Goal: Task Accomplishment & Management: Use online tool/utility

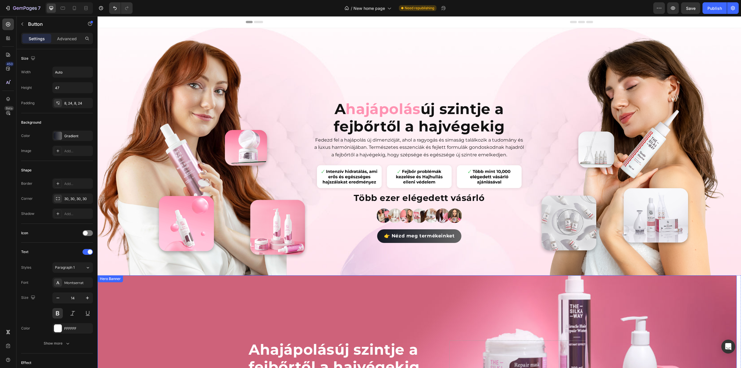
scroll to position [190, 0]
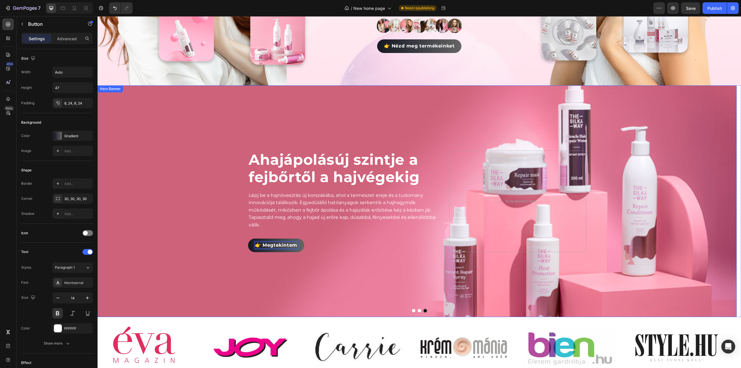
click at [186, 191] on div "Background Image" at bounding box center [417, 200] width 639 height 231
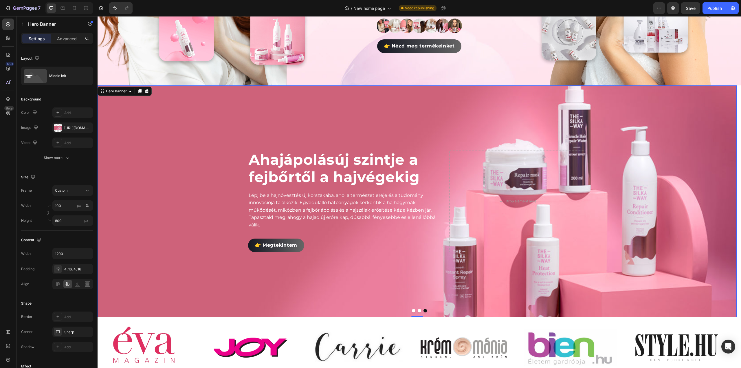
click at [383, 257] on div "Background Image" at bounding box center [417, 200] width 639 height 231
click at [57, 128] on div at bounding box center [58, 128] width 8 height 8
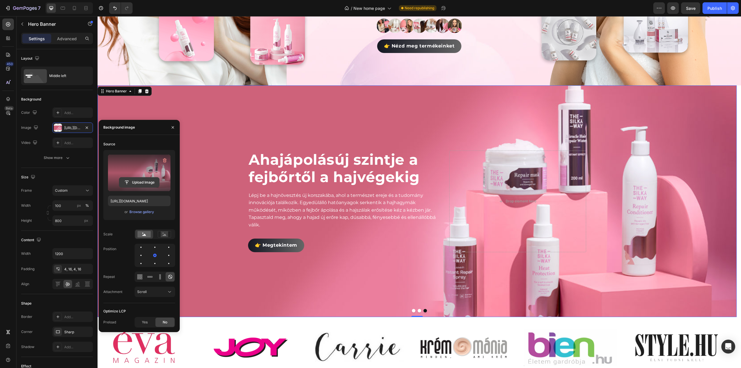
click at [139, 181] on input "file" at bounding box center [139, 182] width 40 height 10
click at [418, 309] on button "Dot" at bounding box center [418, 310] width 3 height 3
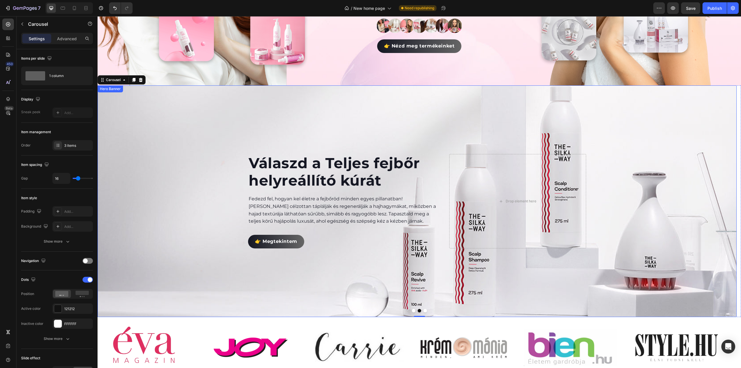
click at [328, 114] on div "Background Image" at bounding box center [417, 200] width 639 height 231
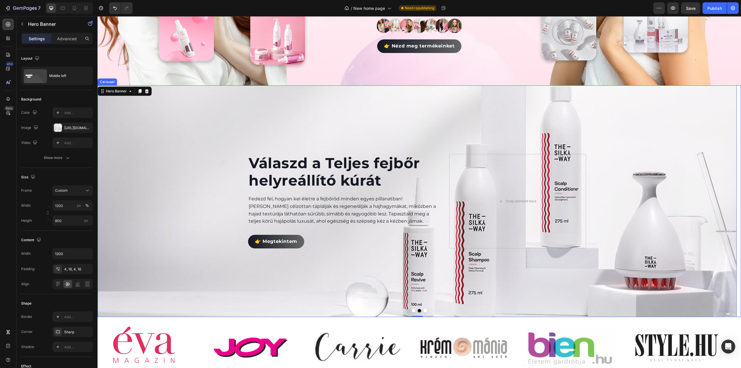
click at [423, 309] on button "Dot" at bounding box center [424, 310] width 3 height 3
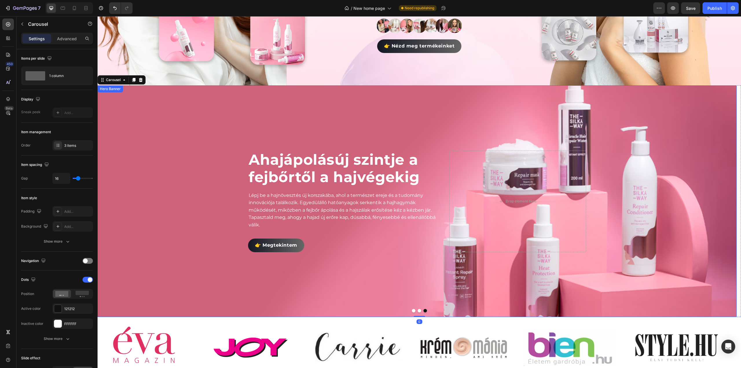
click at [386, 120] on div "Background Image" at bounding box center [417, 200] width 639 height 231
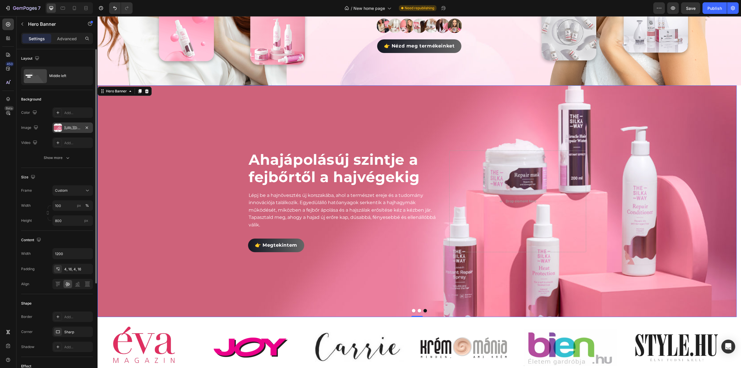
click at [57, 127] on div at bounding box center [58, 128] width 8 height 8
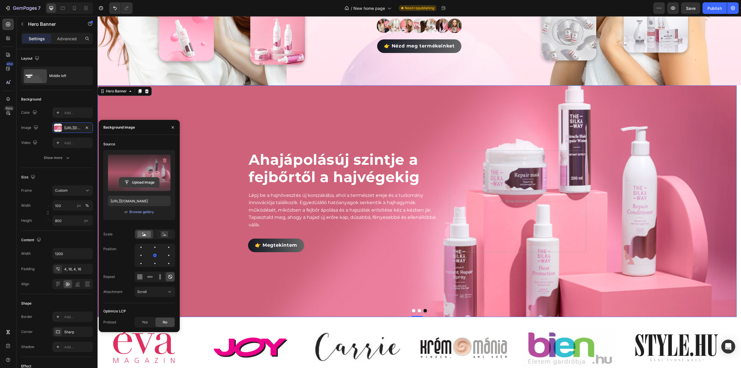
click at [141, 183] on input "file" at bounding box center [139, 182] width 40 height 10
type input "[URL][DOMAIN_NAME]"
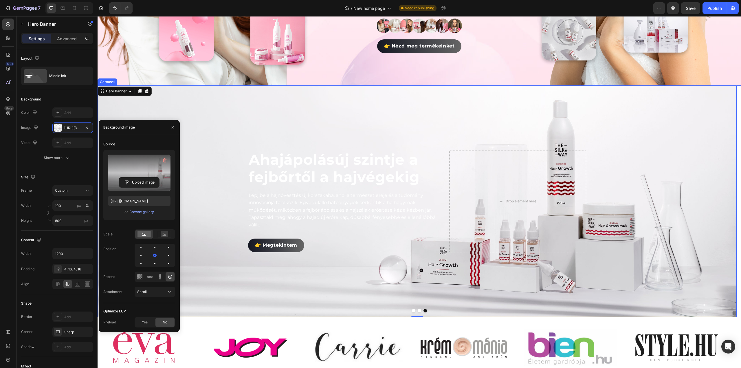
click at [417, 310] on button "Dot" at bounding box center [418, 310] width 3 height 3
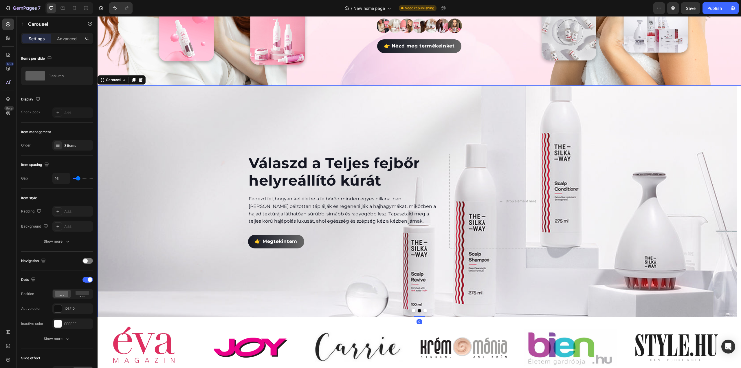
click at [424, 309] on button "Dot" at bounding box center [424, 310] width 3 height 3
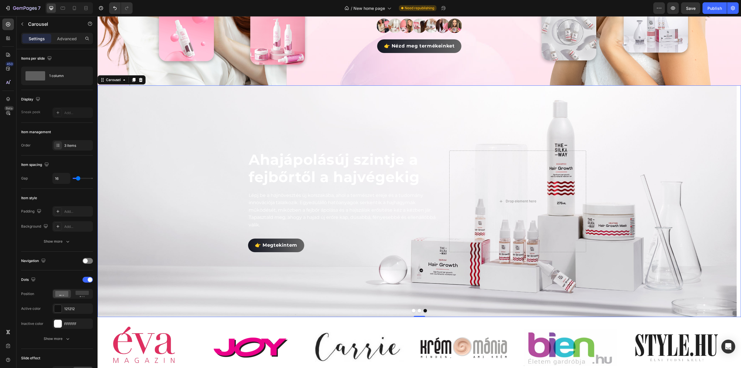
click at [414, 310] on div at bounding box center [419, 310] width 643 height 3
click at [417, 309] on button "Dot" at bounding box center [418, 310] width 3 height 3
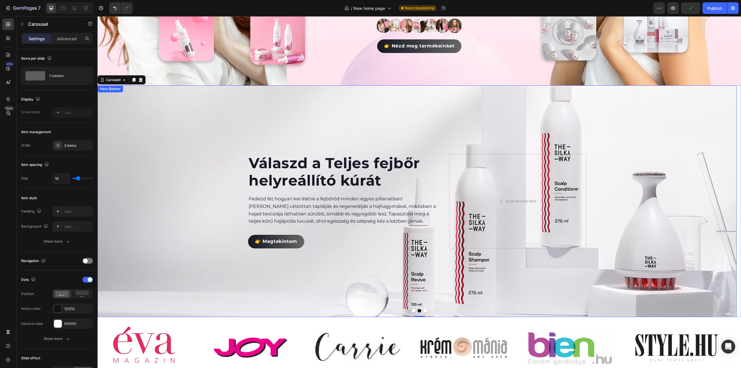
click at [185, 225] on div "Background Image" at bounding box center [417, 200] width 639 height 231
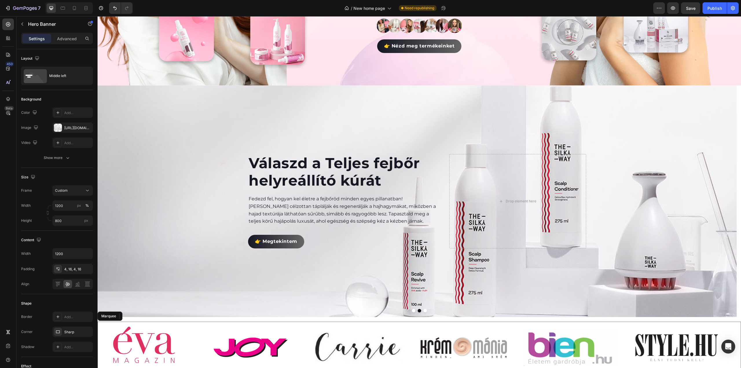
click at [406, 328] on div "Image" at bounding box center [364, 348] width 106 height 40
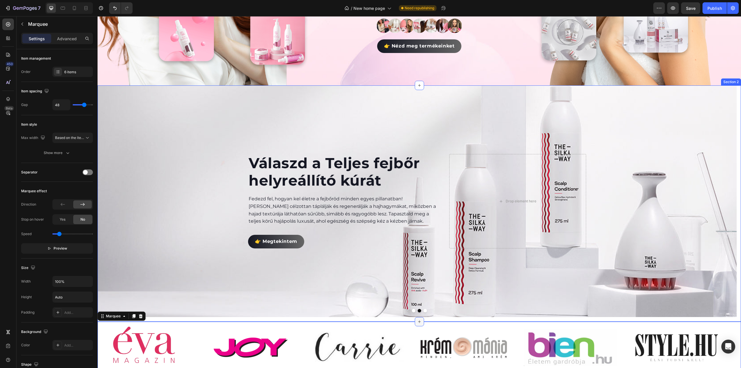
click at [417, 321] on icon at bounding box center [419, 321] width 5 height 5
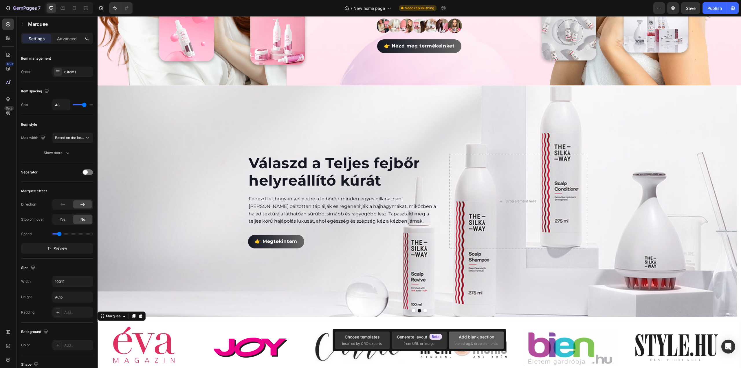
click at [466, 341] on span "then drag & drop elements" at bounding box center [475, 343] width 43 height 5
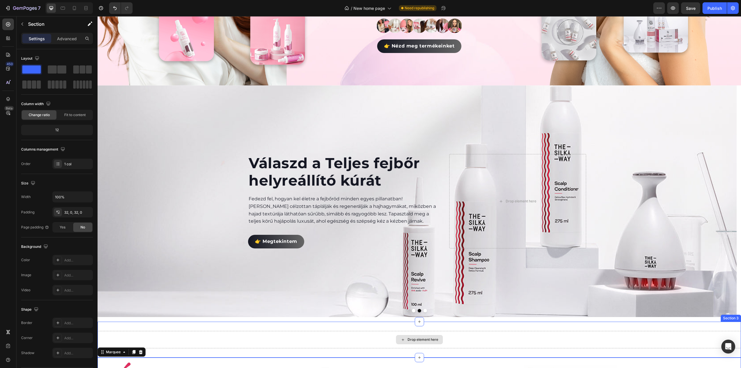
click at [377, 332] on div "Drop element here" at bounding box center [419, 339] width 643 height 17
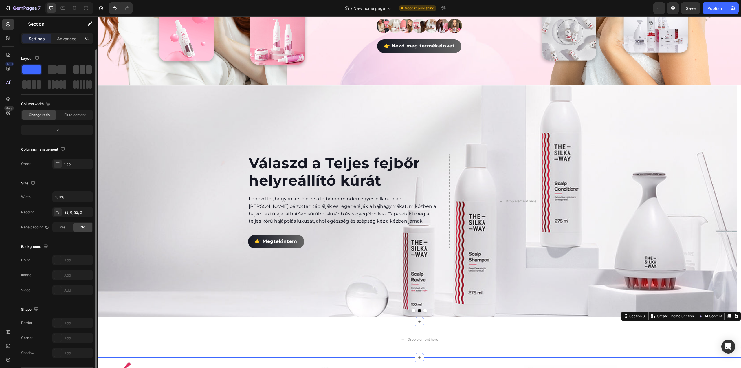
click at [82, 66] on span at bounding box center [83, 69] width 6 height 8
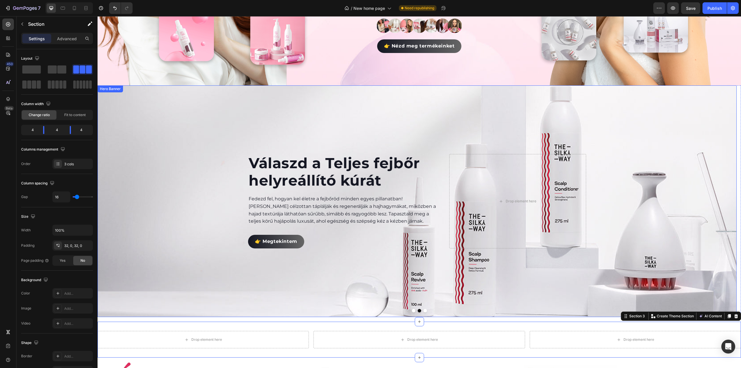
click at [197, 130] on div "Background Image" at bounding box center [417, 200] width 639 height 231
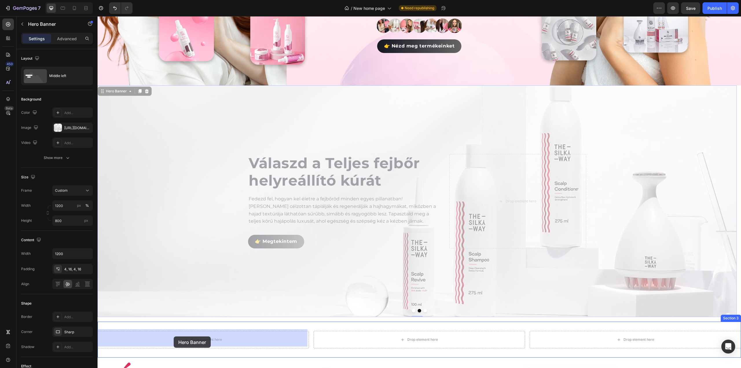
drag, startPoint x: 101, startPoint y: 89, endPoint x: 174, endPoint y: 336, distance: 257.2
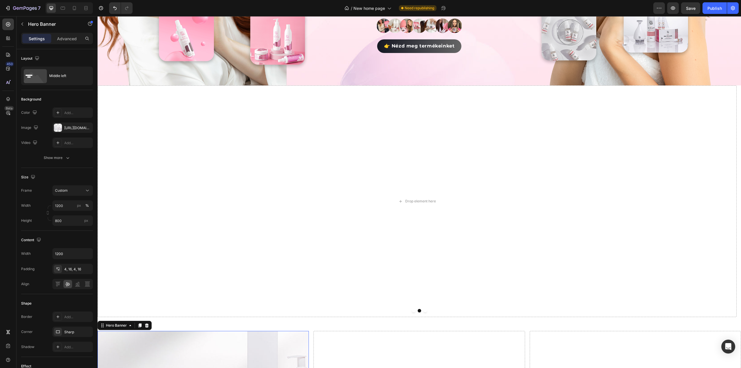
scroll to position [277, 0]
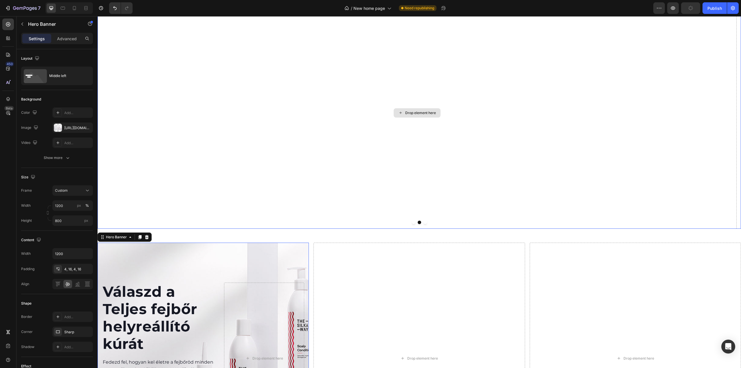
click at [412, 220] on button "Dot" at bounding box center [413, 221] width 3 height 3
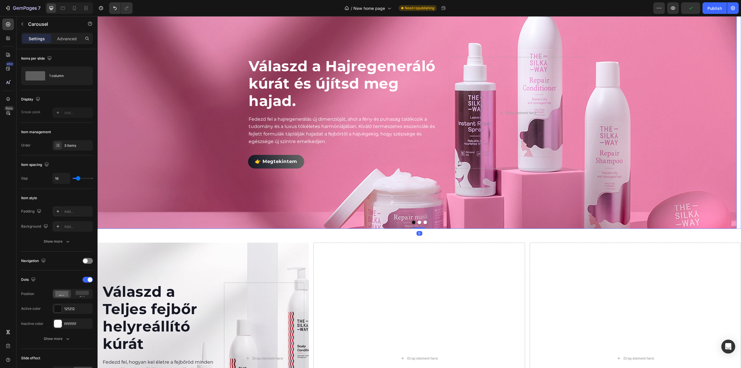
click at [268, 149] on div "👉 Megtekintem Button" at bounding box center [344, 158] width 192 height 19
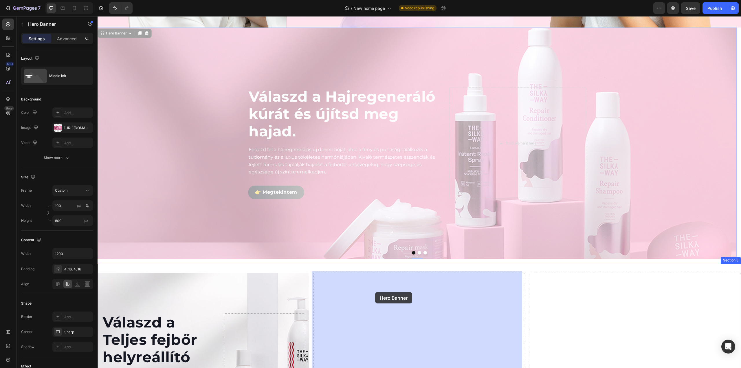
scroll to position [306, 0]
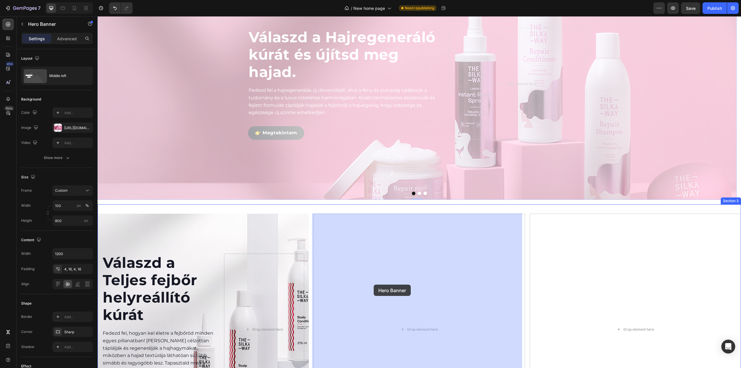
drag, startPoint x: 103, startPoint y: 149, endPoint x: 373, endPoint y: 284, distance: 302.5
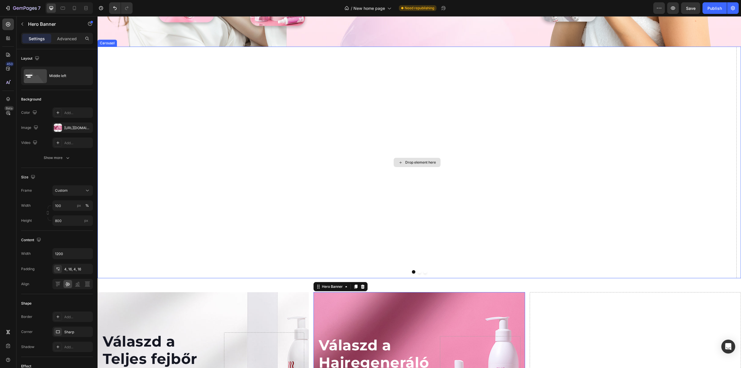
scroll to position [190, 0]
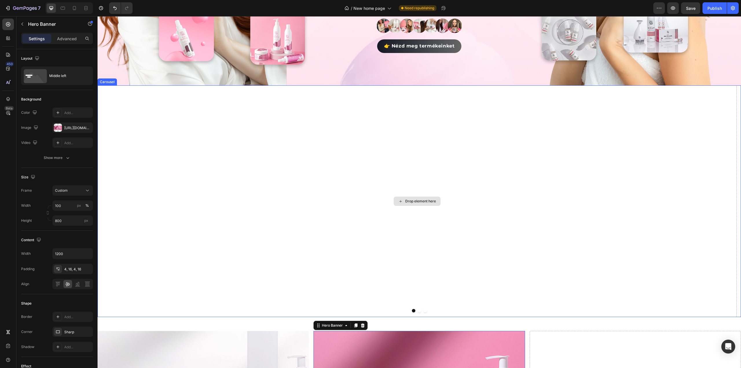
click at [135, 117] on div "Drop element here" at bounding box center [417, 200] width 639 height 231
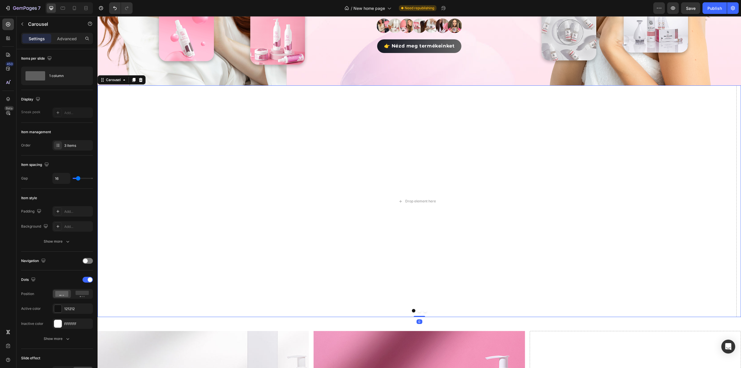
click at [417, 309] on button "Dot" at bounding box center [418, 310] width 3 height 3
click at [423, 309] on button "Dot" at bounding box center [424, 310] width 3 height 3
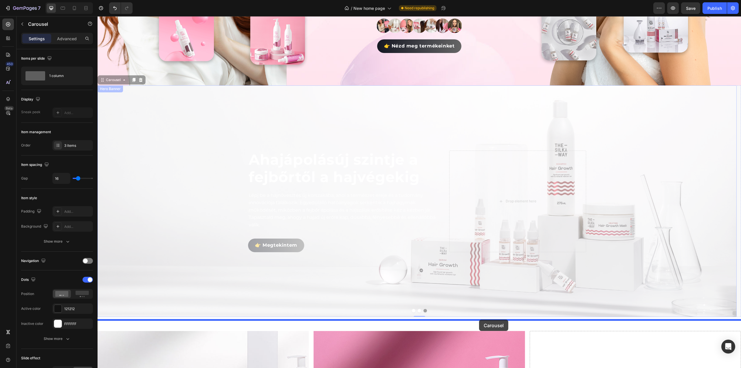
scroll to position [306, 0]
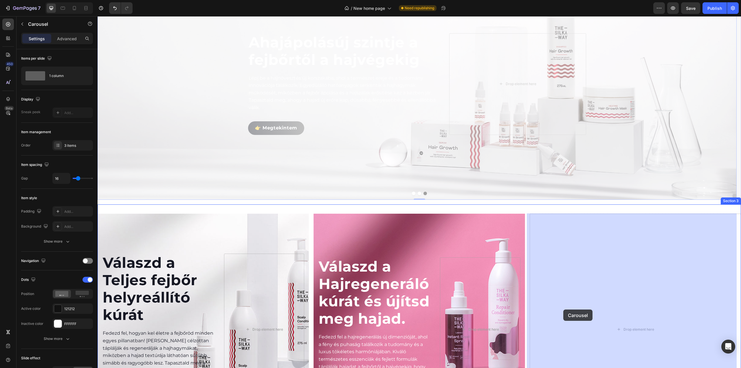
drag, startPoint x: 103, startPoint y: 79, endPoint x: 563, endPoint y: 309, distance: 514.7
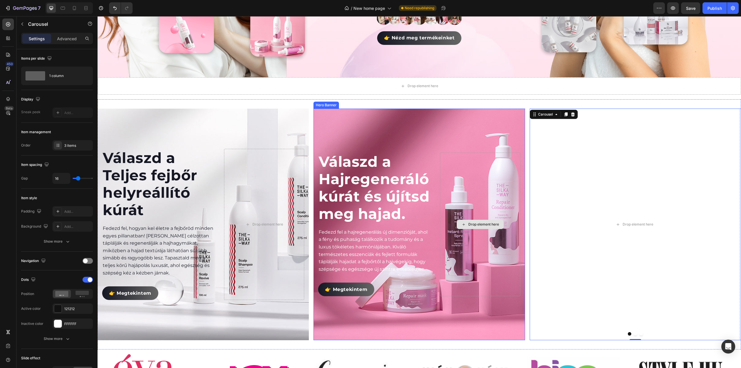
scroll to position [203, 0]
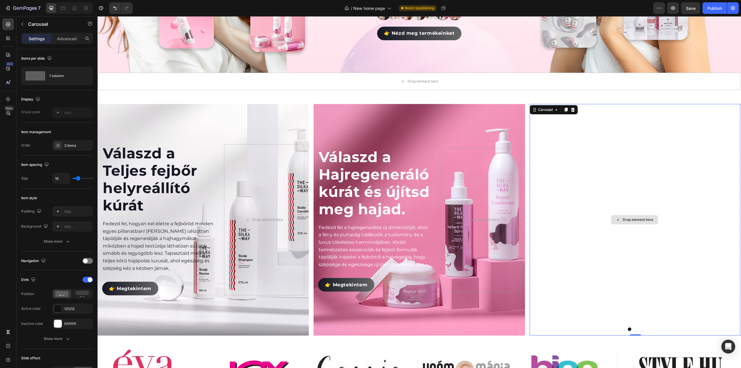
click at [568, 218] on div "Drop element here" at bounding box center [634, 219] width 210 height 231
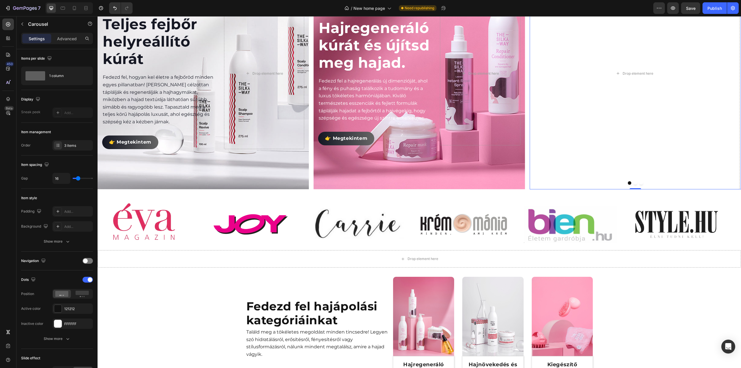
click at [633, 183] on button "Dot" at bounding box center [634, 182] width 3 height 3
click at [633, 184] on button "Dot" at bounding box center [634, 182] width 3 height 3
click at [639, 184] on button "Dot" at bounding box center [640, 182] width 3 height 3
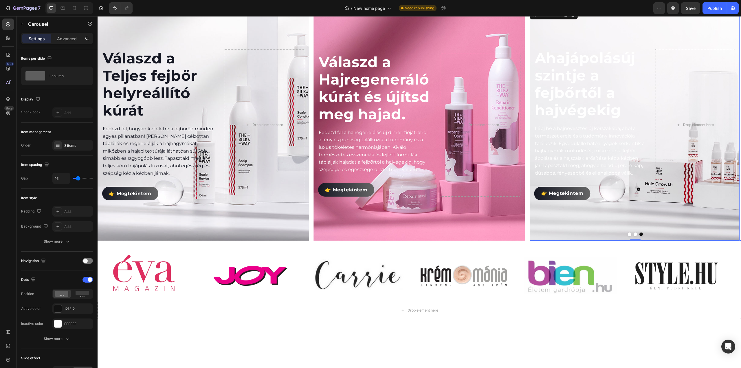
scroll to position [231, 0]
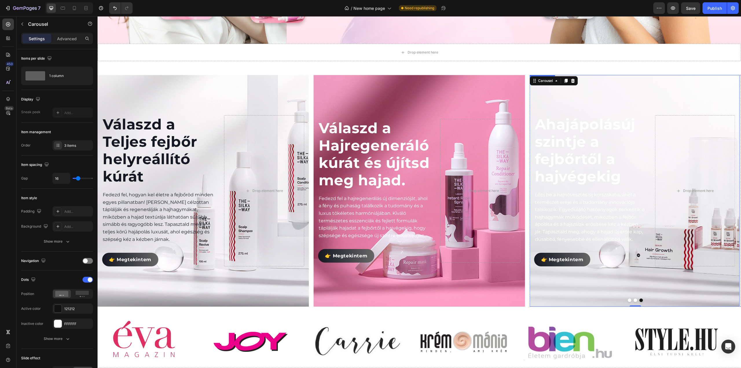
click at [608, 102] on div "Background Image" at bounding box center [634, 190] width 210 height 231
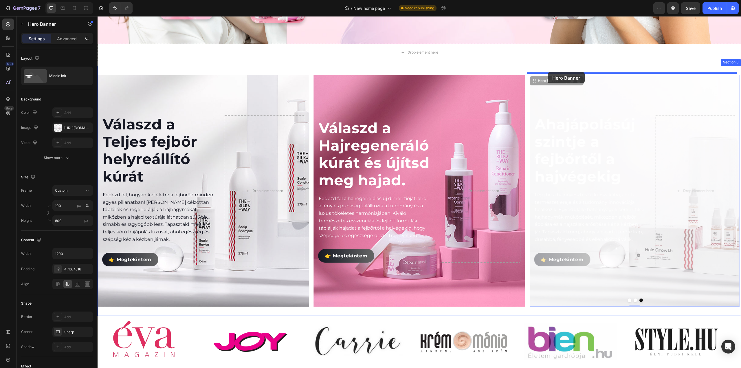
drag, startPoint x: 530, startPoint y: 81, endPoint x: 543, endPoint y: 74, distance: 14.8
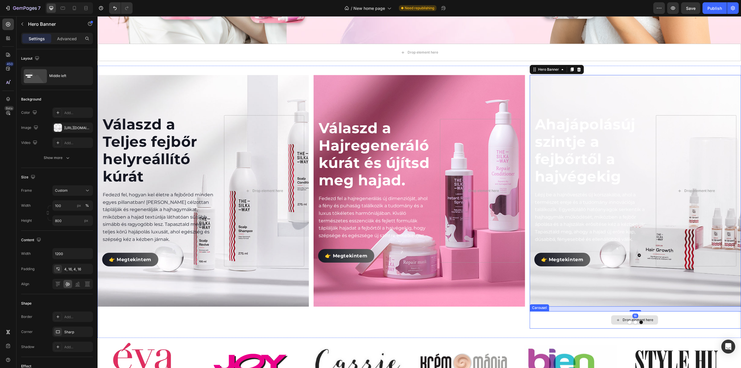
click at [596, 313] on div "Drop element here" at bounding box center [634, 319] width 210 height 17
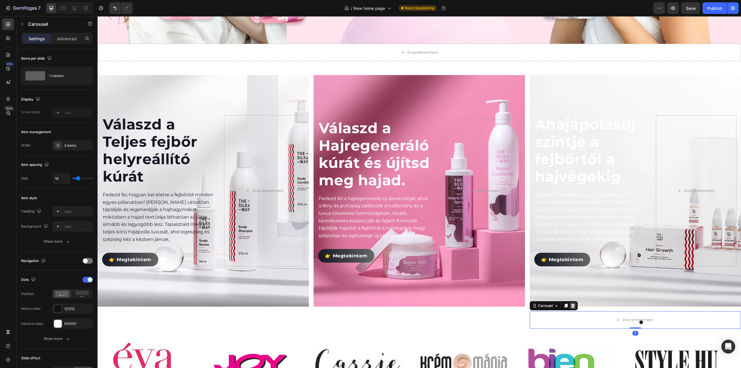
click at [570, 305] on icon at bounding box center [572, 305] width 5 height 5
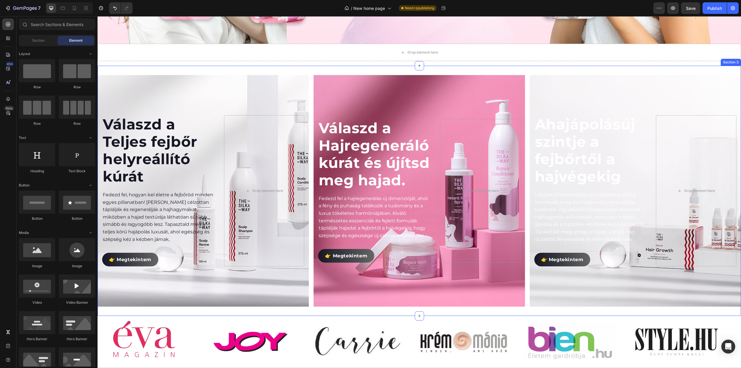
click at [352, 308] on div "Válaszd a Teljes fejbőr helyreállító kúrát Heading Fedezd fel, hogyan kel életr…" at bounding box center [419, 191] width 643 height 250
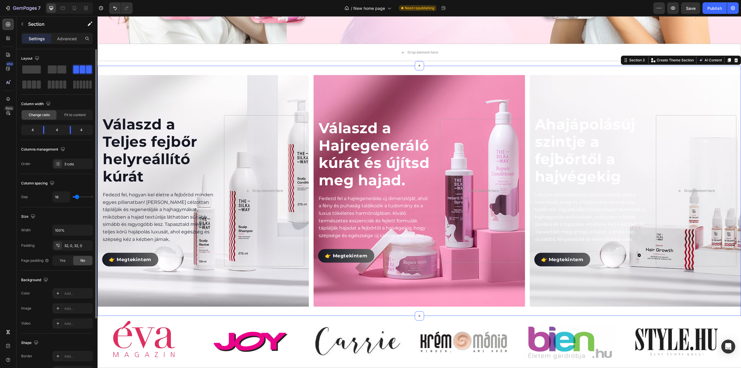
type input "0"
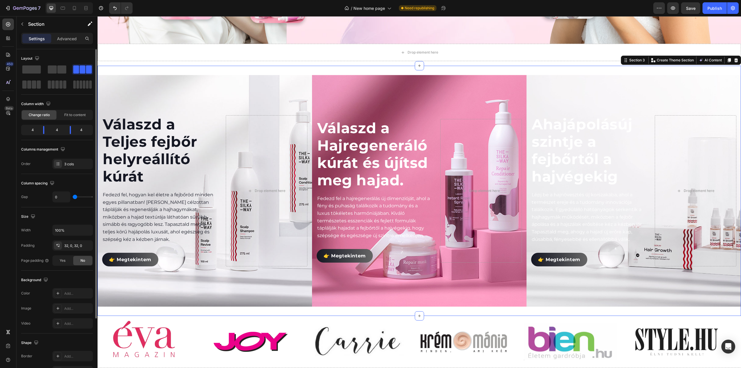
drag, startPoint x: 77, startPoint y: 195, endPoint x: 61, endPoint y: 194, distance: 16.3
type input "0"
click at [73, 196] on input "range" at bounding box center [83, 196] width 20 height 1
click at [64, 39] on p "Advanced" at bounding box center [67, 39] width 20 height 6
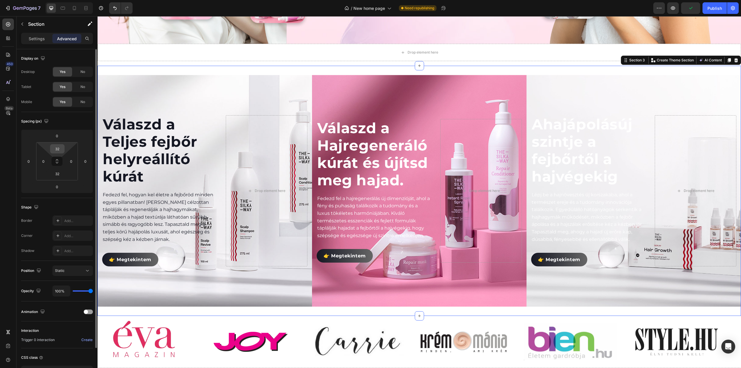
click at [59, 149] on input "32" at bounding box center [57, 148] width 12 height 9
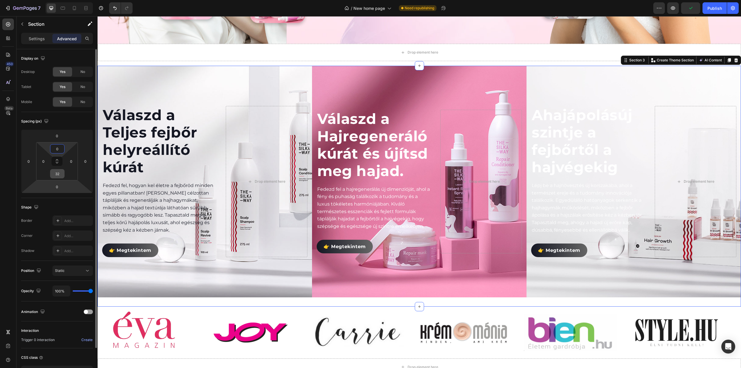
type input "0"
click at [60, 175] on input "32" at bounding box center [57, 173] width 12 height 9
type input "0"
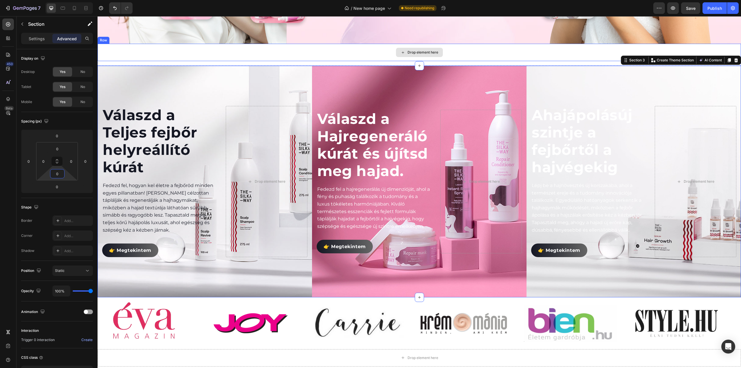
click at [187, 48] on div "Drop element here" at bounding box center [419, 52] width 643 height 17
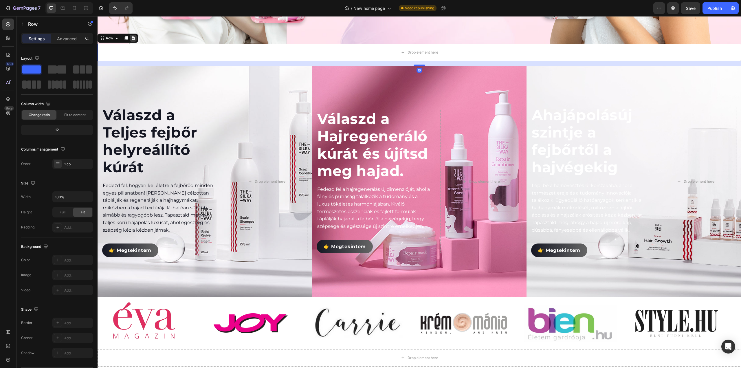
click at [134, 37] on icon at bounding box center [133, 38] width 5 height 5
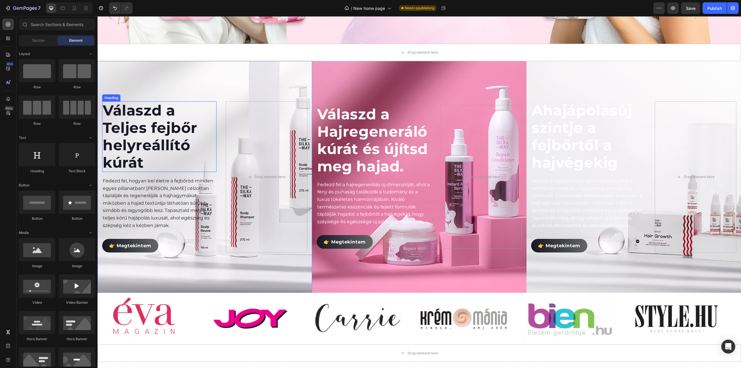
click at [215, 115] on h2 "Válaszd a Teljes fejbőr helyreállító kúrát" at bounding box center [159, 136] width 114 height 71
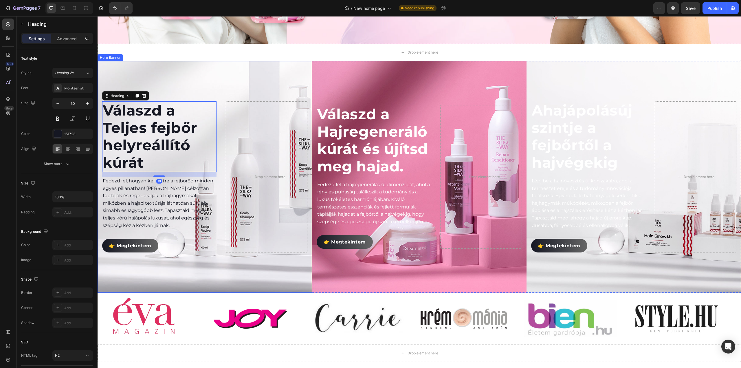
click at [218, 115] on div "Válaszd a Teljes fejbőr helyreállító kúrát Heading 16 Fedezd fel, hogyan kel él…" at bounding box center [205, 176] width 214 height 153
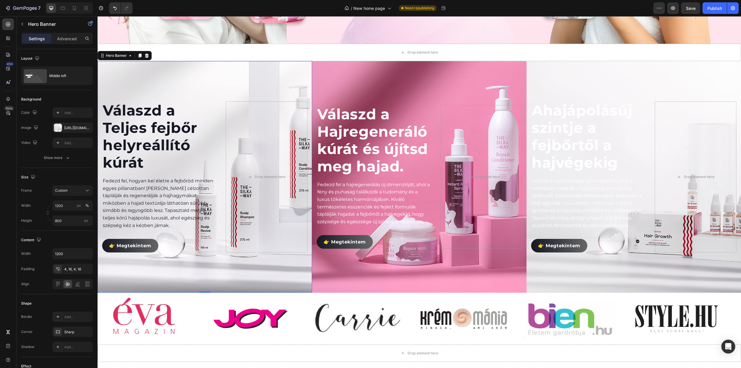
click at [221, 92] on div "Background Image" at bounding box center [205, 176] width 214 height 231
click at [68, 78] on div "Middle left" at bounding box center [66, 75] width 35 height 13
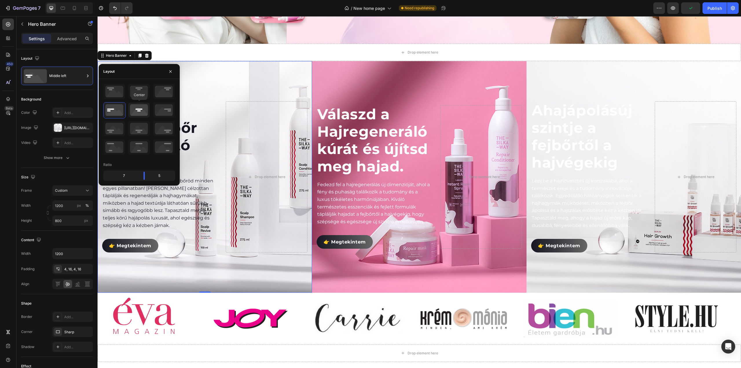
click at [139, 107] on icon at bounding box center [138, 109] width 21 height 15
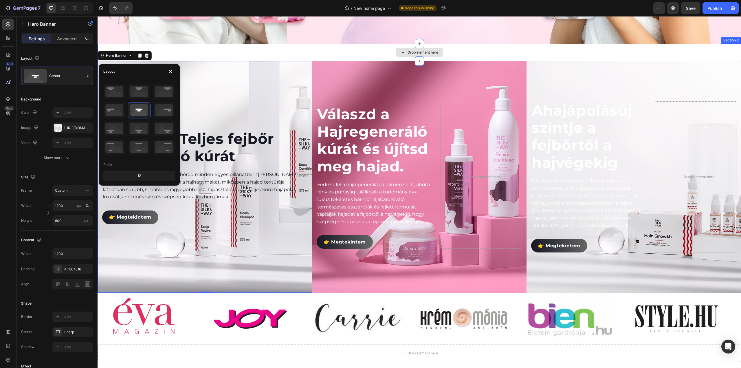
click at [207, 51] on div "Drop element here" at bounding box center [419, 52] width 643 height 17
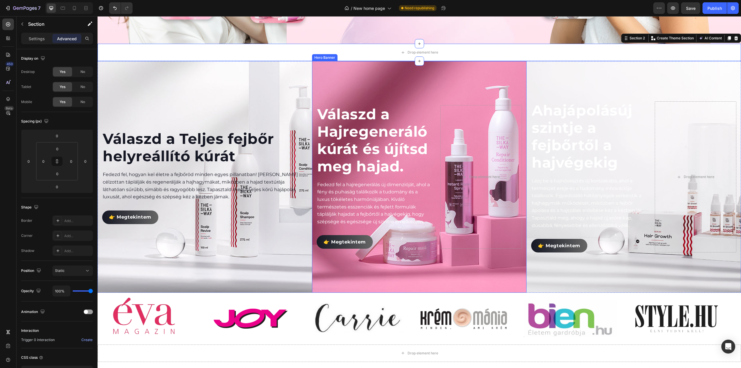
click at [433, 96] on div "Background Image" at bounding box center [419, 176] width 214 height 231
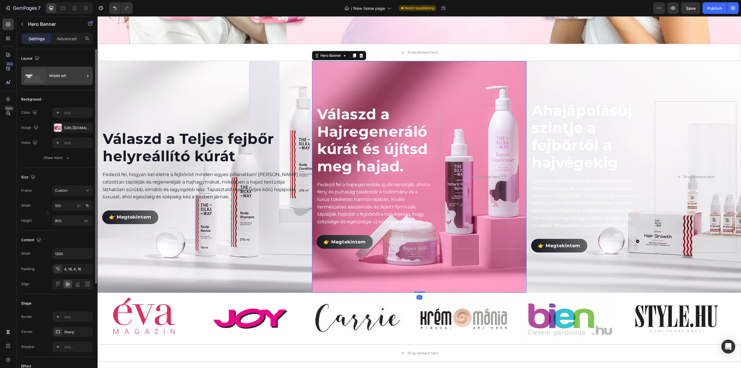
click at [65, 77] on div "Middle left" at bounding box center [66, 75] width 35 height 13
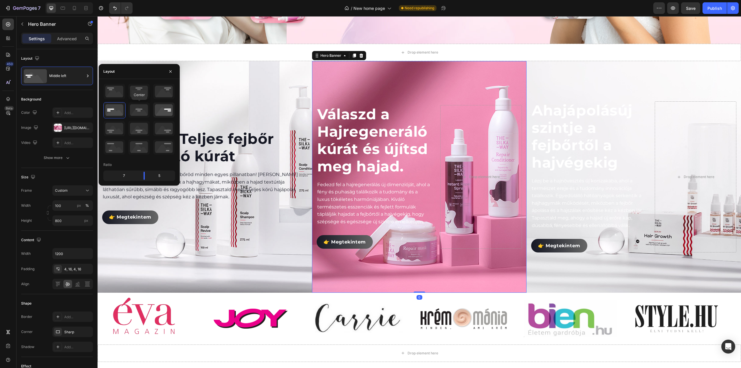
click at [139, 112] on icon at bounding box center [138, 109] width 21 height 15
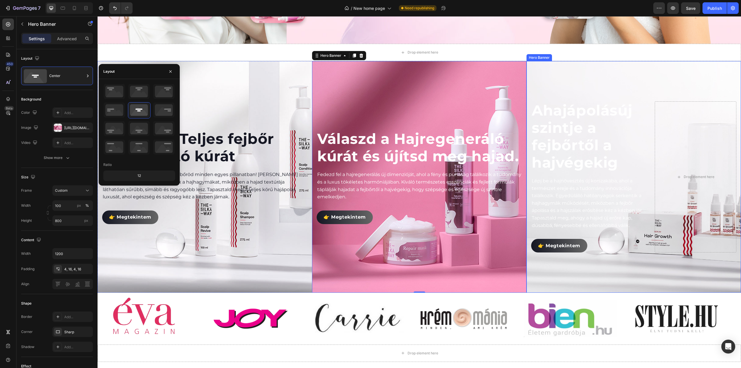
click at [613, 87] on div "Background Image" at bounding box center [633, 176] width 214 height 231
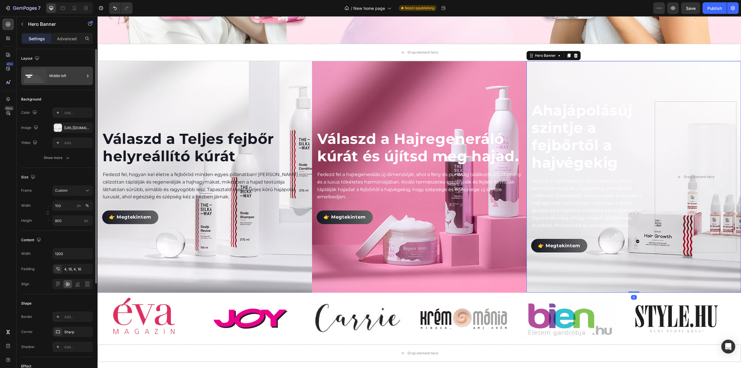
click at [67, 76] on div "Middle left" at bounding box center [66, 75] width 35 height 13
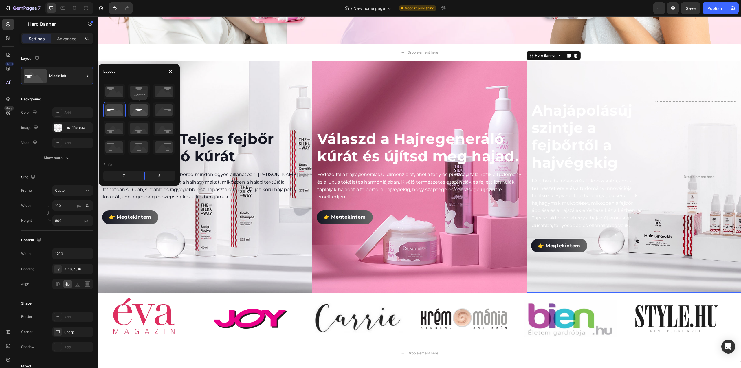
click at [134, 110] on icon at bounding box center [138, 109] width 21 height 15
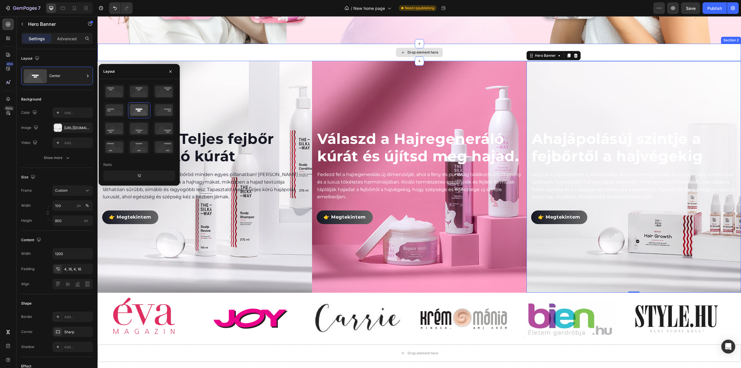
click at [340, 54] on div "Drop element here" at bounding box center [419, 52] width 643 height 17
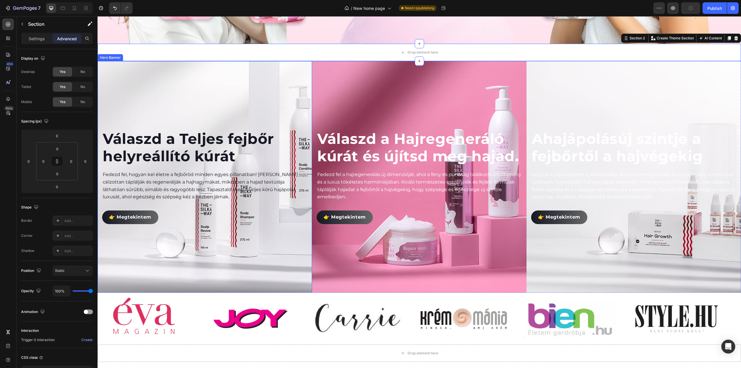
click at [265, 92] on div "Background Image" at bounding box center [205, 176] width 214 height 231
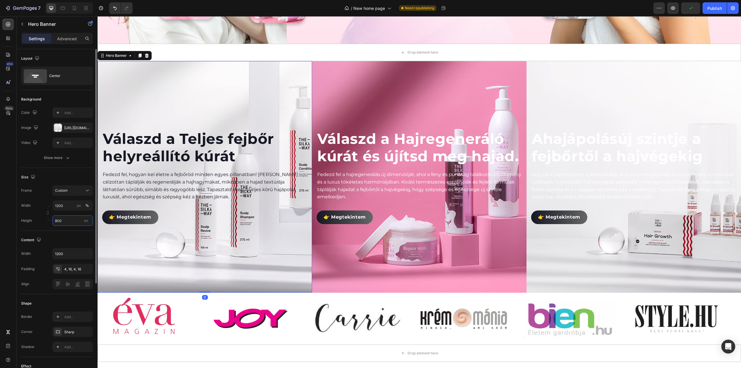
click at [69, 221] on input "800" at bounding box center [72, 220] width 41 height 10
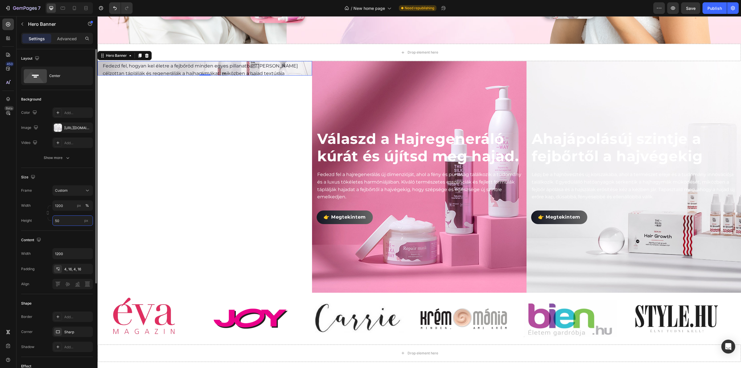
type input "500"
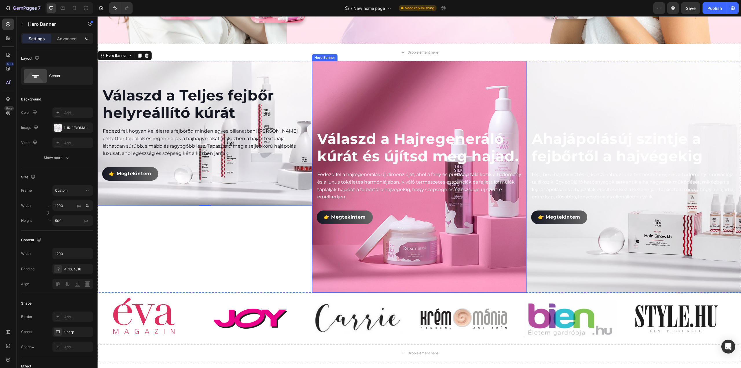
click at [359, 85] on div "Background Image" at bounding box center [419, 176] width 214 height 231
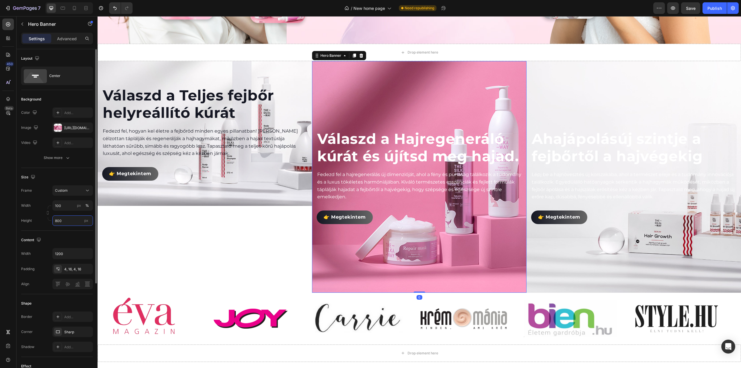
click at [66, 224] on input "800" at bounding box center [72, 220] width 41 height 10
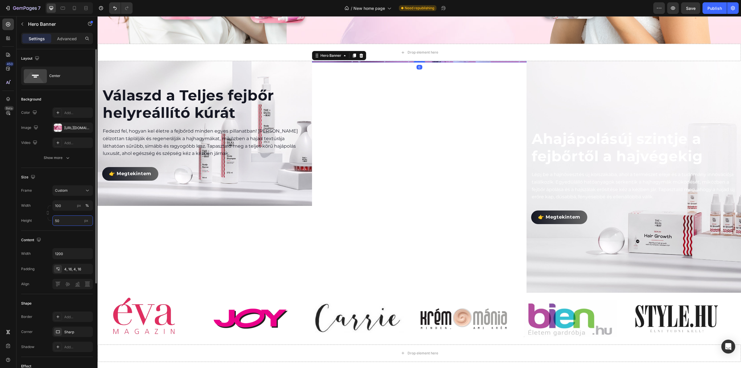
type input "500"
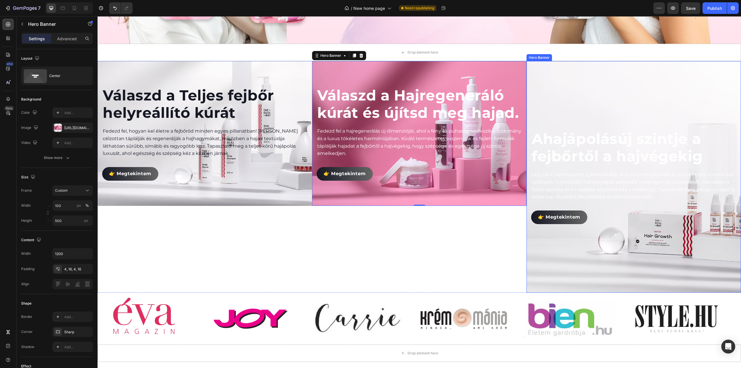
click at [596, 89] on div "Background Image" at bounding box center [633, 176] width 214 height 231
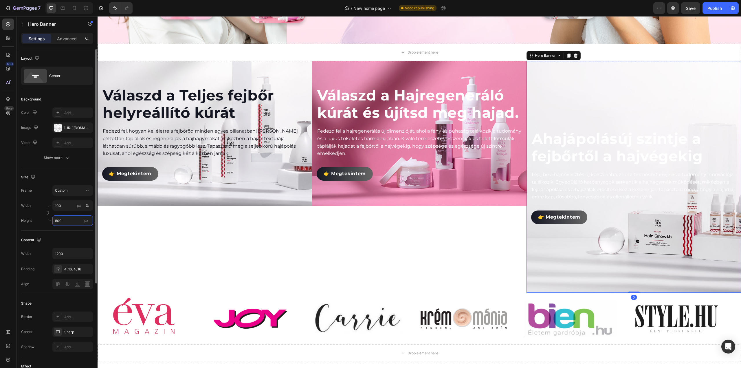
click at [68, 222] on input "800" at bounding box center [72, 220] width 41 height 10
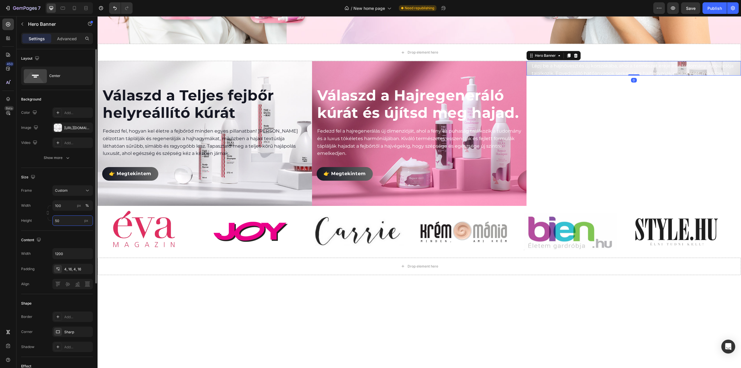
type input "500"
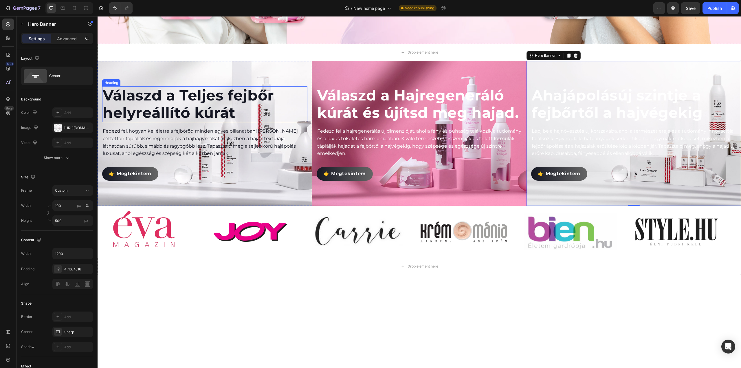
click at [194, 100] on h2 "Válaszd a Teljes fejbőr helyreállító kúrát" at bounding box center [204, 104] width 205 height 36
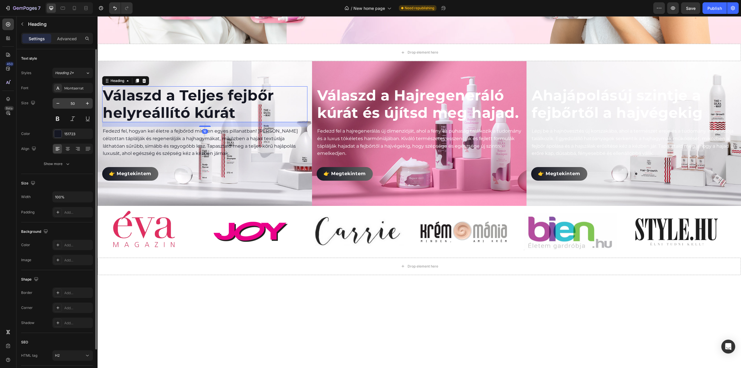
click at [81, 102] on input "50" at bounding box center [72, 103] width 19 height 10
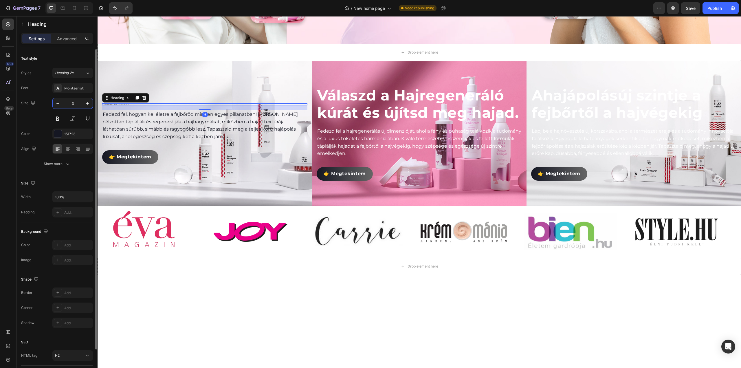
type input "30"
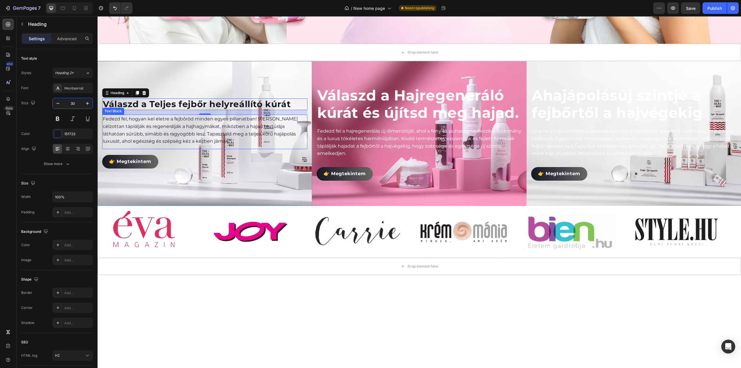
click at [137, 126] on p "Fedezd fel, hogyan kel életre a fejbőröd minden egyes pillanatban! [PERSON_NAME…" at bounding box center [205, 130] width 204 height 30
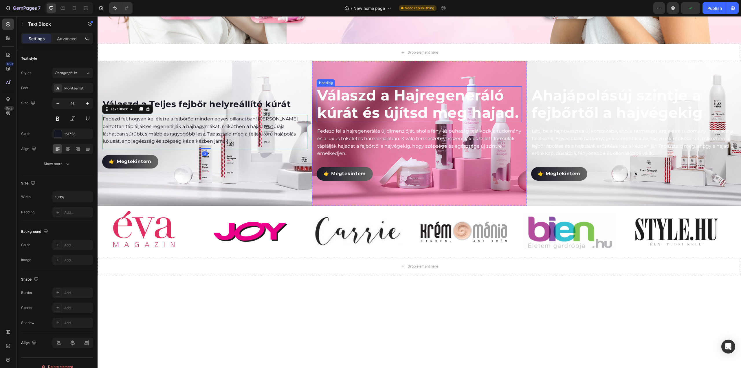
click at [376, 106] on h2 "Válaszd a Hajregeneráló kúrát és újítsd meg hajad." at bounding box center [419, 104] width 205 height 36
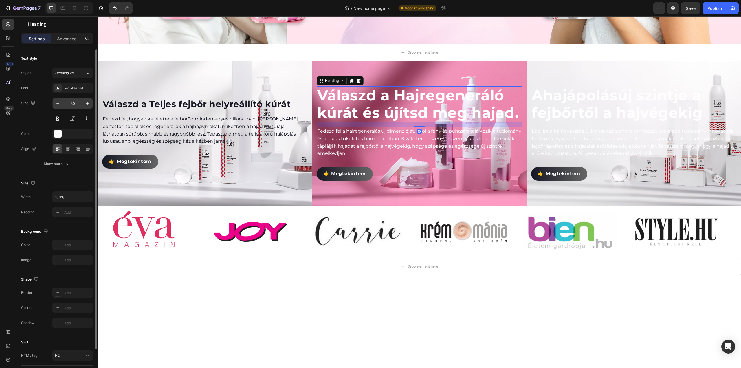
click at [75, 108] on div "50" at bounding box center [72, 103] width 41 height 11
click at [76, 101] on input "50" at bounding box center [72, 103] width 19 height 10
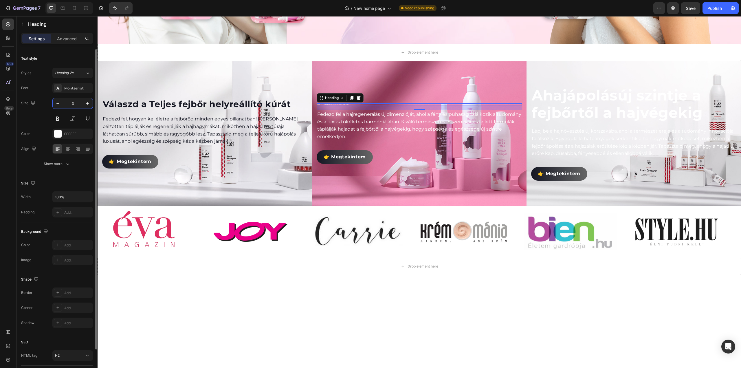
type input "30"
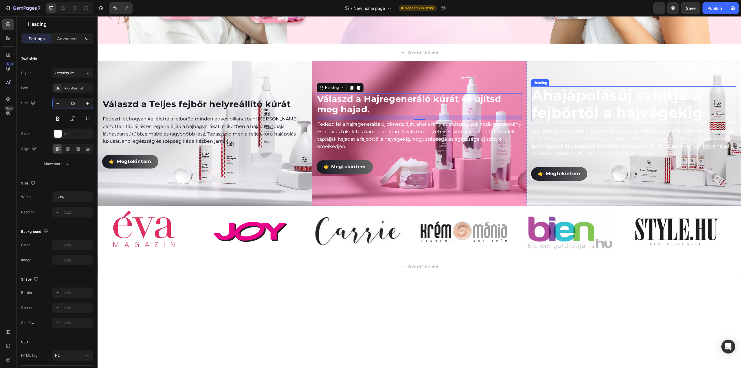
click at [593, 98] on span "hajápolás" at bounding box center [580, 96] width 75 height 18
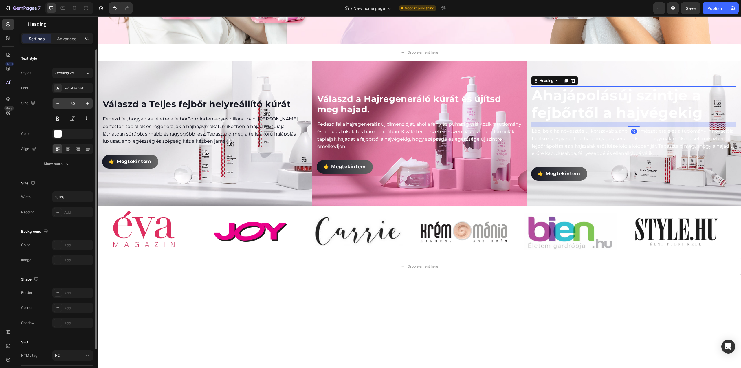
click at [79, 103] on input "50" at bounding box center [72, 103] width 19 height 10
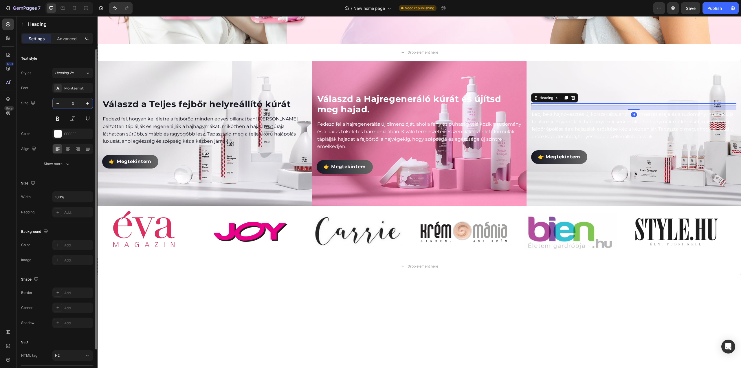
type input "30"
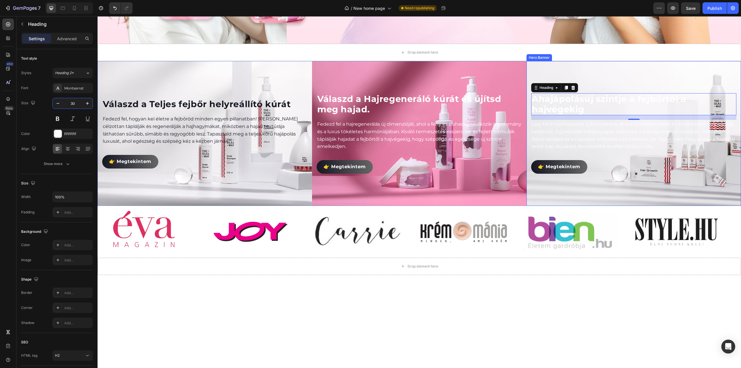
click at [559, 73] on div "Background Image" at bounding box center [633, 133] width 214 height 145
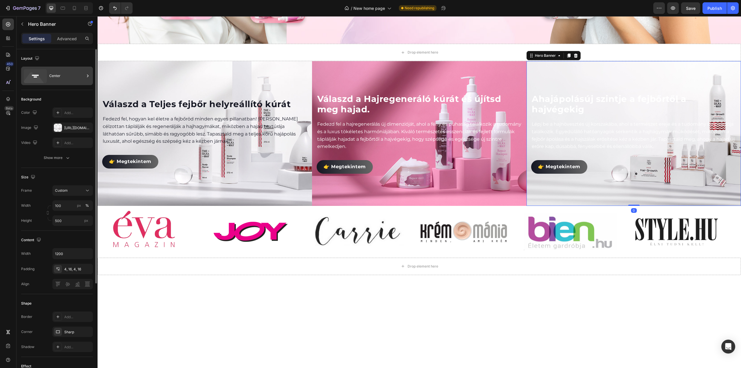
click at [62, 77] on div "Center" at bounding box center [66, 75] width 35 height 13
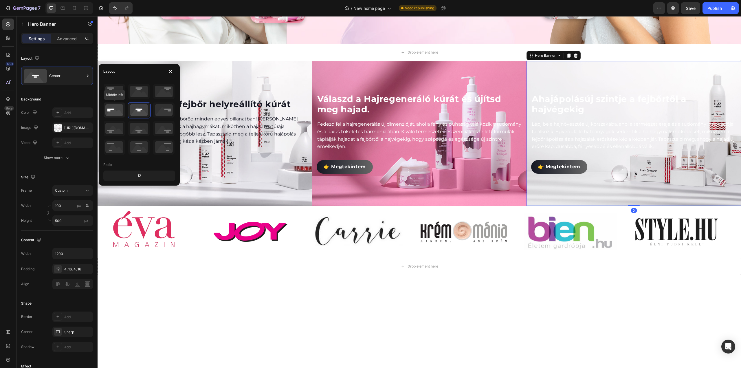
click at [112, 109] on icon at bounding box center [114, 109] width 21 height 15
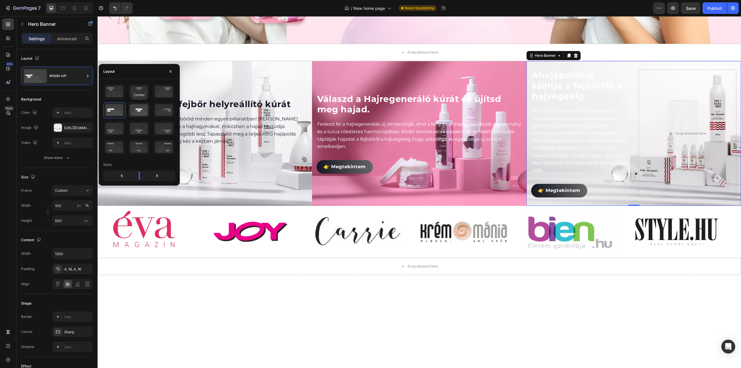
click at [138, 109] on icon at bounding box center [138, 109] width 21 height 15
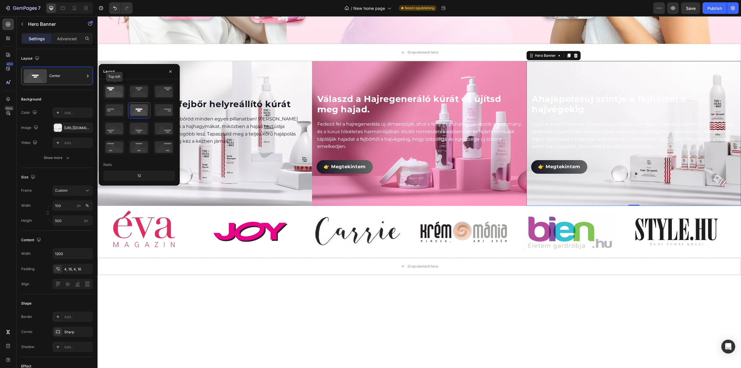
click at [113, 93] on icon at bounding box center [114, 91] width 21 height 15
click at [139, 106] on icon at bounding box center [138, 109] width 21 height 15
click at [73, 98] on div "Background" at bounding box center [57, 99] width 72 height 9
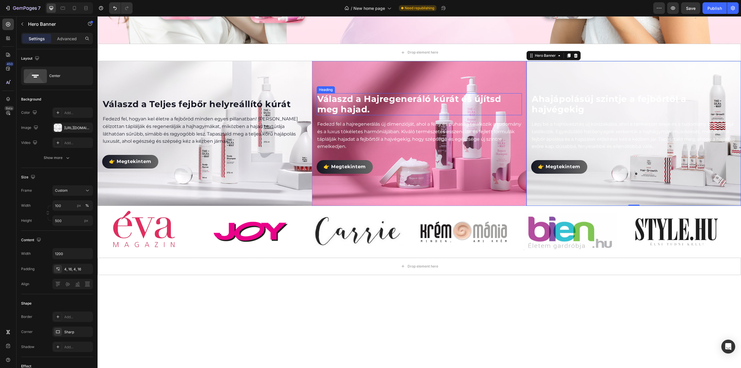
click at [346, 106] on h2 "Válaszd a Hajregeneráló kúrát és újítsd meg hajad." at bounding box center [419, 104] width 205 height 22
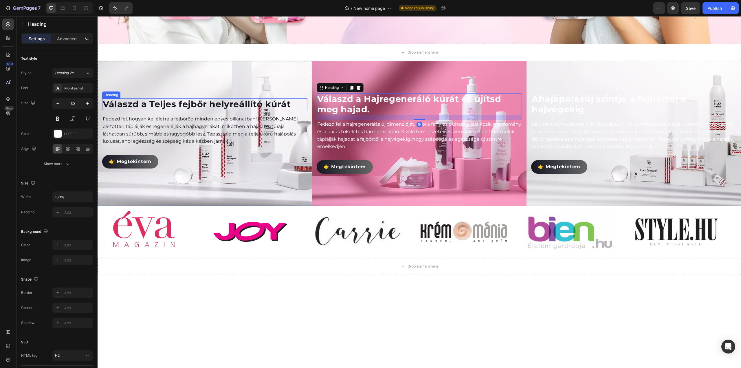
click at [150, 103] on h2 "Válaszd a Teljes fejbőr helyreállító kúrát" at bounding box center [204, 104] width 205 height 12
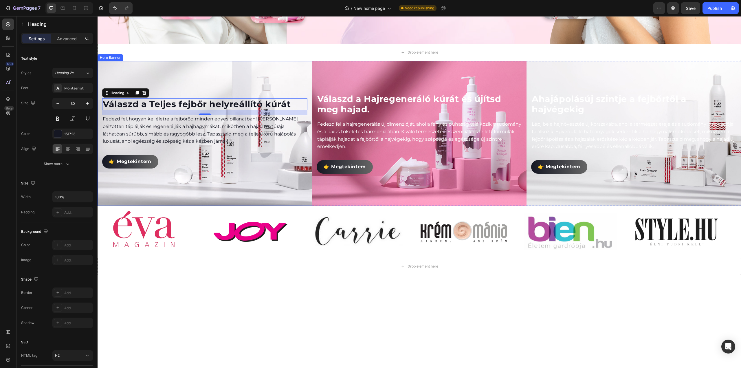
click at [194, 71] on div "Background Image" at bounding box center [205, 133] width 214 height 145
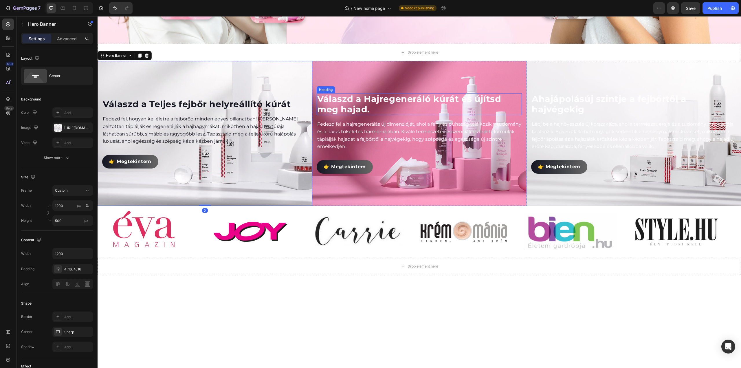
click at [383, 99] on h2 "Válaszd a Hajregeneráló kúrát és újítsd meg hajad." at bounding box center [419, 104] width 205 height 22
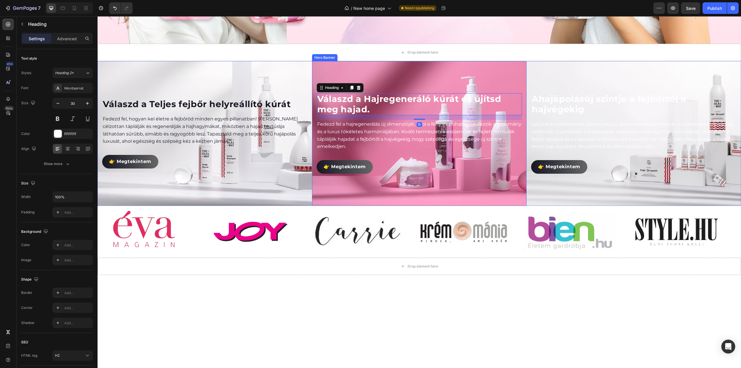
click at [381, 79] on div "Background Image" at bounding box center [419, 133] width 214 height 145
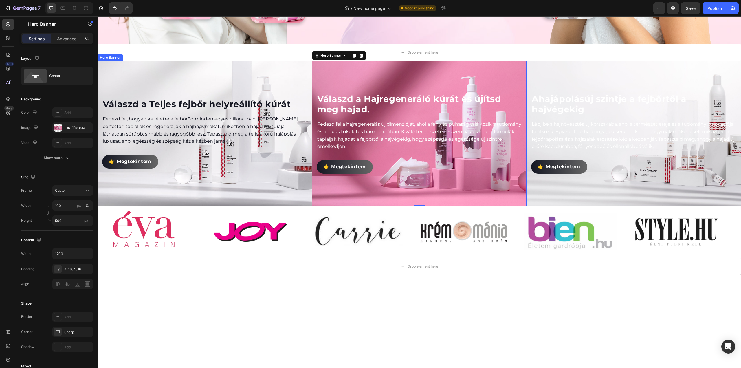
click at [117, 77] on div "Background Image" at bounding box center [205, 133] width 214 height 145
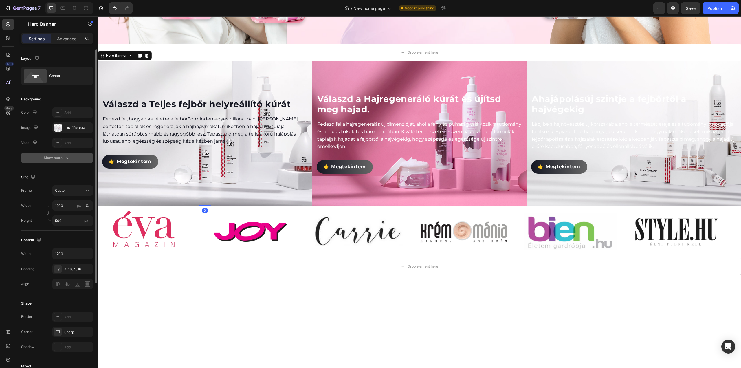
click at [58, 155] on div "Show more" at bounding box center [57, 158] width 27 height 6
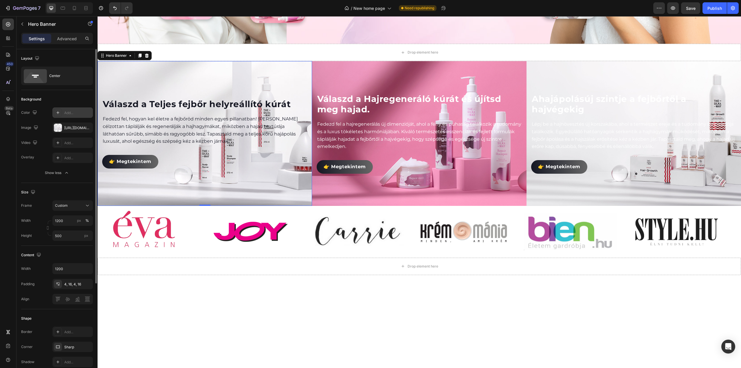
click at [69, 113] on div "Add..." at bounding box center [77, 112] width 27 height 5
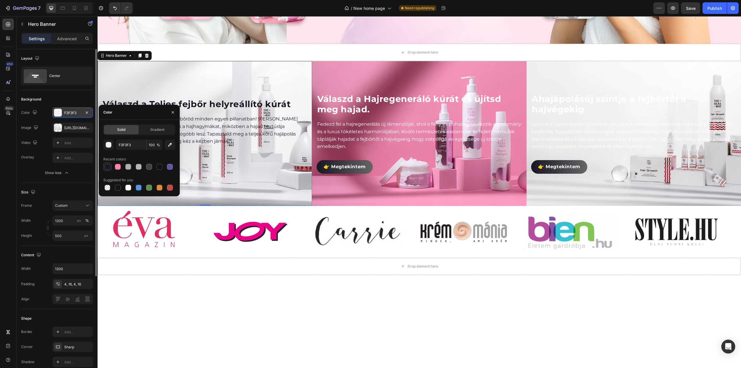
click at [110, 167] on div at bounding box center [107, 167] width 6 height 6
type input "151723"
click at [151, 146] on input "100" at bounding box center [154, 144] width 16 height 10
click at [151, 146] on input "50" at bounding box center [154, 144] width 16 height 10
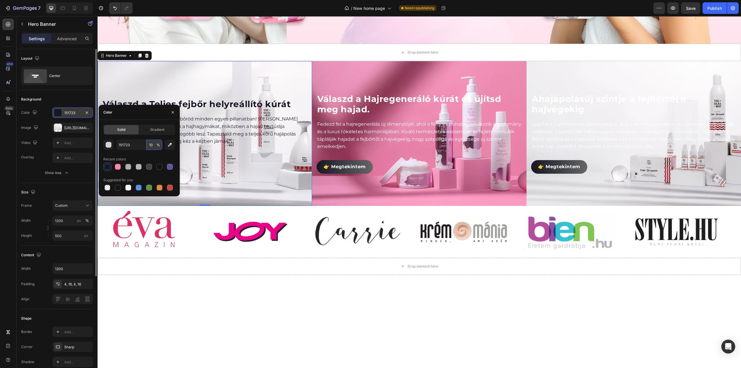
type input "100"
click at [65, 183] on div "Layout Center" at bounding box center [57, 214] width 72 height 63
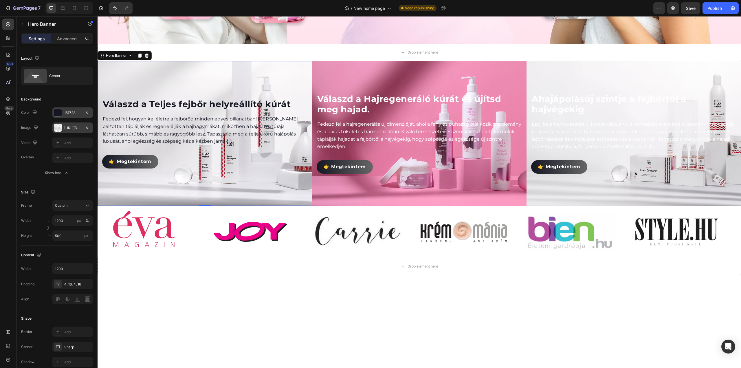
click at [58, 127] on div at bounding box center [58, 128] width 8 height 8
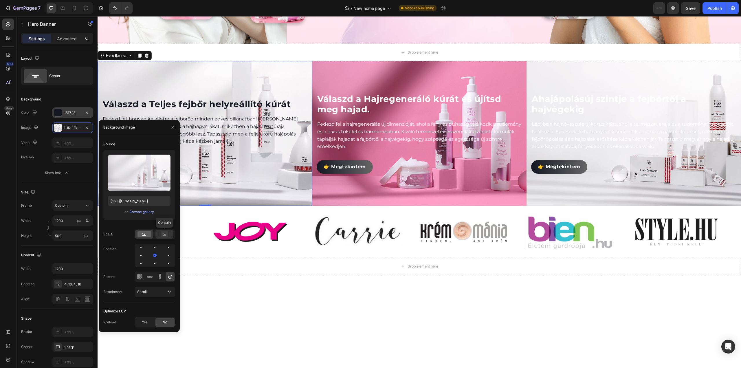
click at [165, 235] on icon at bounding box center [165, 234] width 4 height 2
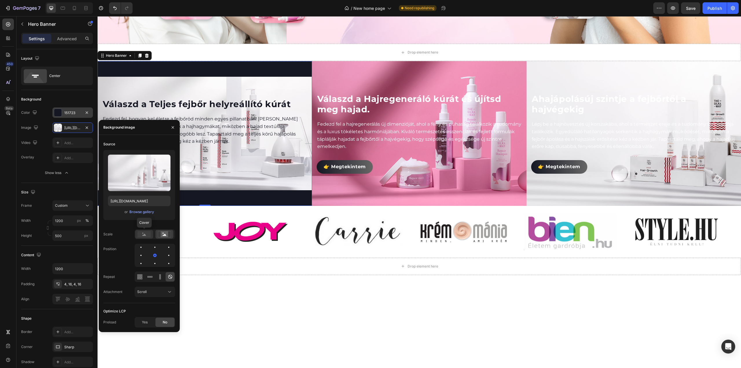
click at [146, 234] on rect at bounding box center [143, 234] width 13 height 6
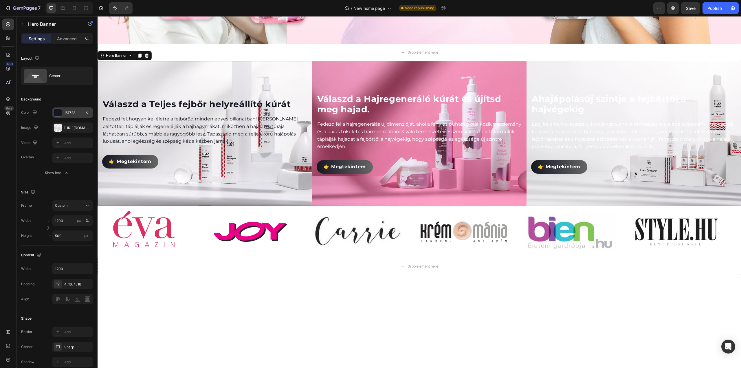
click at [133, 81] on div "Background Image" at bounding box center [205, 133] width 214 height 145
click at [187, 103] on h2 "Válaszd a Teljes fejbőr helyreállító kúrát" at bounding box center [204, 104] width 205 height 12
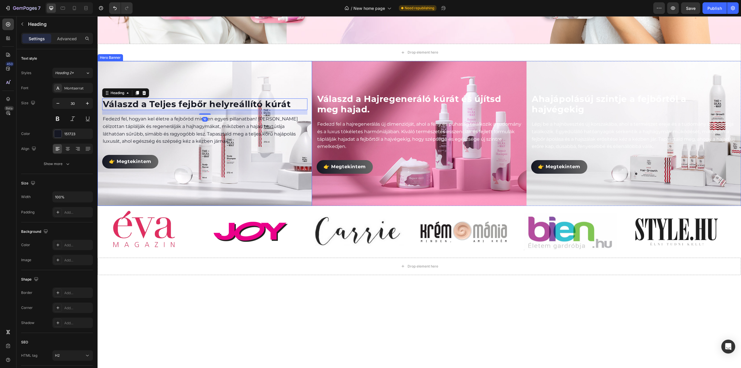
click at [168, 81] on div "Background Image" at bounding box center [205, 133] width 214 height 145
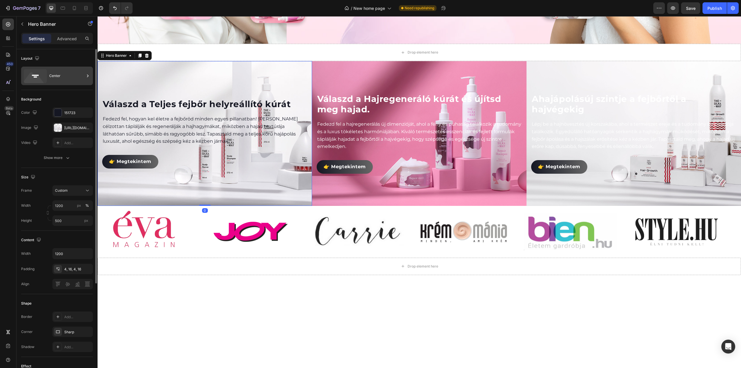
click at [67, 79] on div "Center" at bounding box center [66, 75] width 35 height 13
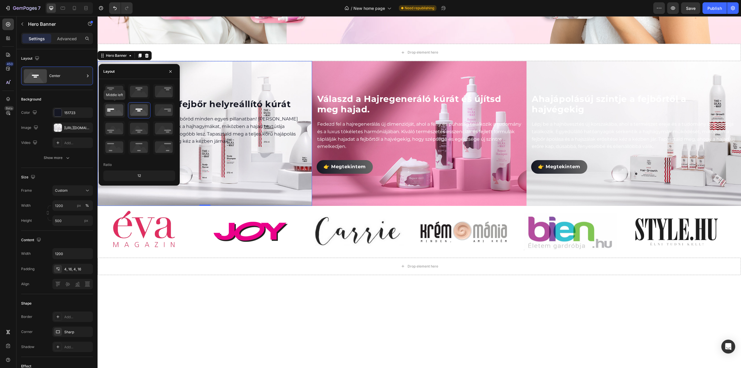
click at [117, 107] on icon at bounding box center [114, 109] width 21 height 15
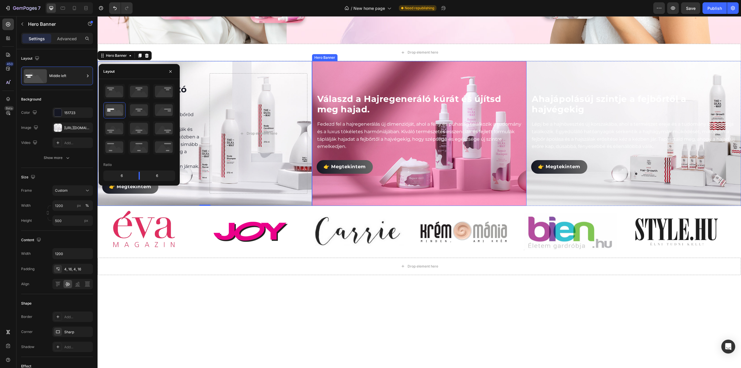
click at [335, 73] on div "Background Image" at bounding box center [419, 133] width 214 height 145
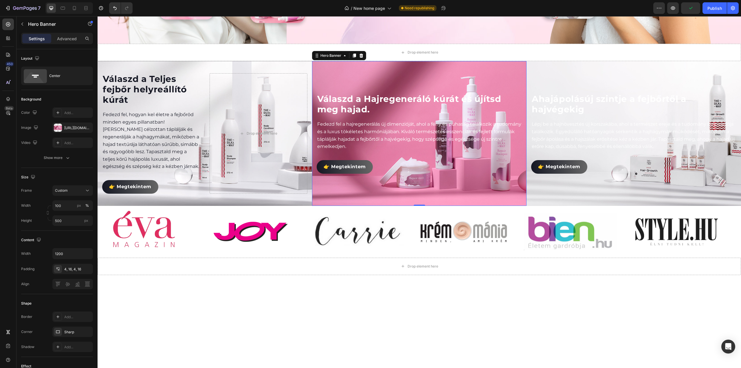
click at [336, 77] on div "Background Image" at bounding box center [419, 133] width 214 height 145
click at [60, 71] on div "Center" at bounding box center [66, 75] width 35 height 13
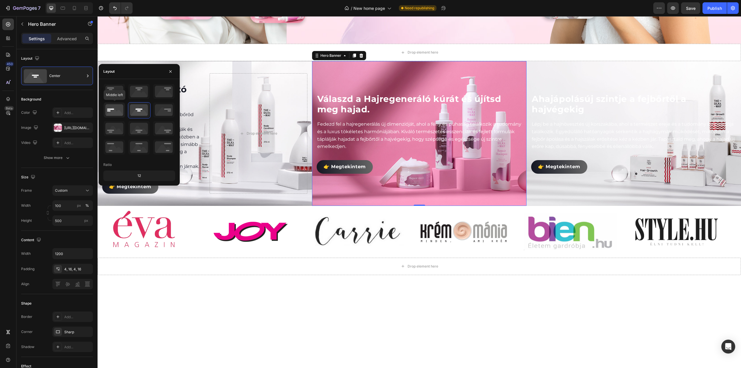
click at [111, 109] on icon at bounding box center [114, 109] width 21 height 15
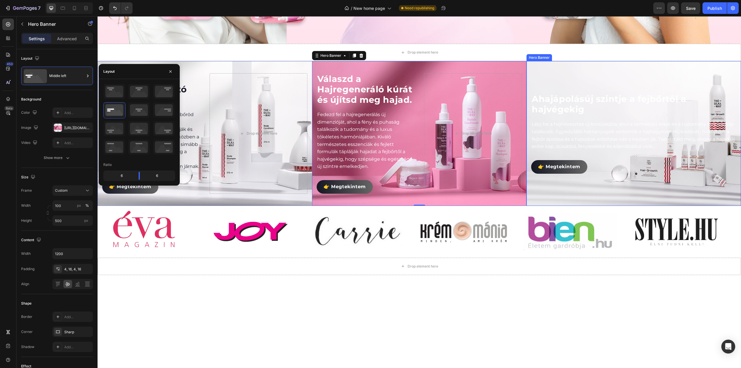
click at [568, 77] on div "Background Image" at bounding box center [633, 133] width 214 height 145
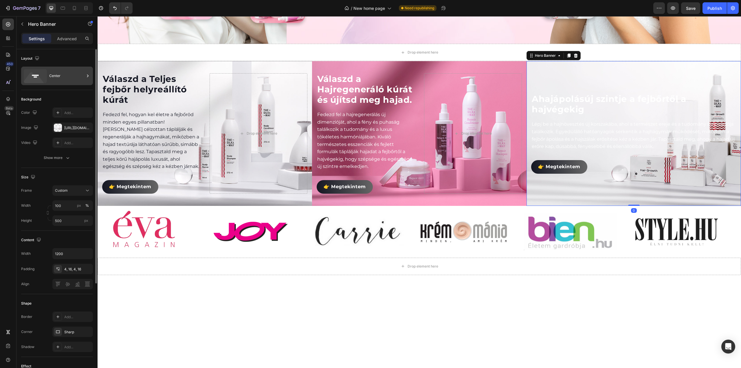
click at [55, 71] on div "Center" at bounding box center [66, 75] width 35 height 13
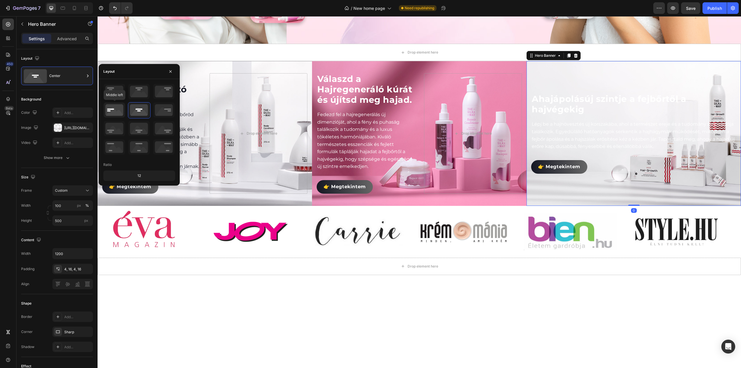
click at [109, 114] on icon at bounding box center [114, 109] width 21 height 15
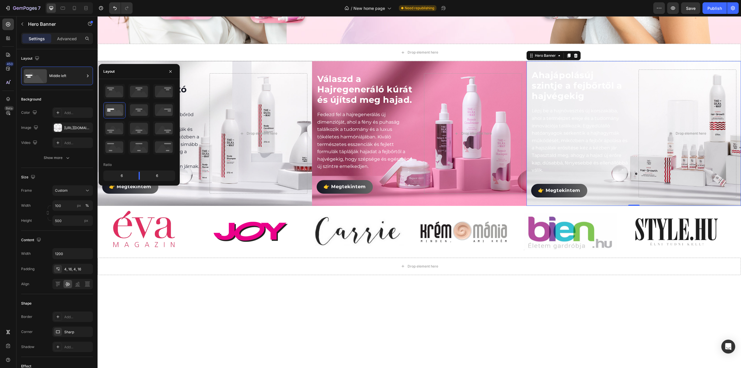
click at [292, 299] on div at bounding box center [419, 337] width 643 height 107
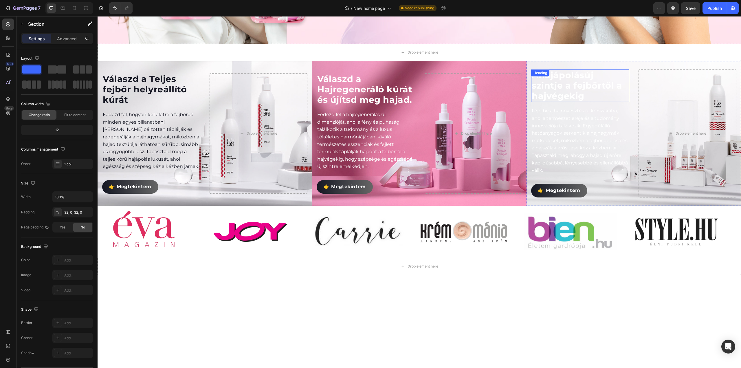
click at [558, 88] on p "A hajápolás új szintje a fejbőrtől a hajvégekig" at bounding box center [579, 85] width 97 height 31
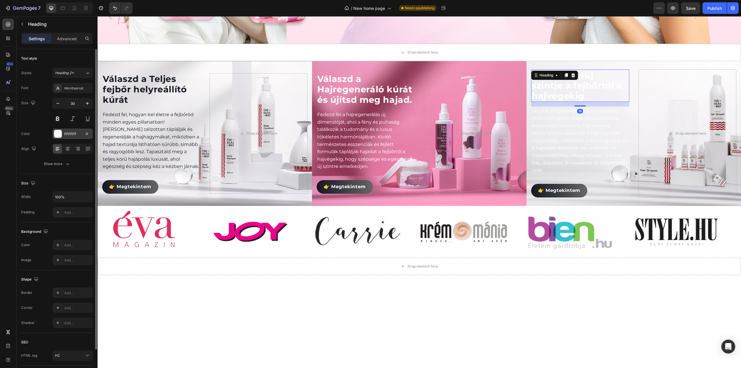
click at [58, 133] on div at bounding box center [58, 134] width 8 height 8
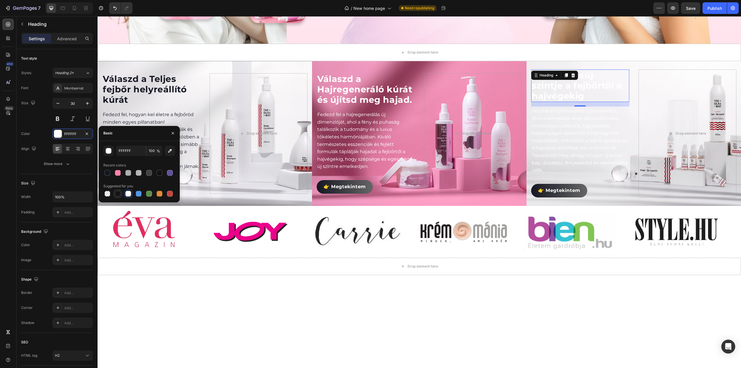
click at [119, 193] on div at bounding box center [118, 194] width 6 height 6
type input "151515"
click at [556, 120] on p "Lépj be a hajnövesztés új korszakába, ahol a természet ereje és a tudomány inno…" at bounding box center [579, 140] width 97 height 67
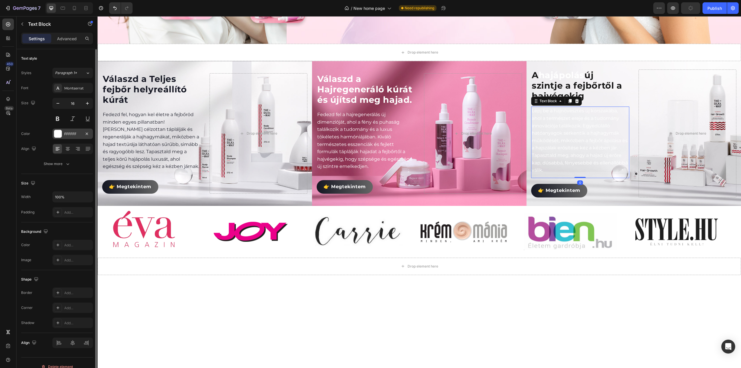
click at [60, 135] on div at bounding box center [58, 134] width 8 height 8
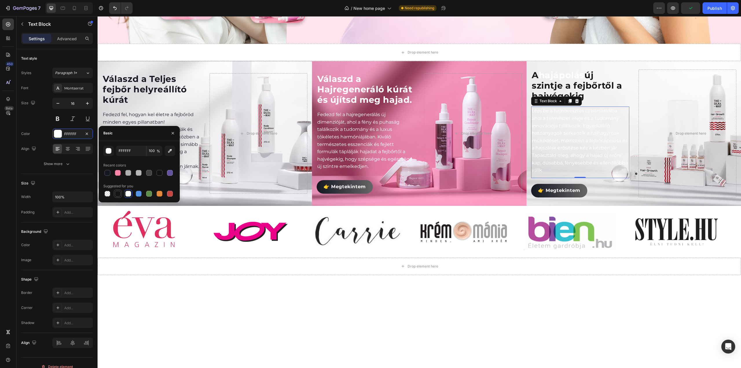
drag, startPoint x: 119, startPoint y: 195, endPoint x: 53, endPoint y: 246, distance: 83.8
click at [119, 195] on div at bounding box center [118, 194] width 6 height 6
type input "151515"
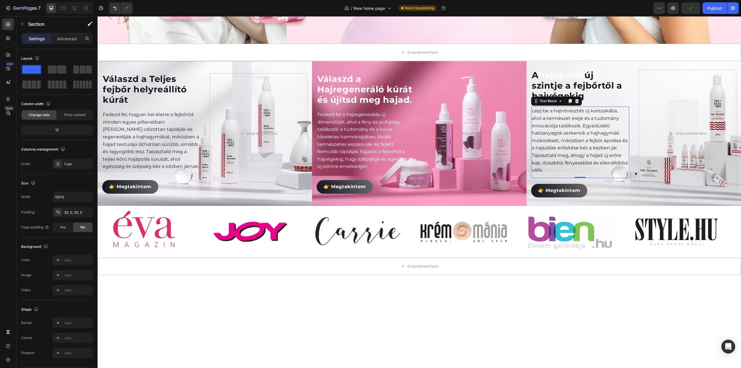
click at [166, 301] on div at bounding box center [419, 337] width 643 height 107
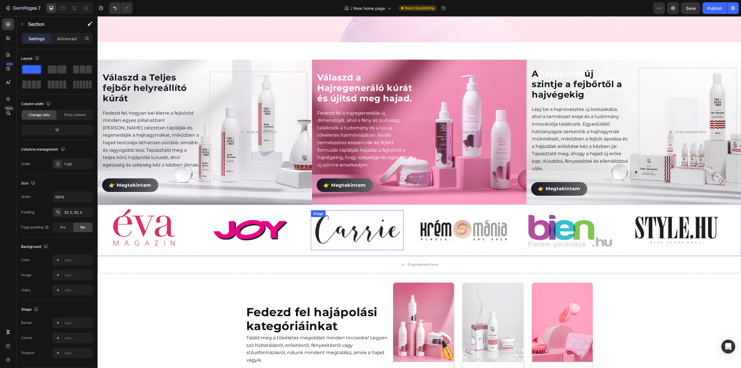
scroll to position [203, 0]
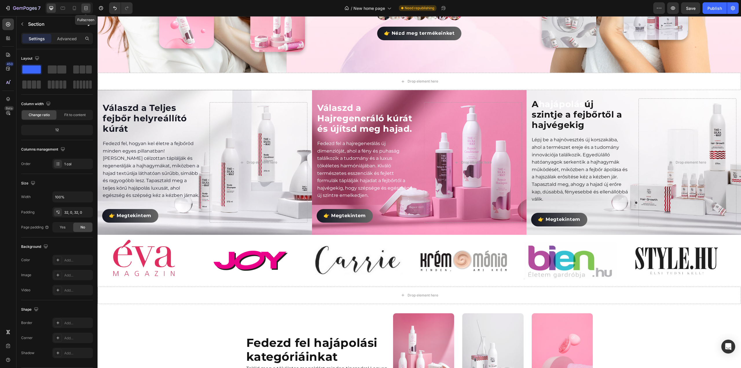
click at [86, 8] on icon at bounding box center [87, 7] width 2 height 1
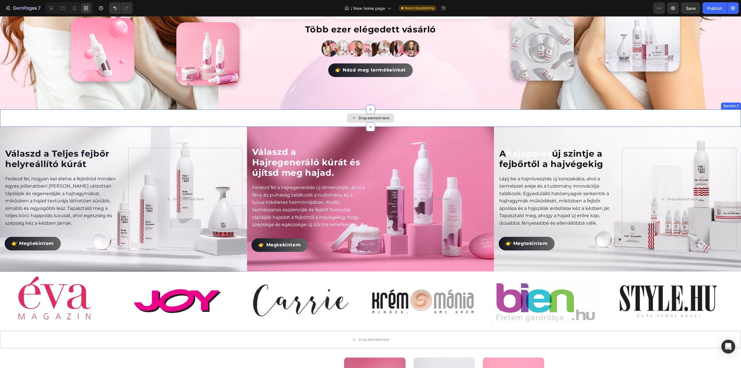
click at [196, 117] on div "Drop element here" at bounding box center [370, 117] width 741 height 17
click at [734, 102] on icon at bounding box center [736, 104] width 4 height 4
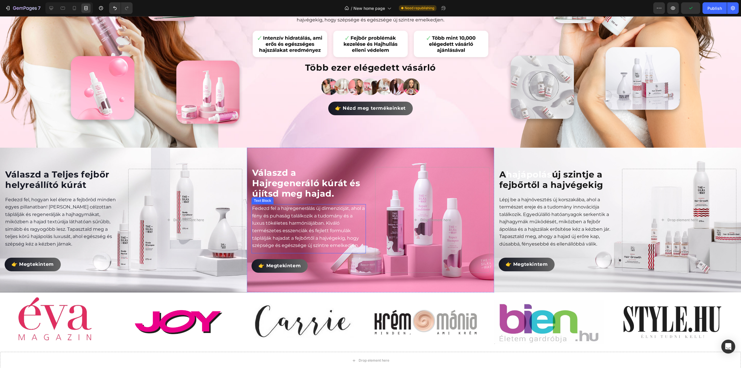
scroll to position [174, 0]
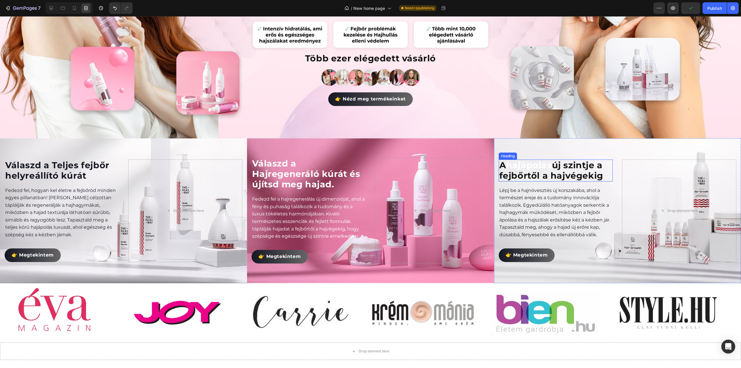
click at [535, 163] on span "hajápolás" at bounding box center [529, 165] width 46 height 11
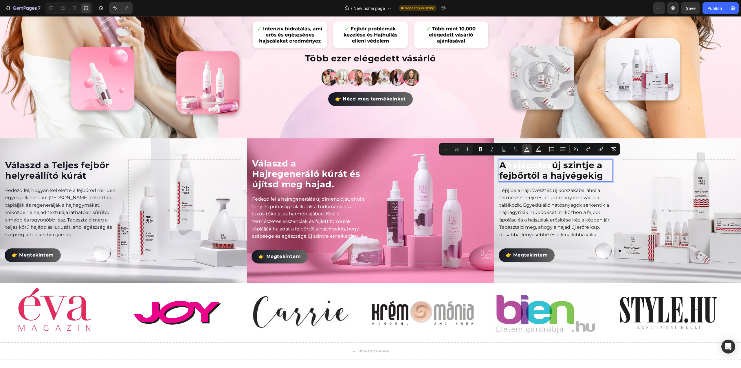
click at [525, 150] on icon "Editor contextual toolbar" at bounding box center [527, 149] width 6 height 6
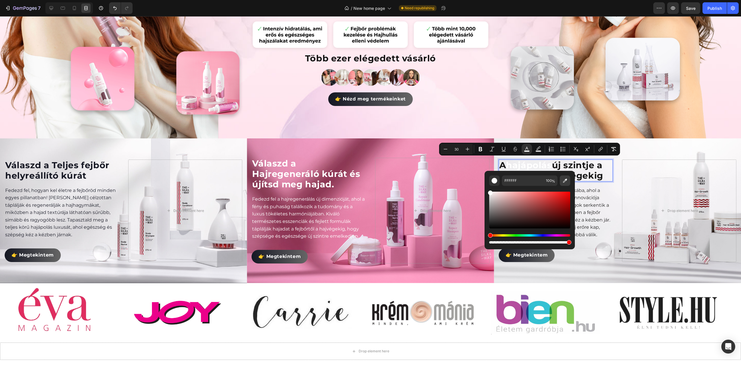
click at [565, 180] on icon "Editor contextual toolbar" at bounding box center [565, 181] width 4 height 4
type input "151515"
click at [350, 149] on div "Background Image" at bounding box center [370, 210] width 247 height 145
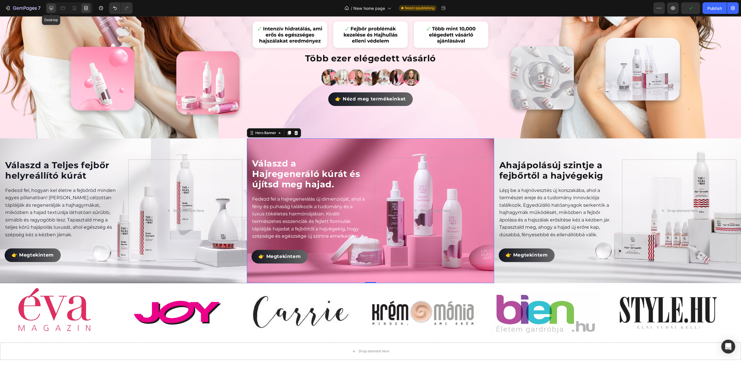
click at [51, 8] on icon at bounding box center [51, 8] width 4 height 4
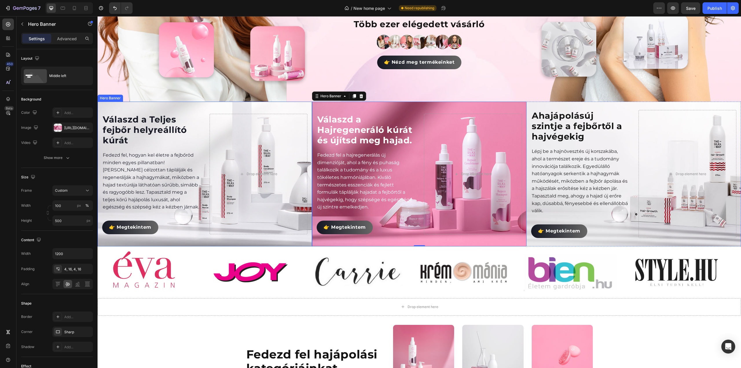
click at [198, 144] on h2 "Válaszd a Teljes fejbőr helyreállító kúrát" at bounding box center [151, 130] width 98 height 32
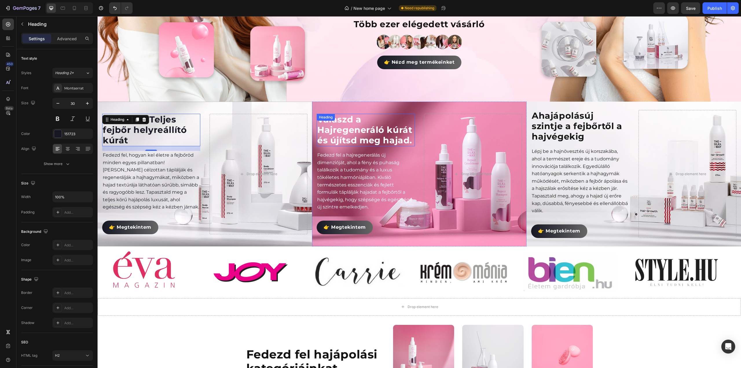
click at [367, 126] on h2 "Válaszd a Hajregeneráló kúrát és újítsd meg hajad." at bounding box center [366, 130] width 98 height 32
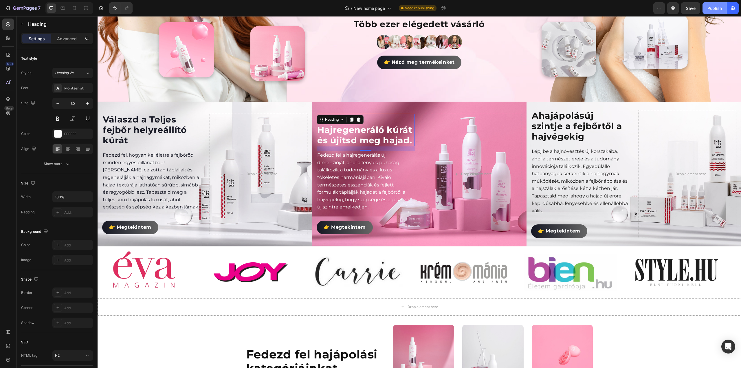
click at [716, 5] on div "Publish" at bounding box center [714, 8] width 14 height 6
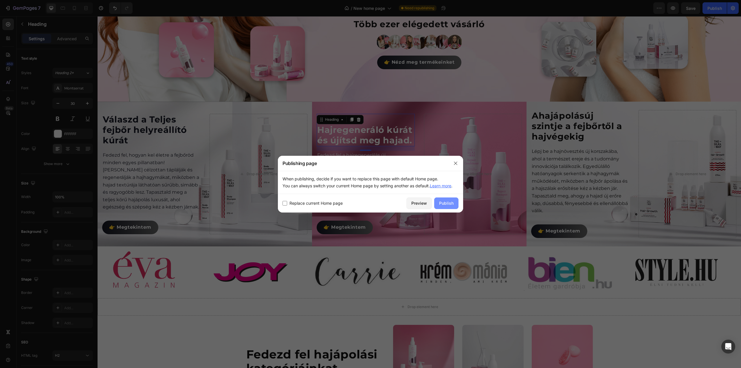
click at [448, 202] on div "Publish" at bounding box center [446, 203] width 14 height 6
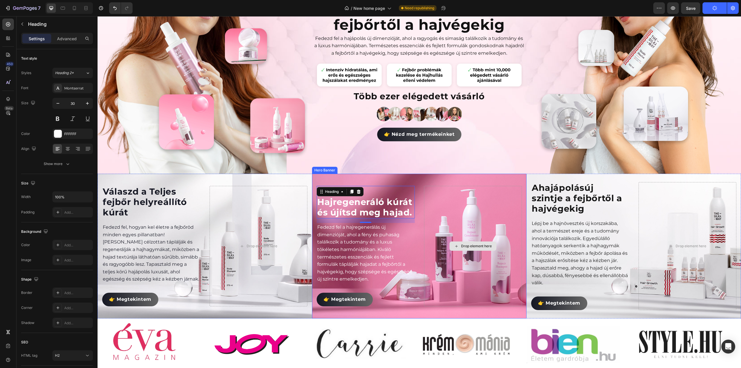
scroll to position [87, 0]
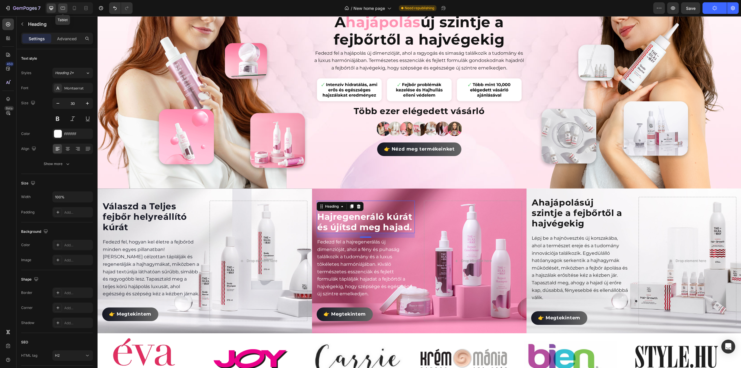
click at [67, 9] on div at bounding box center [62, 7] width 9 height 9
type input "40"
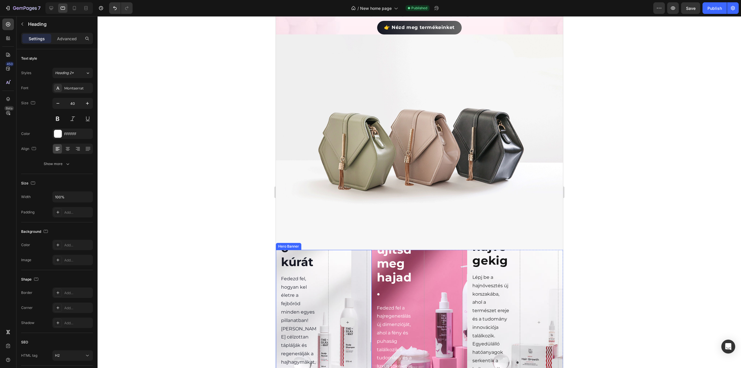
scroll to position [320, 0]
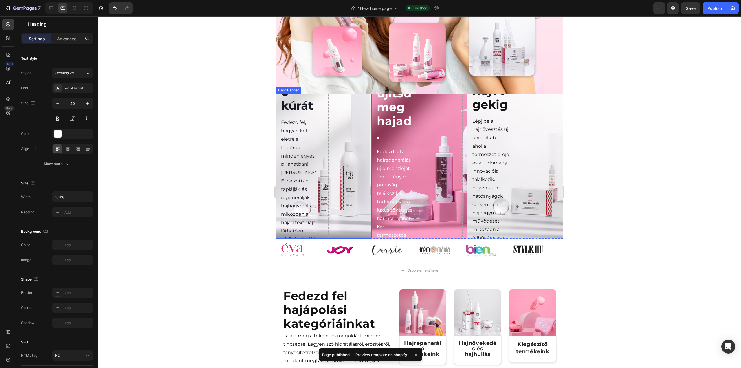
click at [366, 116] on div "Válaszd a Teljes fejbőr helyreállító kúrát Heading Fedezd fel, hogyan kel életr…" at bounding box center [323, 166] width 96 height 332
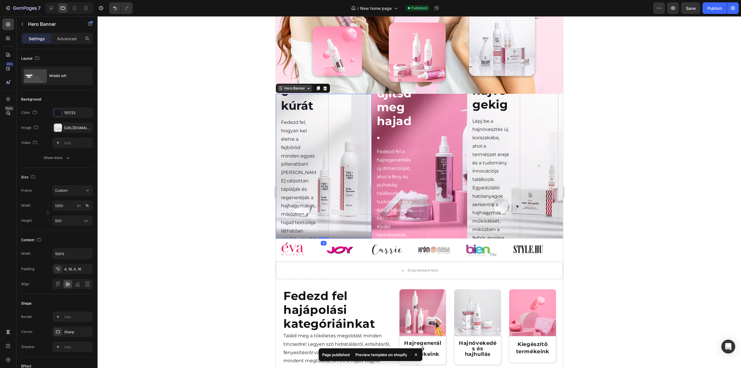
click at [307, 91] on icon at bounding box center [308, 88] width 5 height 5
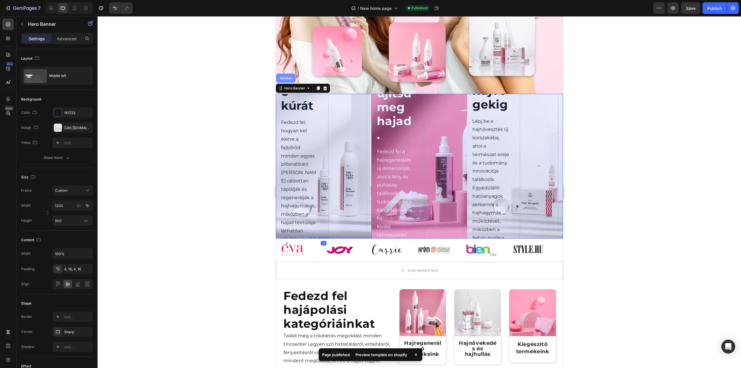
click at [291, 83] on div "Section" at bounding box center [285, 77] width 19 height 9
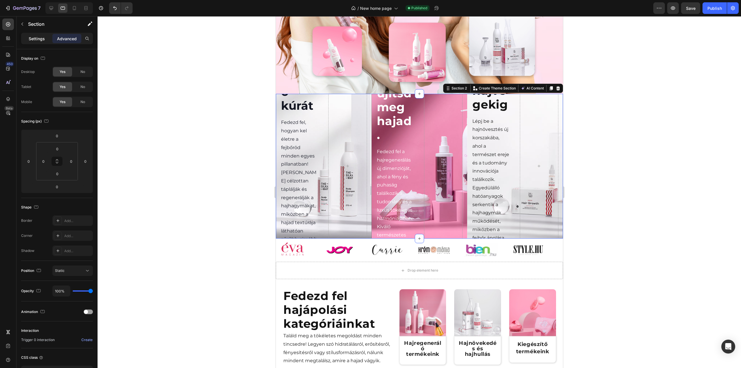
click at [34, 41] on p "Settings" at bounding box center [37, 39] width 16 height 6
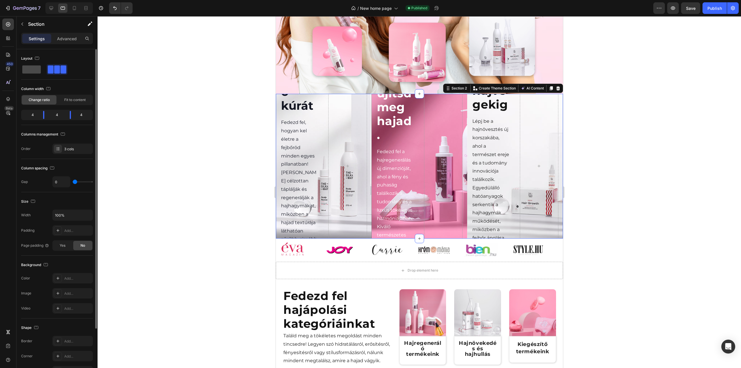
click at [30, 69] on span at bounding box center [31, 69] width 19 height 8
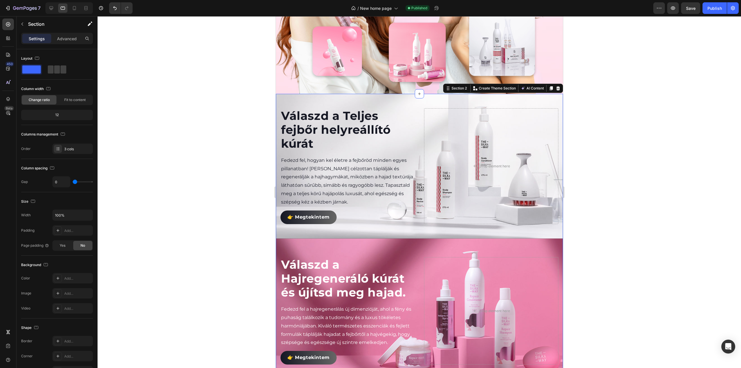
click at [600, 203] on div at bounding box center [419, 192] width 643 height 352
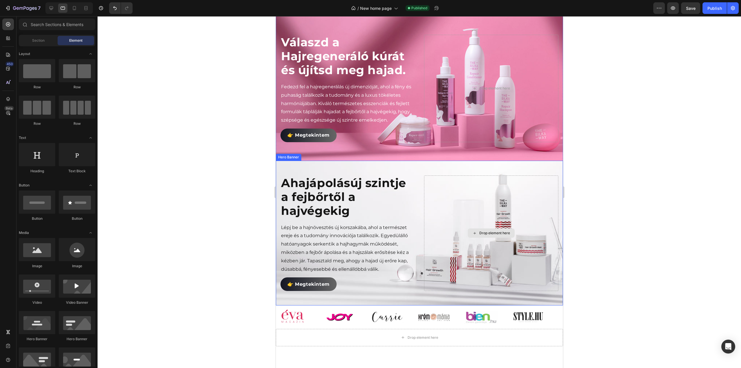
scroll to position [465, 0]
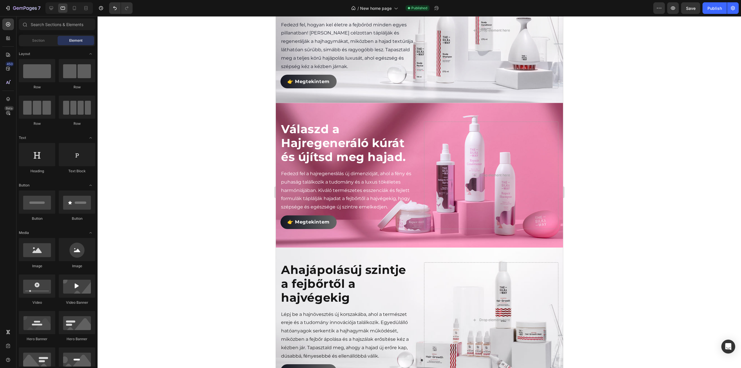
click at [647, 171] on div at bounding box center [419, 192] width 643 height 352
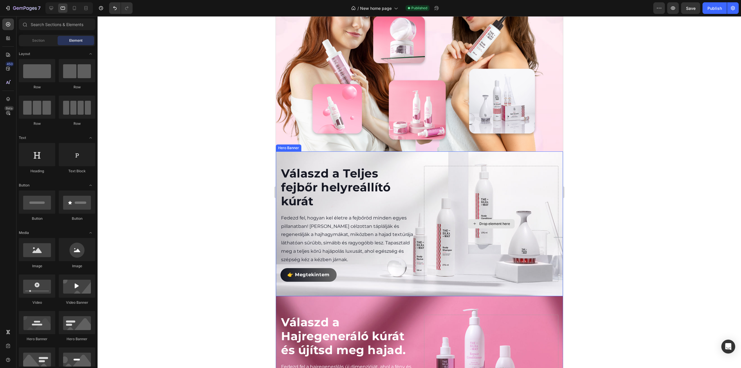
scroll to position [262, 0]
click at [714, 10] on div "Publish" at bounding box center [714, 8] width 14 height 6
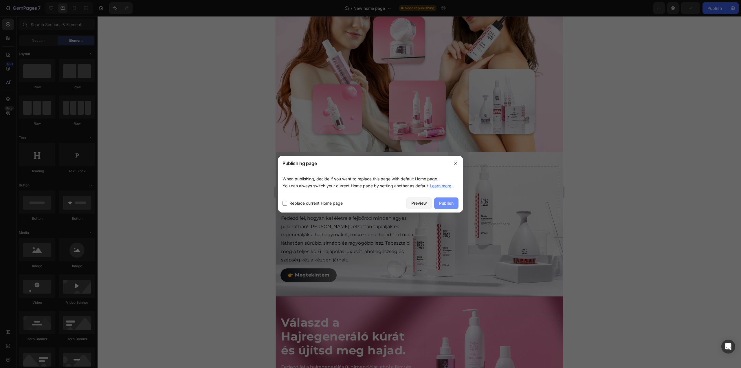
click at [450, 204] on div "Publish" at bounding box center [446, 203] width 14 height 6
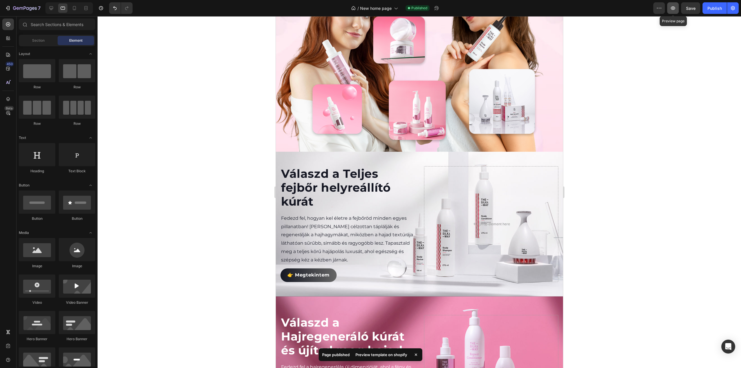
click at [671, 6] on icon "button" at bounding box center [673, 8] width 6 height 6
click at [54, 11] on div at bounding box center [51, 7] width 9 height 9
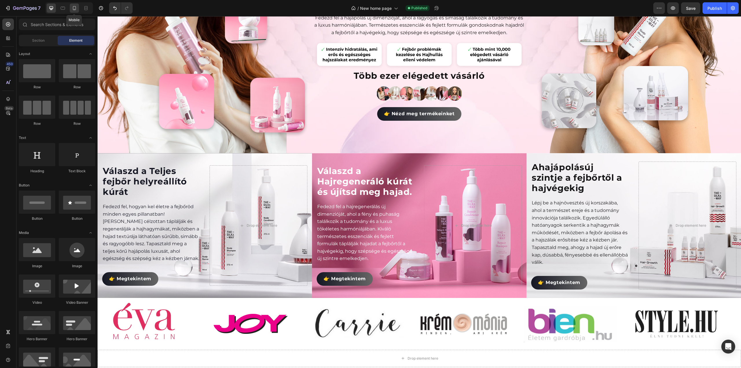
click at [75, 6] on icon at bounding box center [74, 8] width 3 height 4
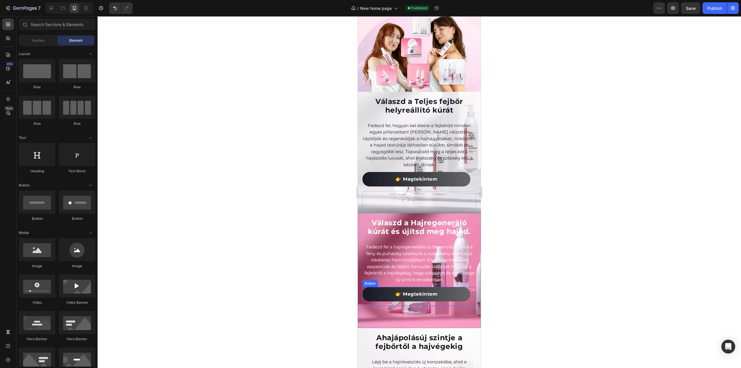
scroll to position [196, 0]
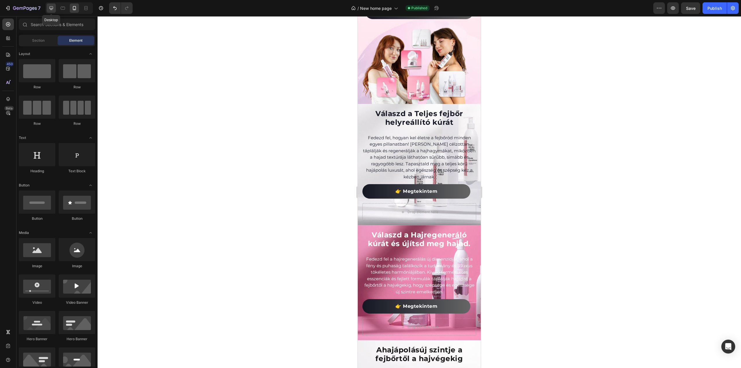
click at [52, 8] on icon at bounding box center [51, 8] width 4 height 4
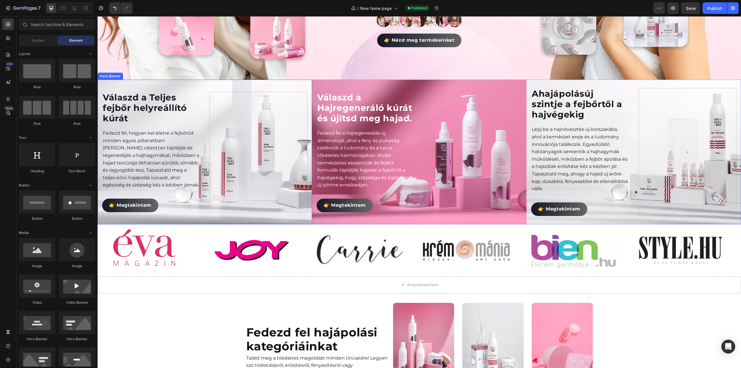
scroll to position [82, 0]
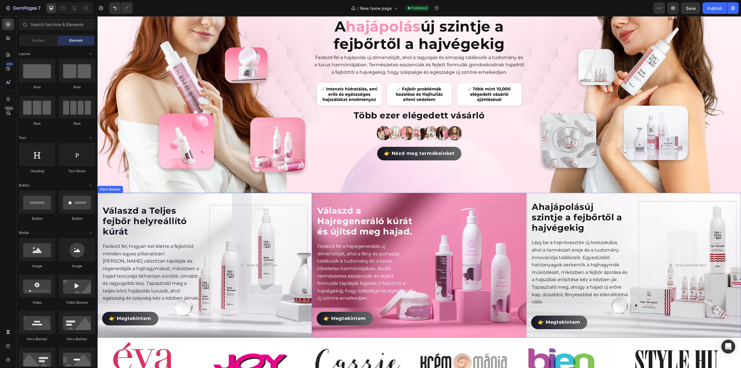
click at [201, 198] on div "Background Image" at bounding box center [205, 265] width 214 height 145
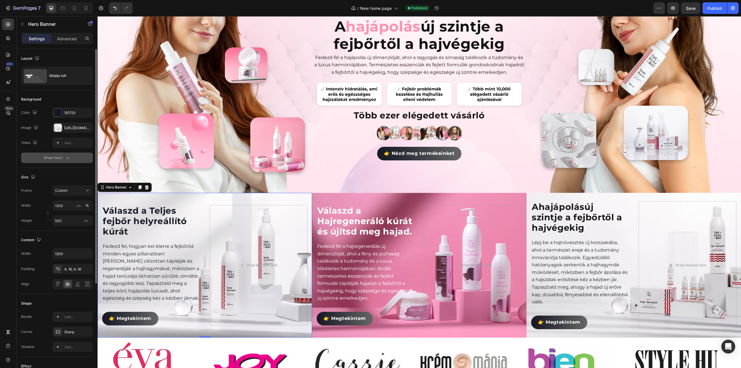
click at [60, 157] on div "Show more" at bounding box center [57, 158] width 27 height 6
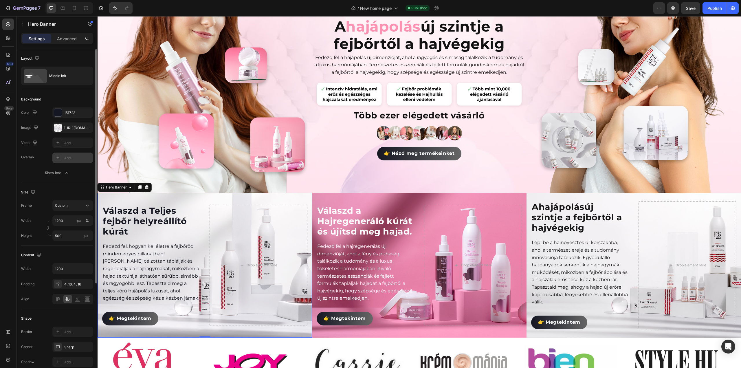
click at [57, 158] on icon at bounding box center [58, 157] width 5 height 5
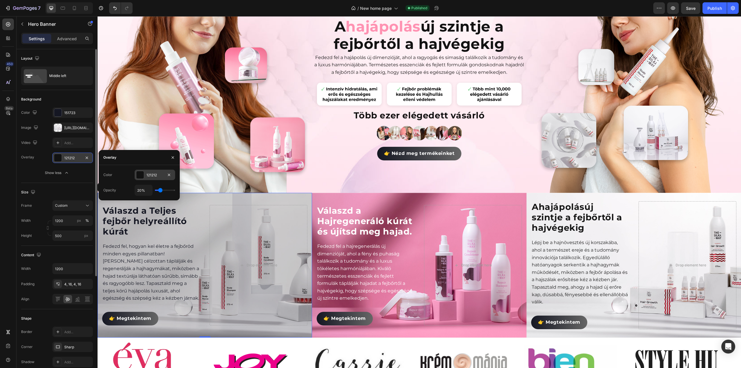
click at [141, 176] on div at bounding box center [140, 175] width 8 height 8
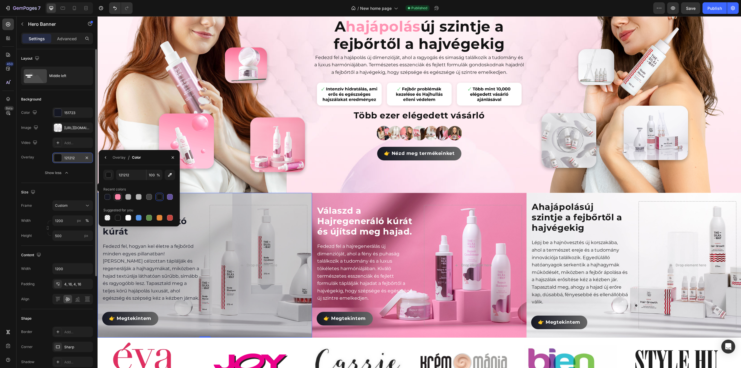
click at [116, 194] on div at bounding box center [118, 197] width 6 height 6
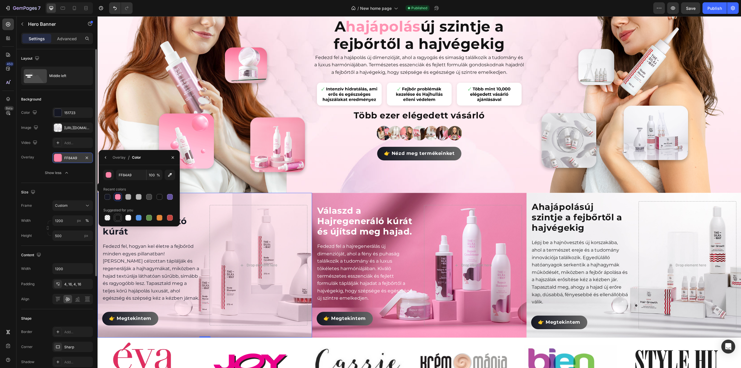
click at [118, 218] on div at bounding box center [118, 218] width 6 height 6
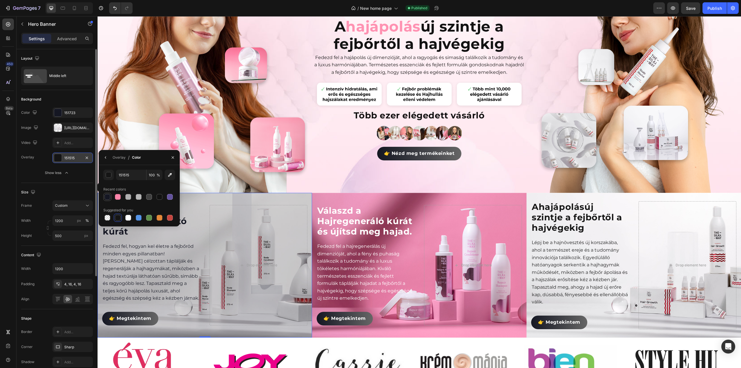
click at [106, 196] on div at bounding box center [107, 197] width 6 height 6
click at [117, 200] on div at bounding box center [118, 197] width 8 height 8
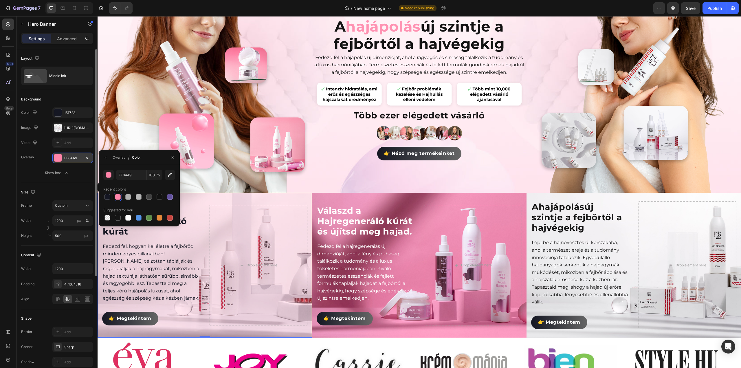
click at [220, 204] on div "Válaszd a Teljes fejbőr helyreállító kúrát Heading Fedezd fel, hogyan kel életr…" at bounding box center [205, 265] width 214 height 123
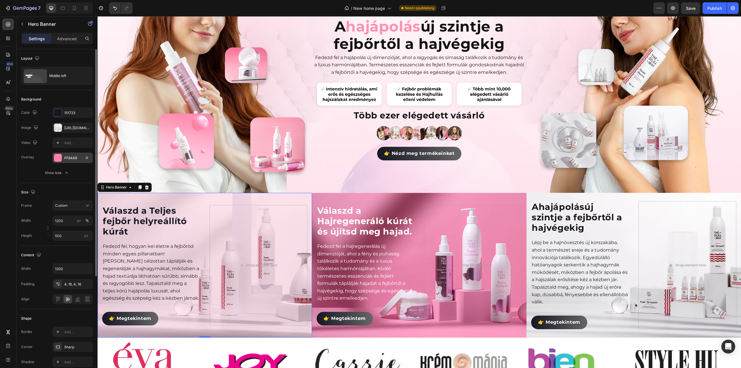
drag, startPoint x: 205, startPoint y: 210, endPoint x: 185, endPoint y: 205, distance: 20.5
click at [205, 210] on div "Válaszd a Teljes fejbőr helyreállító kúrát Heading Fedezd fel, hogyan kel életr…" at bounding box center [205, 265] width 214 height 123
click at [58, 156] on div at bounding box center [58, 158] width 8 height 8
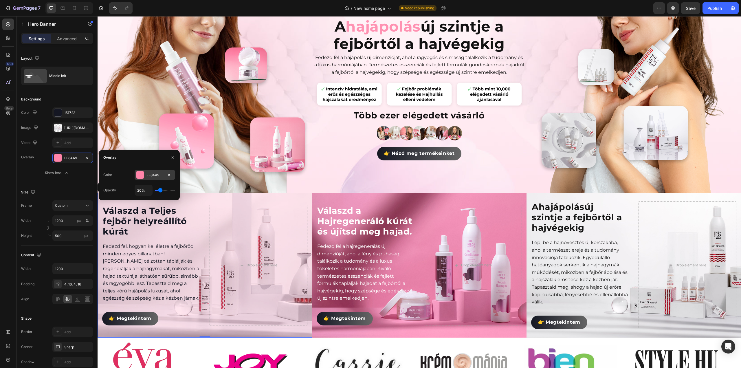
click at [139, 175] on div at bounding box center [140, 175] width 8 height 8
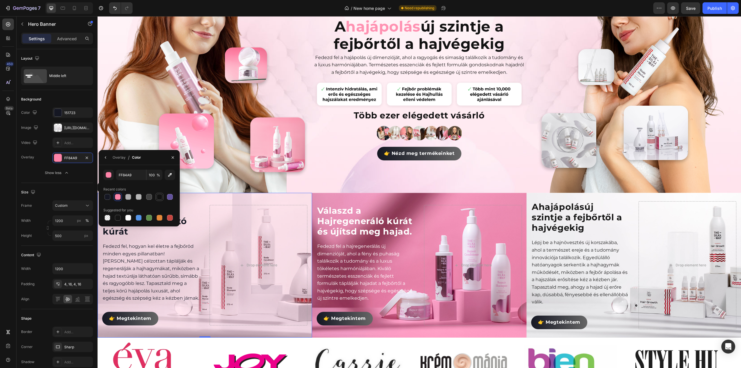
click at [158, 196] on div at bounding box center [160, 197] width 6 height 6
type input "121212"
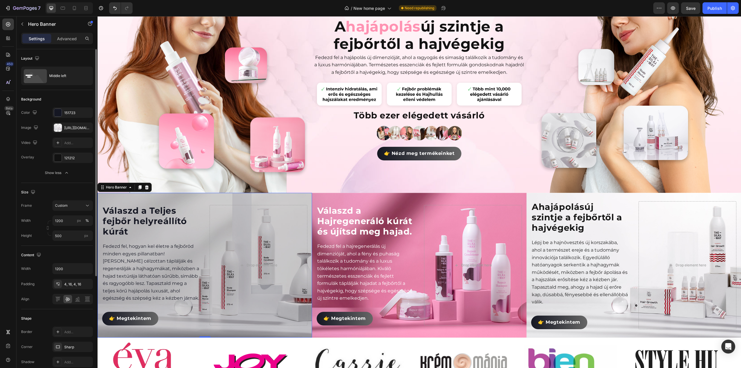
click at [43, 155] on div "Overlay 121212" at bounding box center [57, 157] width 72 height 10
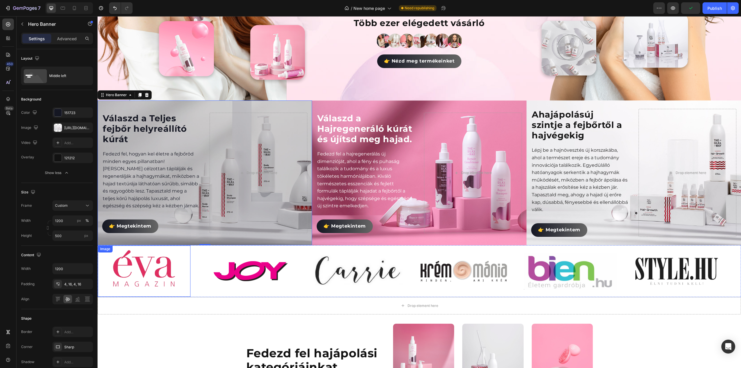
scroll to position [169, 0]
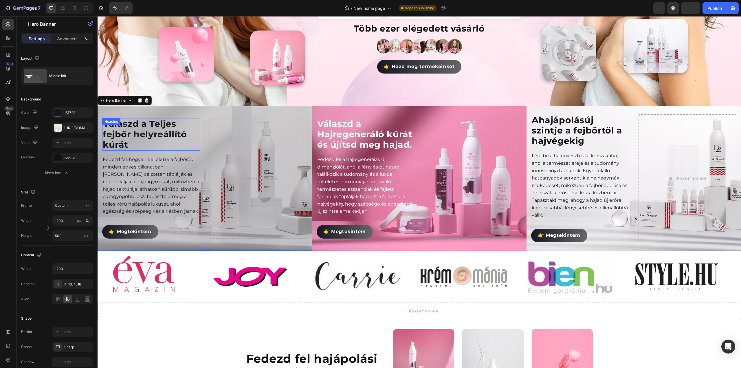
click at [148, 132] on h2 "Válaszd a Teljes fejbőr helyreállító kúrát" at bounding box center [151, 134] width 98 height 32
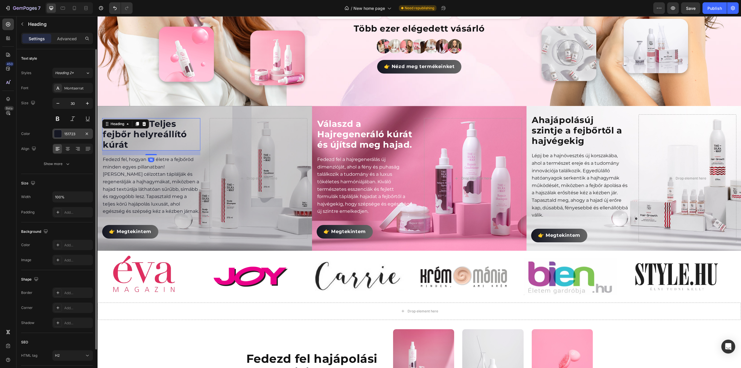
click at [56, 132] on div at bounding box center [58, 134] width 8 height 8
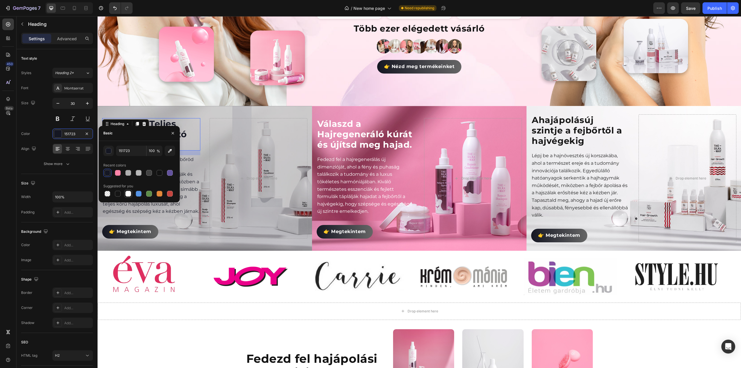
click at [127, 194] on div at bounding box center [128, 194] width 6 height 6
type input "FFFFFF"
click at [181, 199] on p "Fedezd fel, hogyan kel életre a fejbőröd minden egyes pillanatban! [PERSON_NAME…" at bounding box center [151, 185] width 97 height 59
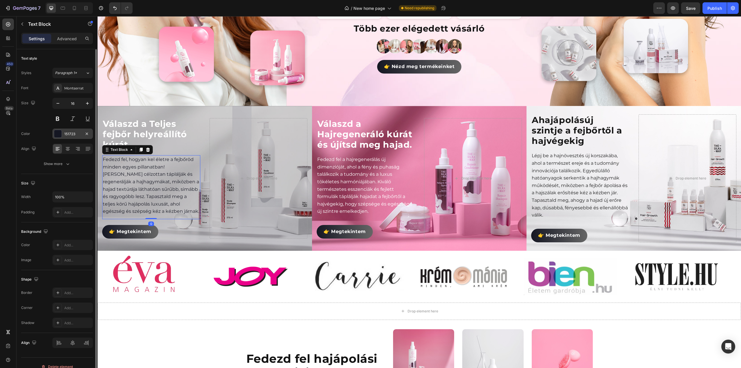
click at [54, 132] on div at bounding box center [58, 134] width 8 height 8
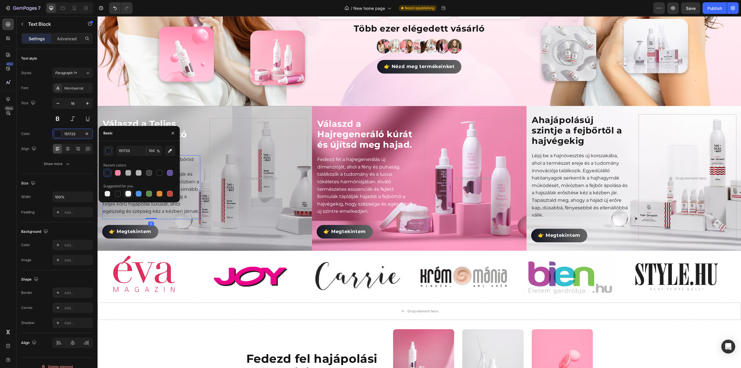
click at [130, 194] on div at bounding box center [128, 194] width 6 height 6
type input "FFFFFF"
click at [242, 148] on div "Drop element here" at bounding box center [258, 178] width 98 height 120
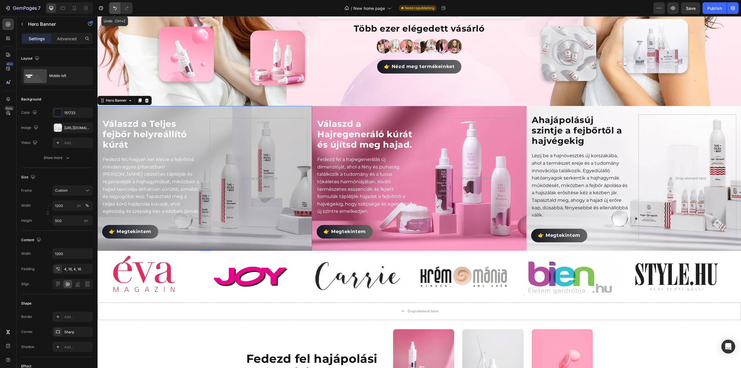
click at [115, 7] on icon "Undo/Redo" at bounding box center [114, 8] width 3 height 4
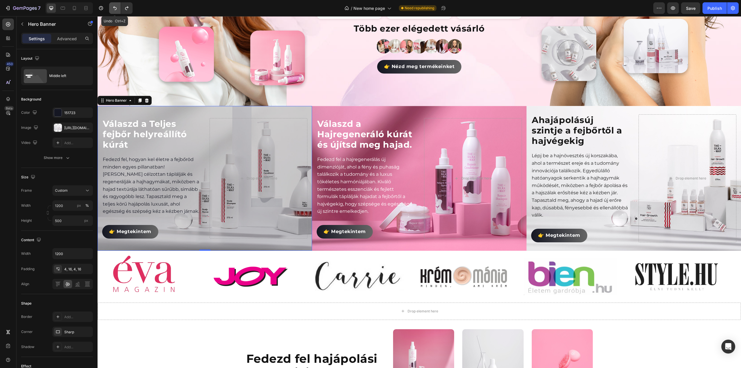
click at [115, 7] on icon "Undo/Redo" at bounding box center [114, 8] width 3 height 4
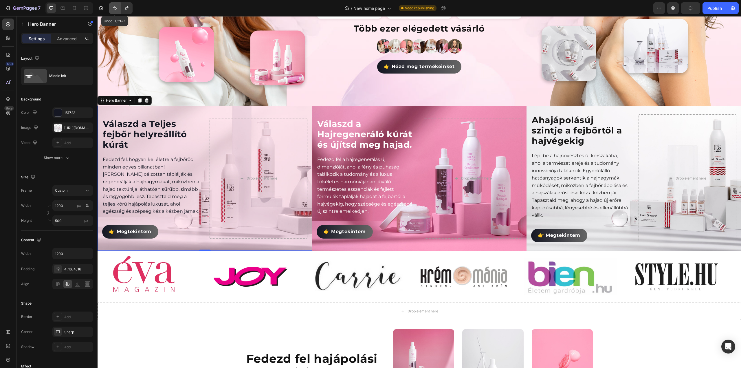
click at [115, 7] on icon "Undo/Redo" at bounding box center [114, 8] width 3 height 4
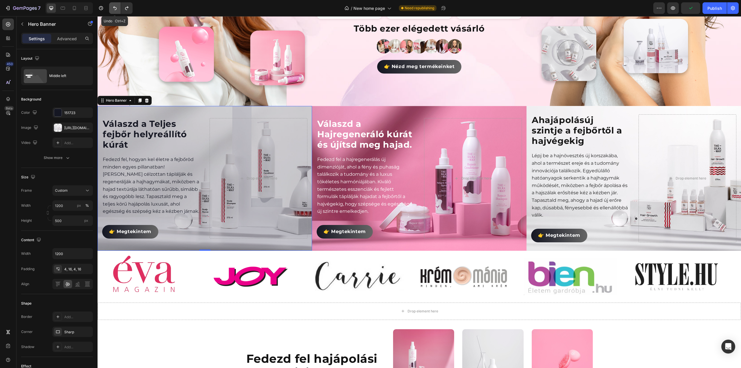
click at [115, 7] on icon "Undo/Redo" at bounding box center [114, 8] width 3 height 4
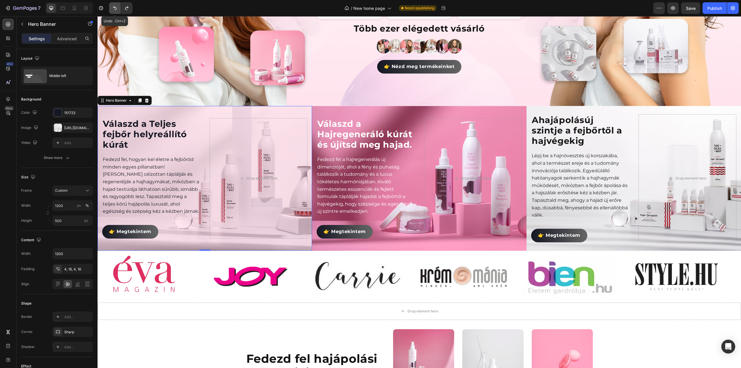
click at [113, 7] on icon "Undo/Redo" at bounding box center [115, 8] width 6 height 6
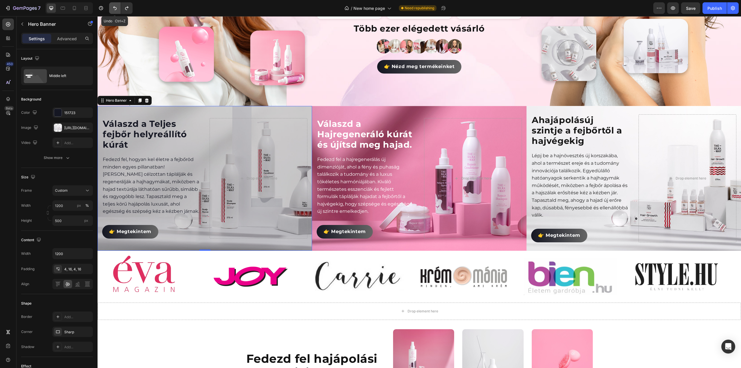
click at [113, 7] on icon "Undo/Redo" at bounding box center [115, 8] width 6 height 6
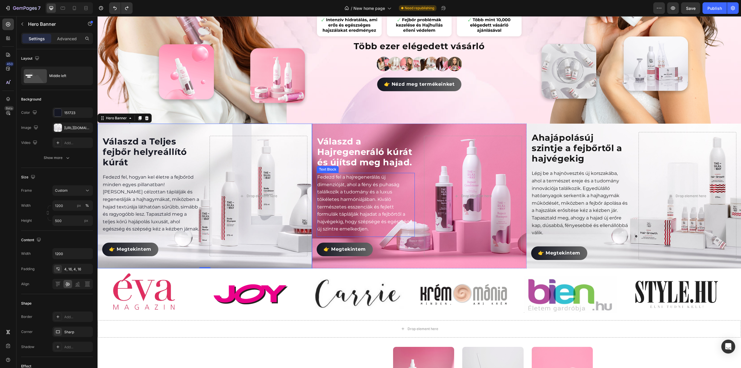
scroll to position [111, 0]
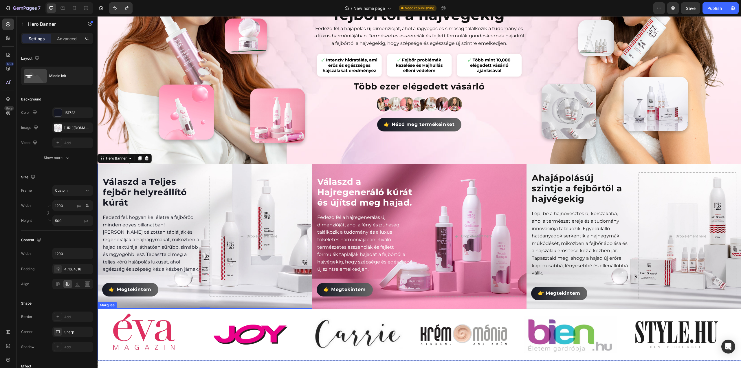
click at [402, 309] on div "Image Image Image Image Image Image" at bounding box center [417, 334] width 639 height 51
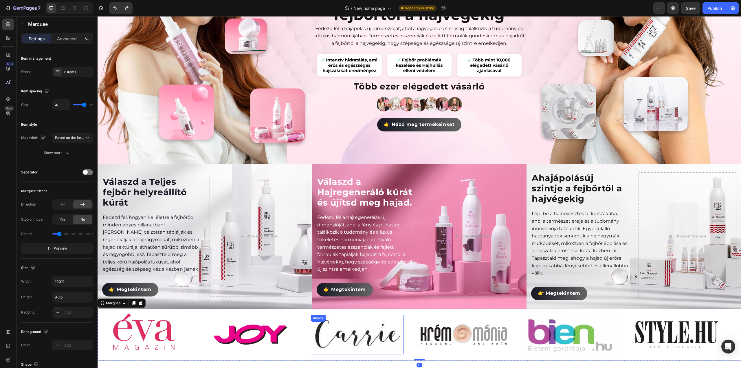
scroll to position [140, 0]
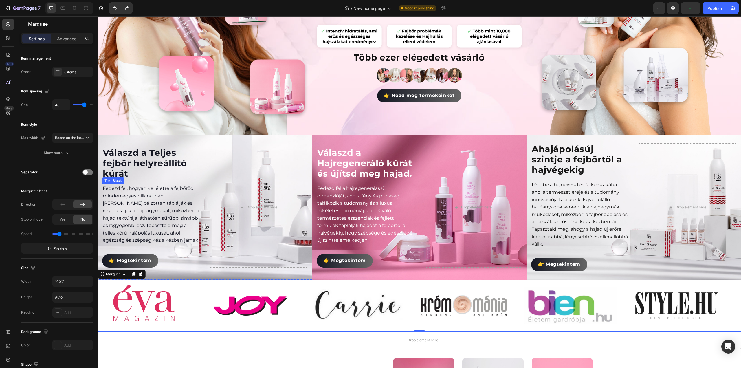
click at [139, 206] on p "Fedezd fel, hogyan kel életre a fejbőröd minden egyes pillanatban! [PERSON_NAME…" at bounding box center [151, 214] width 97 height 59
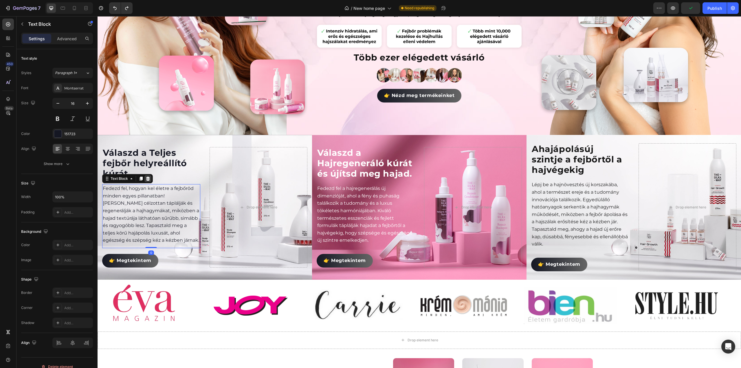
click at [148, 176] on icon at bounding box center [148, 178] width 4 height 4
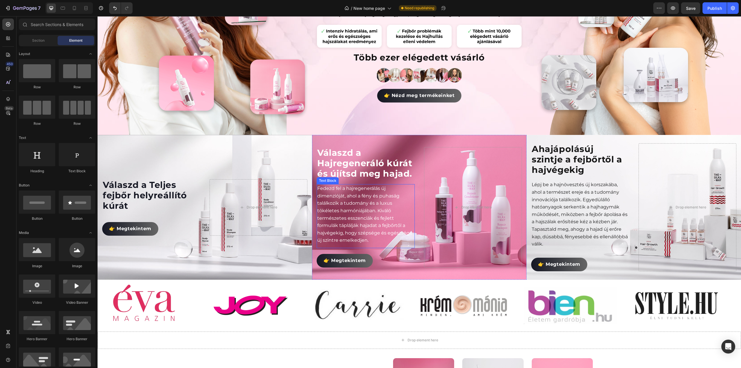
click at [354, 191] on p "Fedezd fel a hajregenerálás új dimenzióját, ahol a fény és puhaság találkozik a…" at bounding box center [365, 214] width 97 height 59
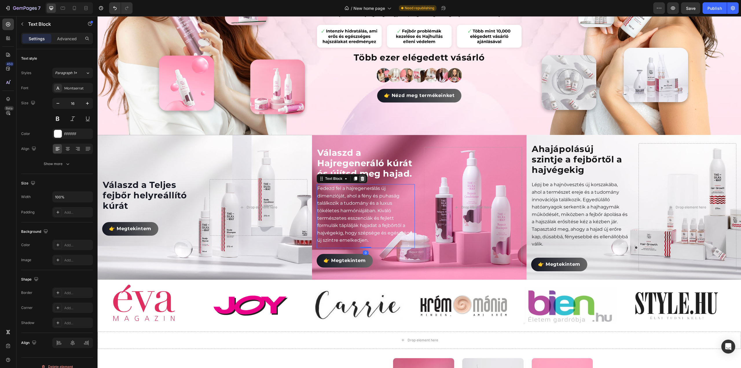
click at [360, 178] on icon at bounding box center [362, 178] width 5 height 5
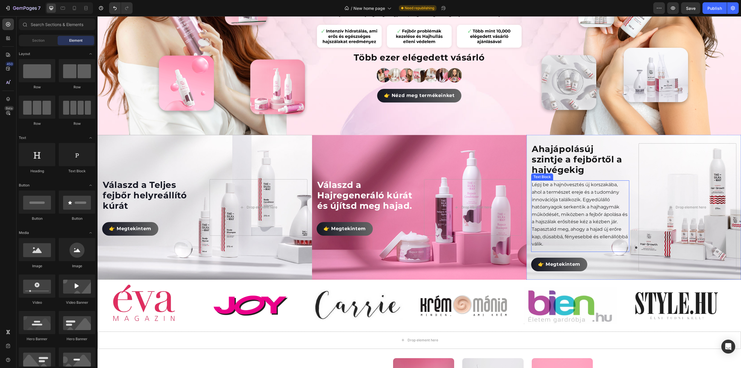
click at [588, 207] on p "Lépj be a hajnövesztés új korszakába, ahol a természet ereje és a tudomány inno…" at bounding box center [579, 214] width 97 height 67
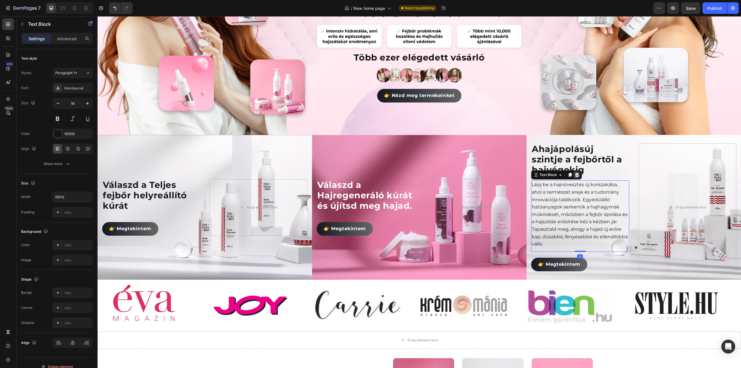
click at [574, 172] on icon at bounding box center [576, 174] width 5 height 5
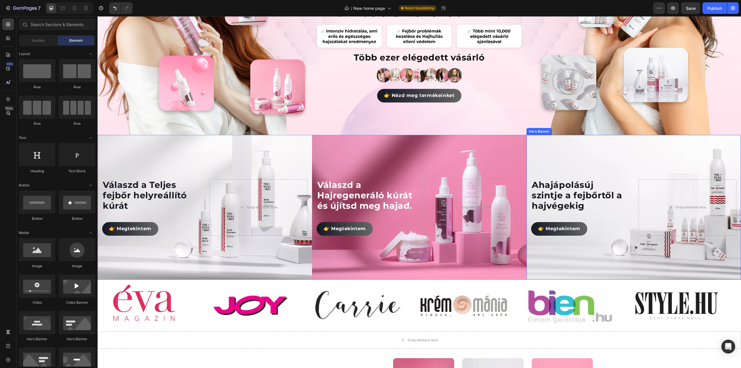
click at [604, 158] on div "Background Image" at bounding box center [633, 207] width 214 height 145
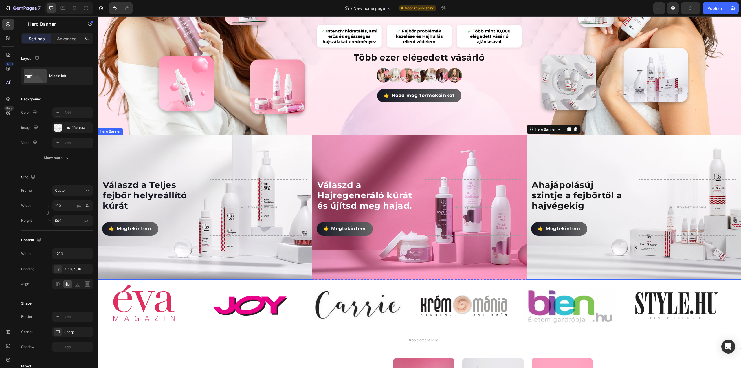
click at [169, 150] on div "Background Image" at bounding box center [205, 207] width 214 height 145
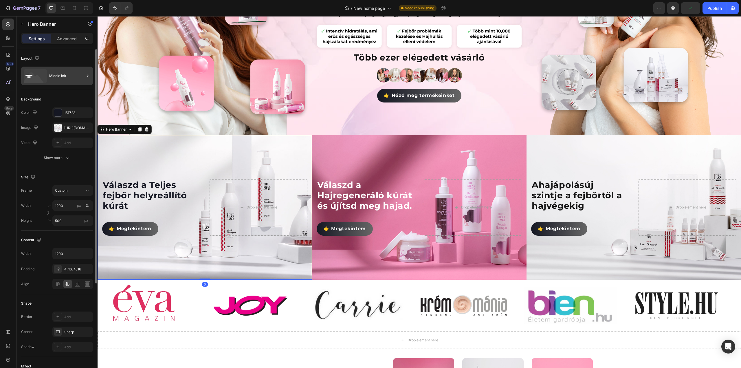
click at [57, 76] on div "Middle left" at bounding box center [66, 75] width 35 height 13
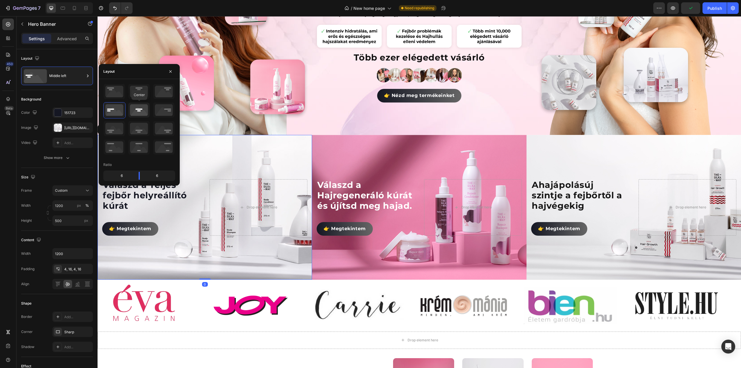
click at [140, 112] on icon at bounding box center [138, 109] width 21 height 15
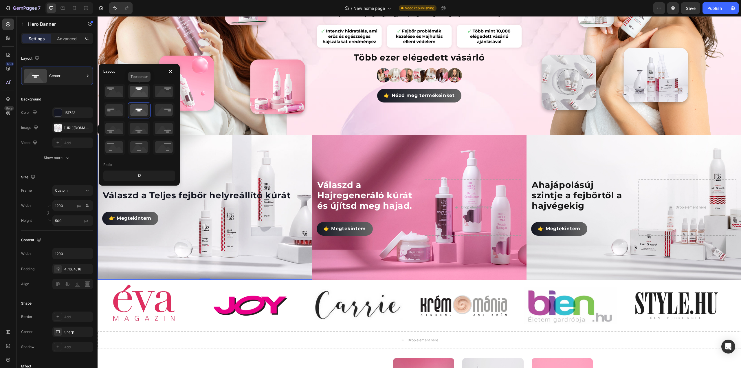
click at [133, 96] on icon at bounding box center [138, 91] width 21 height 15
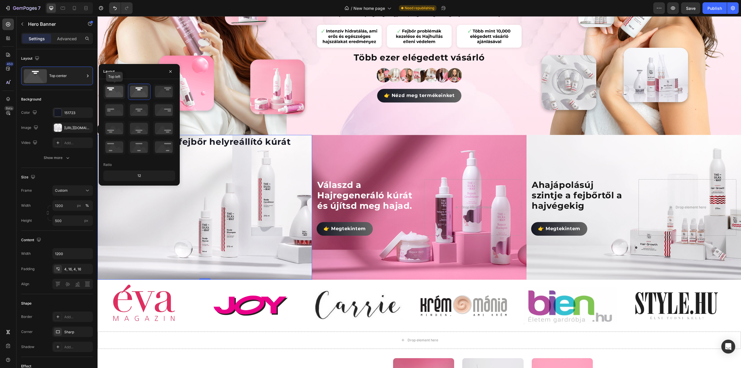
click at [117, 95] on icon at bounding box center [114, 91] width 21 height 15
click at [214, 152] on div "Drop element here" at bounding box center [258, 164] width 98 height 56
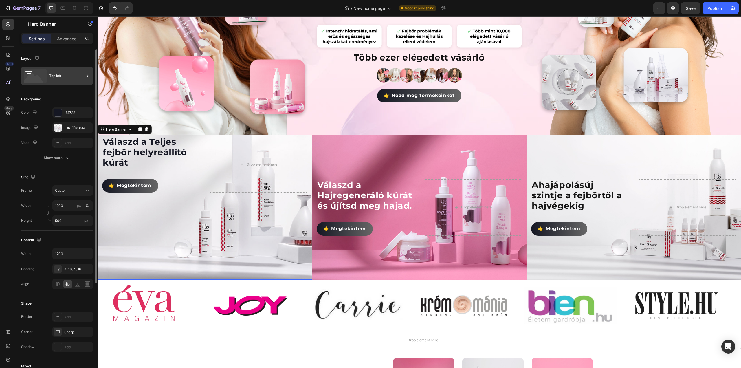
click at [33, 72] on icon at bounding box center [35, 76] width 23 height 14
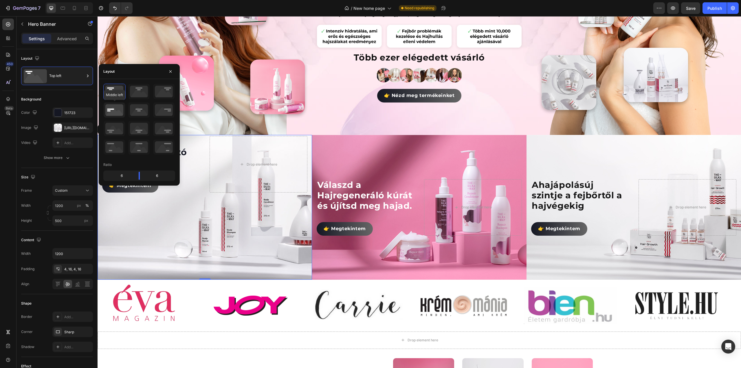
click at [113, 111] on icon at bounding box center [114, 109] width 21 height 15
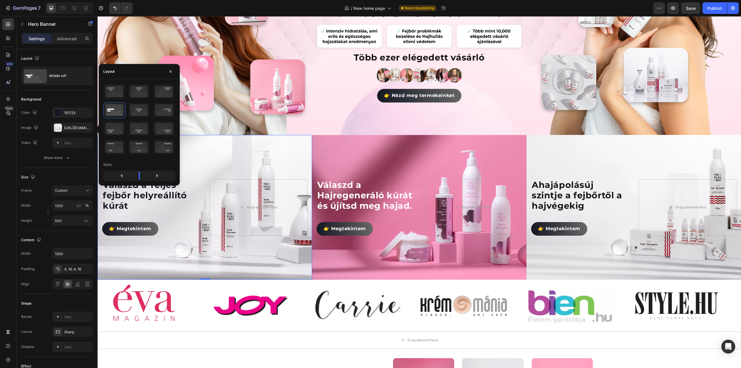
click at [209, 152] on div "Background Image" at bounding box center [205, 207] width 214 height 145
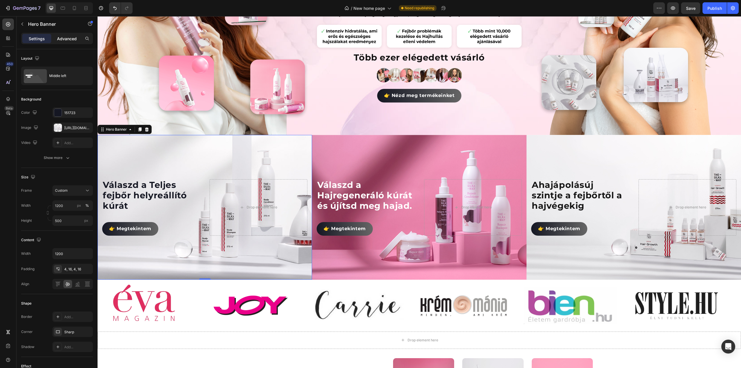
click at [69, 40] on p "Advanced" at bounding box center [67, 39] width 20 height 6
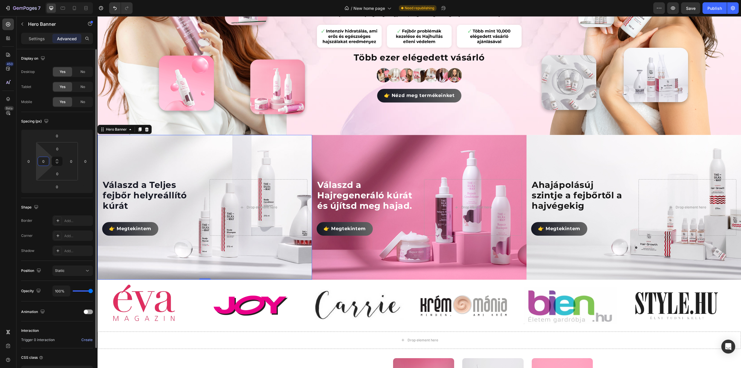
click at [42, 162] on input "0" at bounding box center [43, 161] width 9 height 9
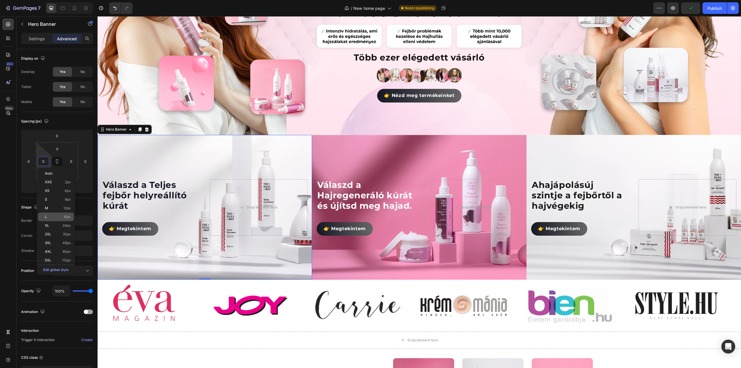
click at [45, 217] on span "L" at bounding box center [46, 217] width 2 height 4
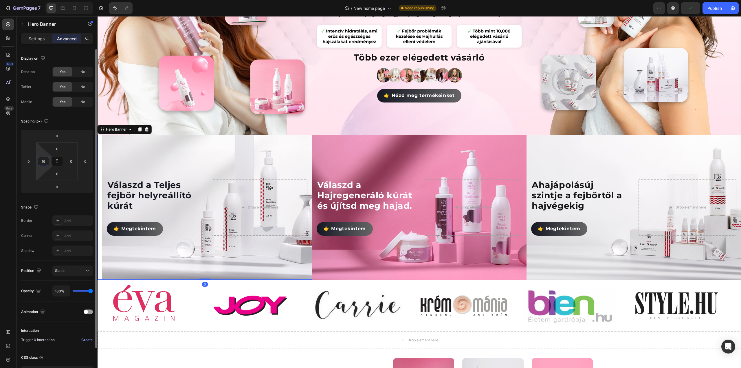
click at [46, 162] on input "16" at bounding box center [43, 161] width 9 height 9
type input "0"
click at [169, 170] on div "Background Image" at bounding box center [207, 207] width 210 height 145
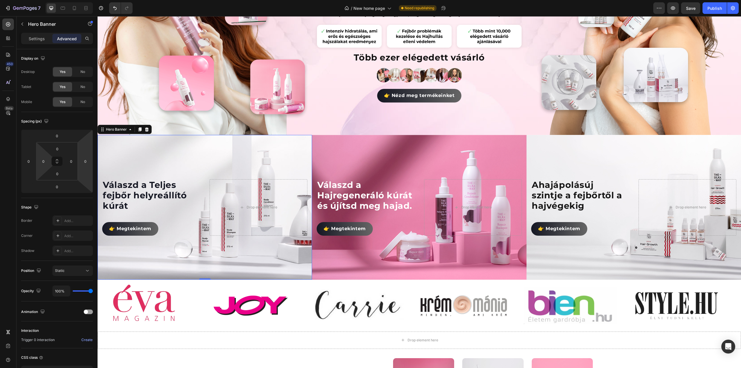
click at [159, 169] on div "Background Image" at bounding box center [205, 207] width 214 height 145
click at [36, 40] on p "Settings" at bounding box center [37, 39] width 16 height 6
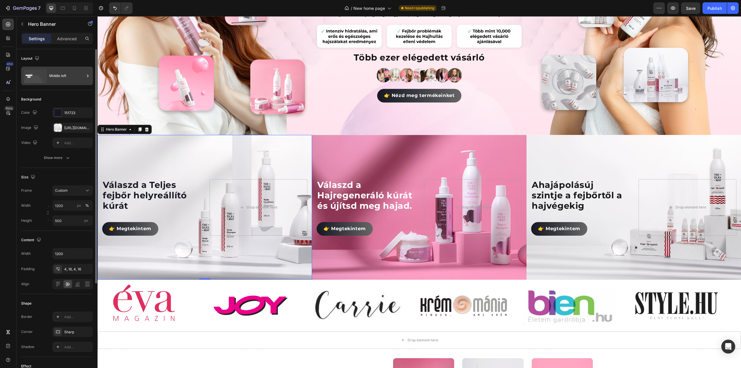
click at [65, 75] on div "Middle left" at bounding box center [66, 75] width 35 height 13
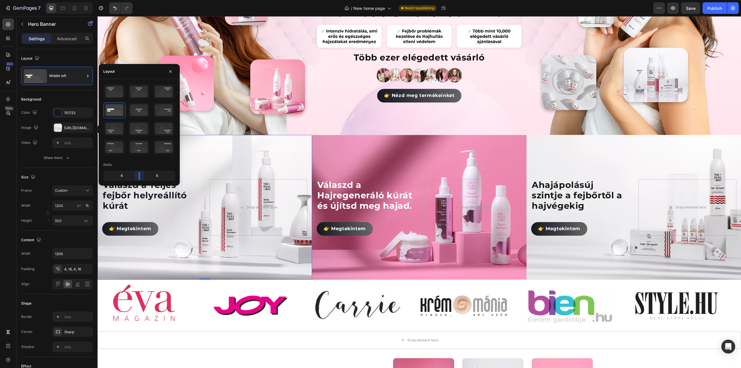
click at [139, 0] on body "7 Version history / New home page Need republishing Preview Save Publish 450 Be…" at bounding box center [370, 0] width 741 height 0
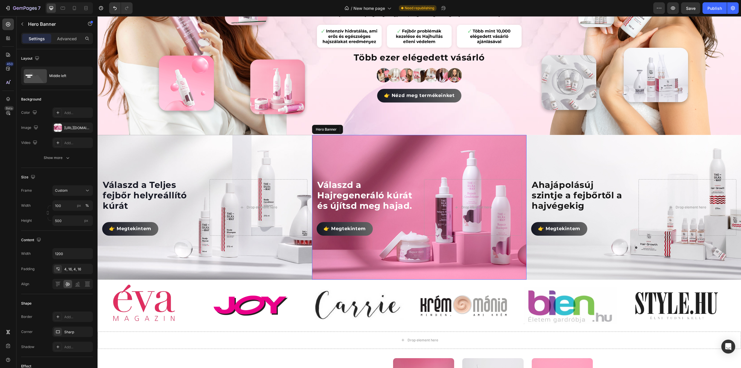
click at [372, 161] on div "Background Image" at bounding box center [419, 207] width 214 height 145
click at [55, 79] on div "Middle left" at bounding box center [66, 75] width 35 height 13
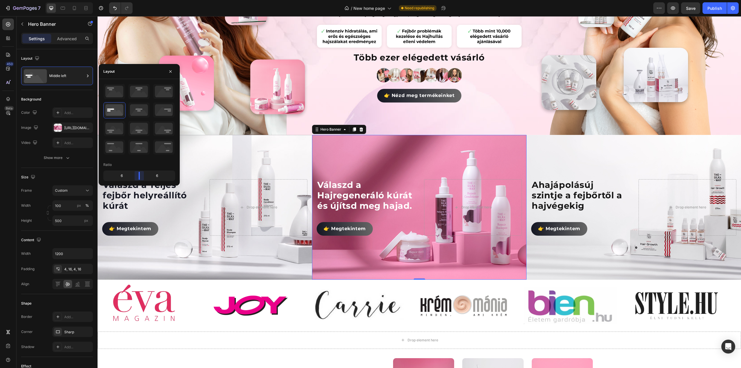
click at [139, 0] on body "7 Version history / New home page Need republishing Preview Save Publish 450 Be…" at bounding box center [370, 0] width 741 height 0
click at [584, 158] on div "Background Image" at bounding box center [633, 207] width 214 height 145
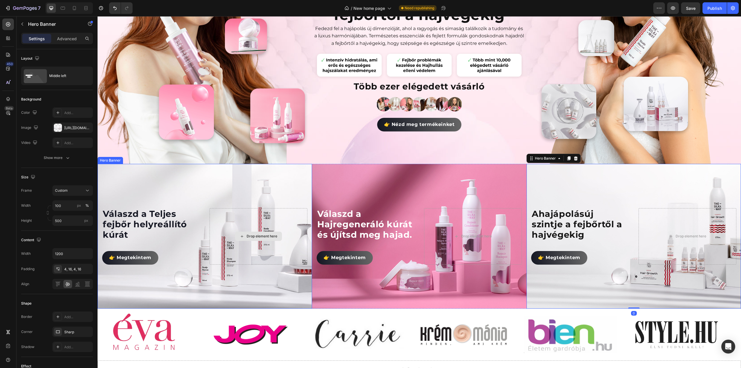
scroll to position [169, 0]
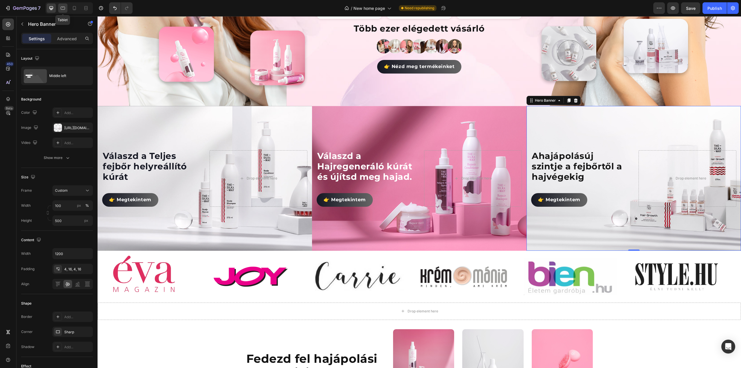
click at [62, 12] on div at bounding box center [62, 7] width 9 height 9
type input "100%"
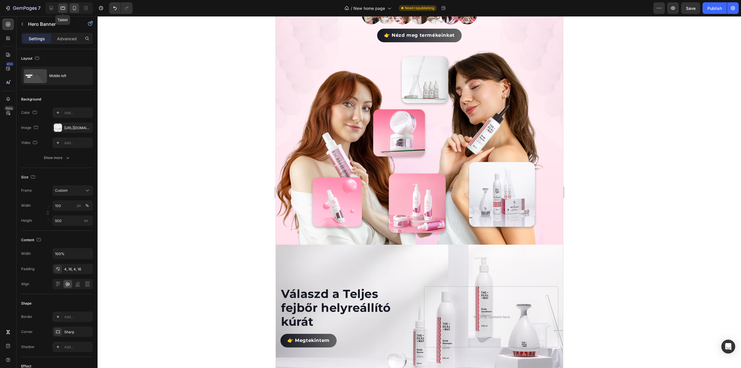
click at [73, 9] on icon at bounding box center [74, 8] width 3 height 4
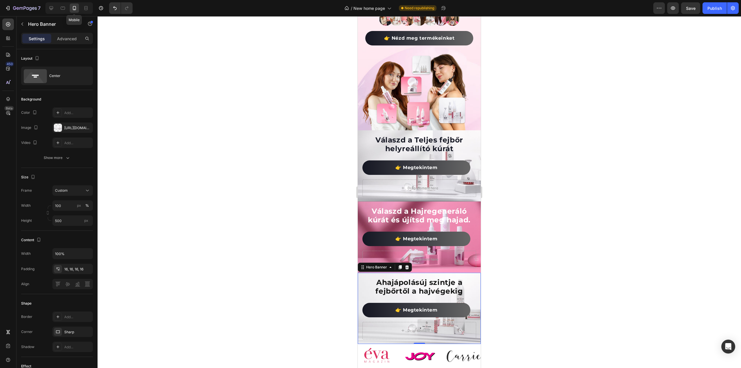
type input "Auto"
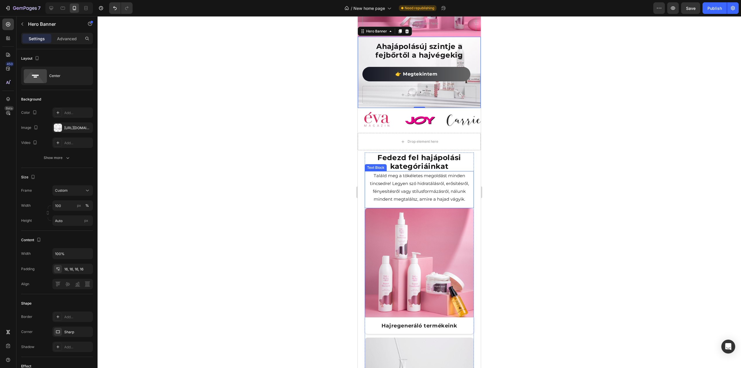
scroll to position [283, 0]
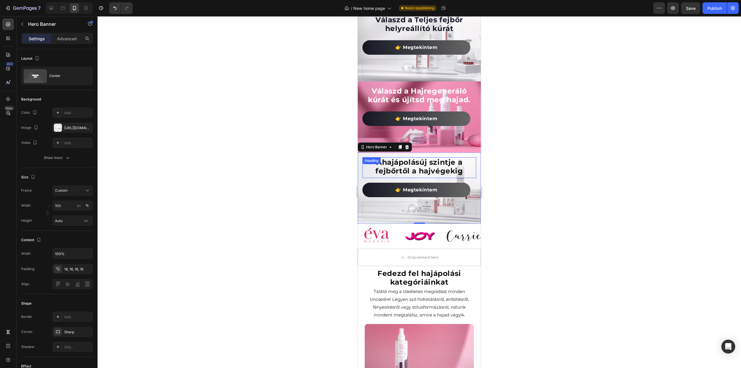
click at [582, 151] on div at bounding box center [419, 192] width 643 height 352
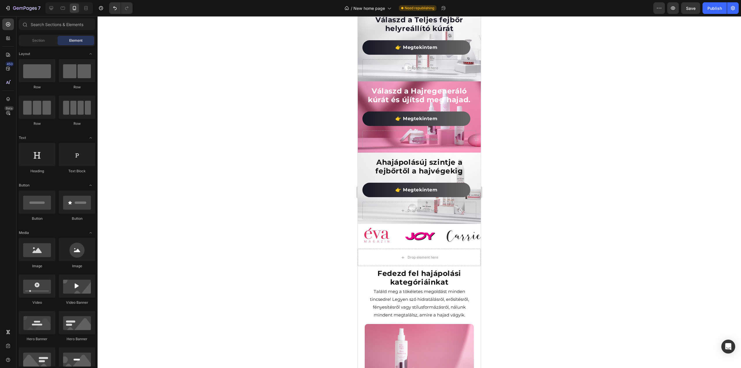
click at [290, 108] on div at bounding box center [419, 192] width 643 height 352
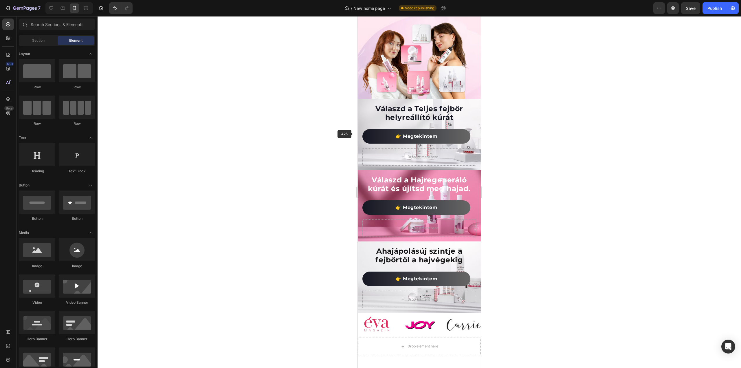
scroll to position [167, 0]
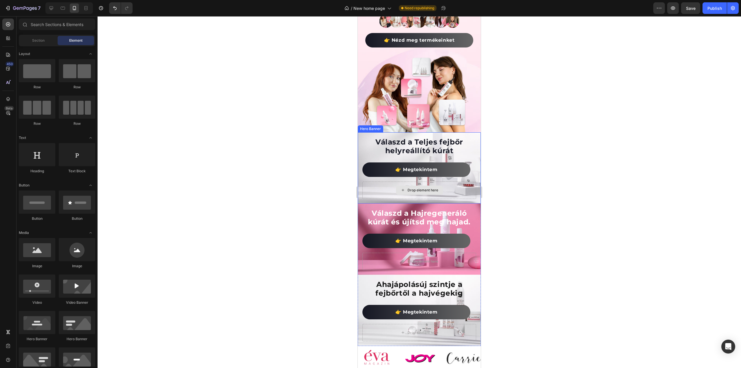
click at [378, 182] on div "Drop element here" at bounding box center [419, 189] width 114 height 17
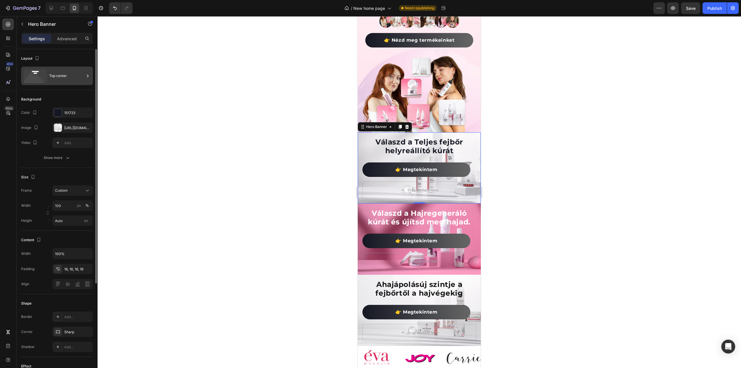
click at [46, 76] on icon at bounding box center [35, 76] width 23 height 14
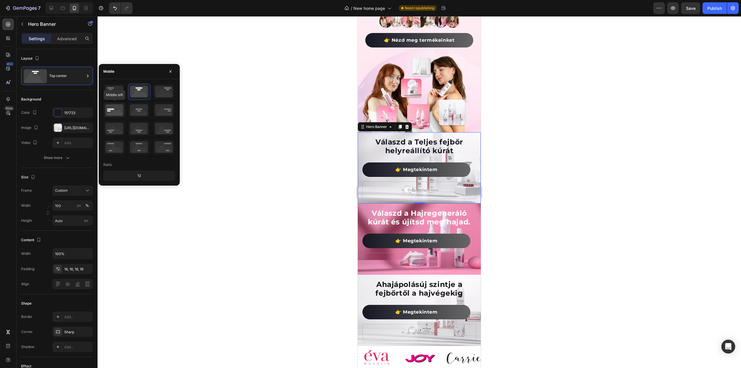
click at [110, 110] on icon at bounding box center [114, 109] width 21 height 15
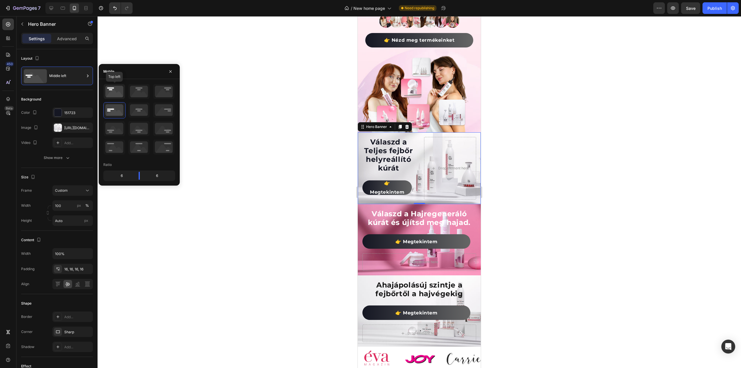
click at [113, 88] on icon at bounding box center [114, 91] width 21 height 15
click at [119, 104] on icon at bounding box center [114, 109] width 21 height 15
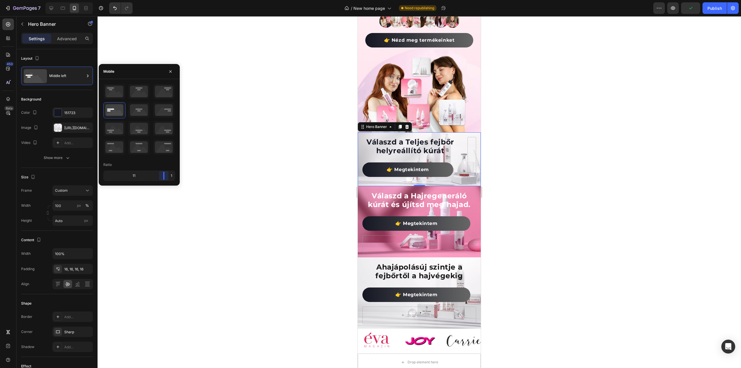
drag, startPoint x: 141, startPoint y: 175, endPoint x: 168, endPoint y: 177, distance: 27.3
click at [168, 0] on body "7 Version history / New home page Need republishing Preview Publish 450 Beta Se…" at bounding box center [370, 0] width 741 height 0
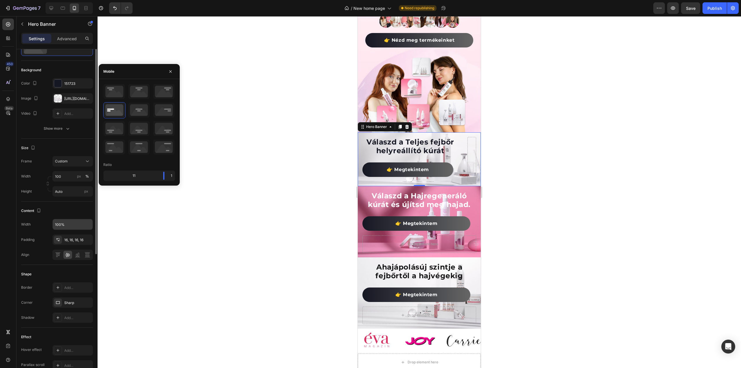
scroll to position [0, 0]
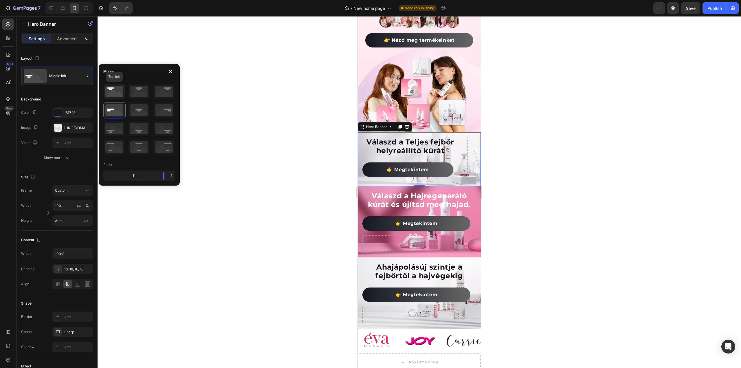
click at [116, 93] on icon at bounding box center [114, 91] width 21 height 15
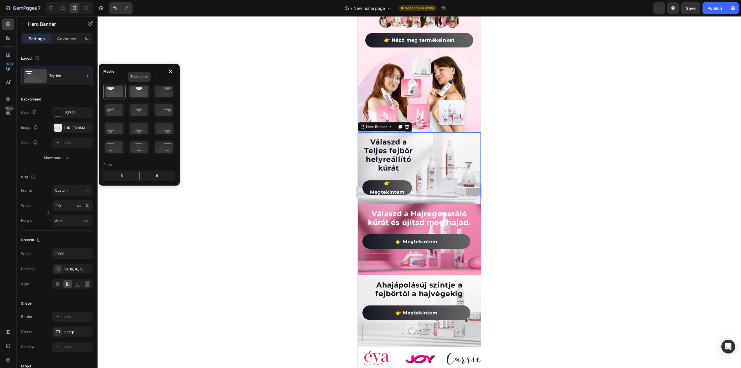
click at [132, 97] on icon at bounding box center [138, 91] width 21 height 15
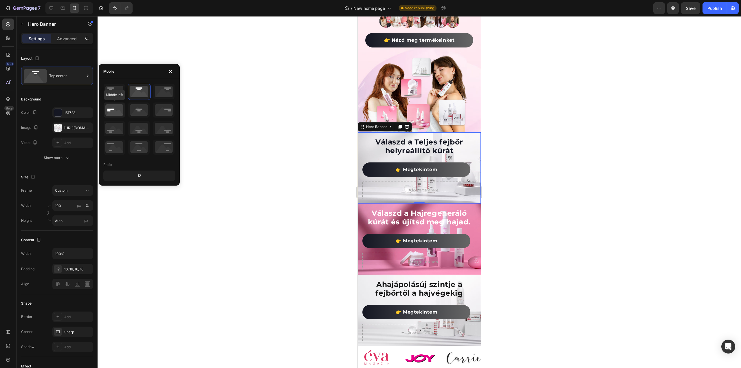
click at [120, 109] on icon at bounding box center [114, 109] width 21 height 15
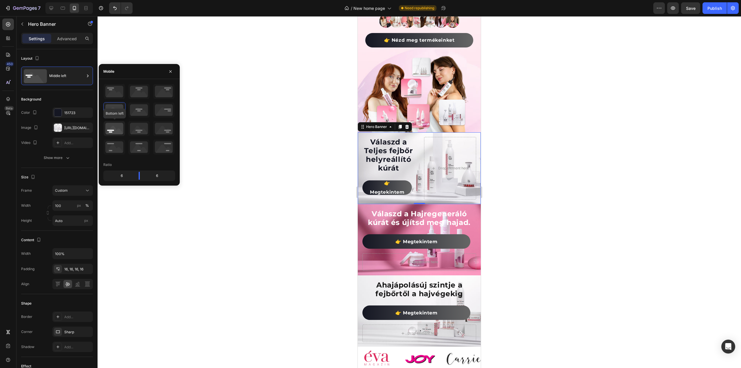
click at [115, 131] on icon at bounding box center [114, 128] width 21 height 15
click at [112, 110] on icon at bounding box center [114, 109] width 21 height 15
click at [279, 158] on div at bounding box center [419, 192] width 643 height 352
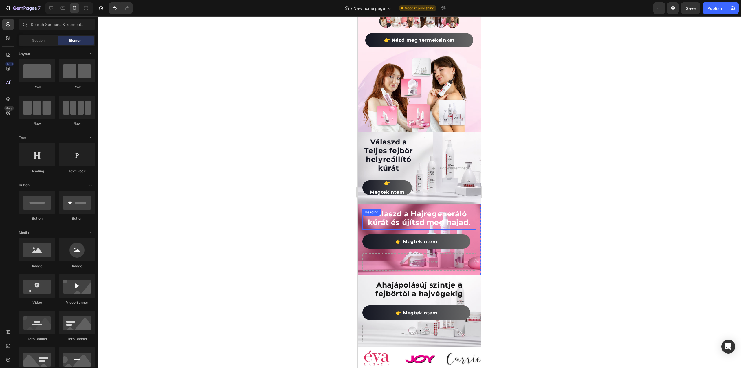
click at [378, 222] on h2 "Válaszd a Hajregeneráló kúrát és újítsd meg hajad." at bounding box center [419, 218] width 114 height 19
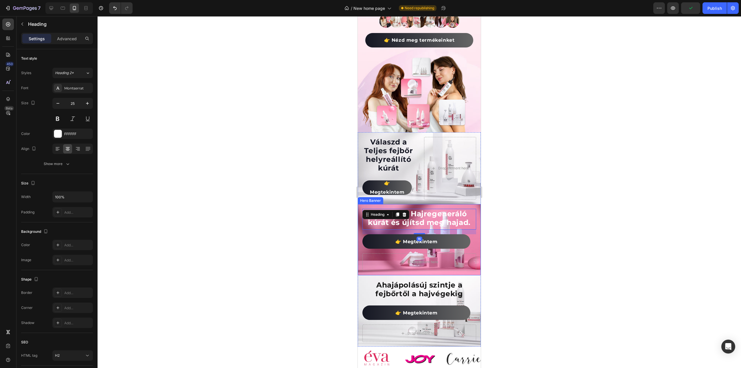
click at [360, 235] on div "Válaszd a Hajregeneráló kúrát és újítsd meg hajad. Heading 16 👉 Megtekintem But…" at bounding box center [419, 239] width 123 height 71
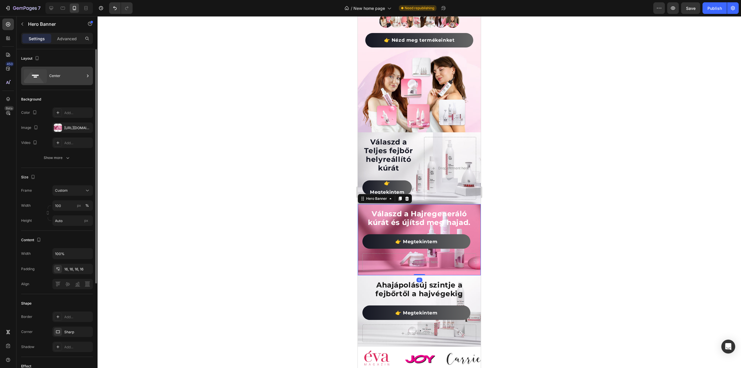
click at [62, 76] on div "Center" at bounding box center [66, 75] width 35 height 13
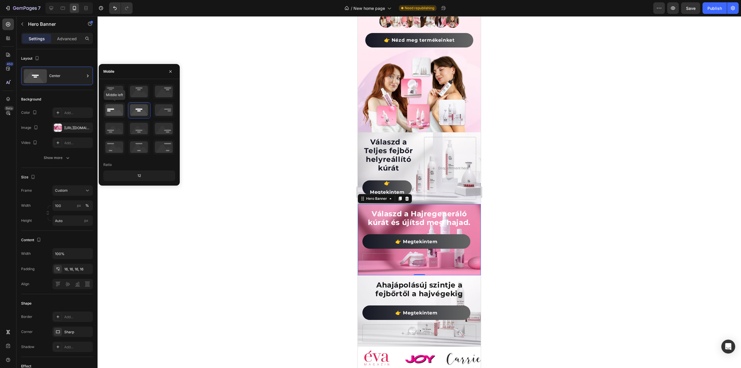
click at [113, 110] on icon at bounding box center [114, 109] width 21 height 15
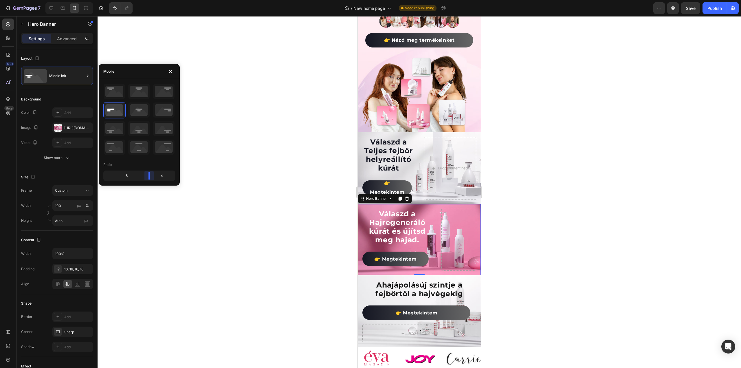
drag, startPoint x: 140, startPoint y: 175, endPoint x: 152, endPoint y: 176, distance: 11.6
click at [152, 0] on body "7 Version history / New home page Need republishing Preview Save Publish 450 Be…" at bounding box center [370, 0] width 741 height 0
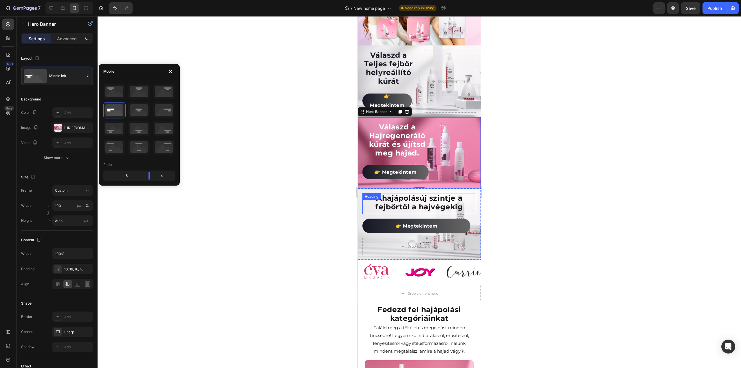
click at [363, 210] on div "A hajápolás új szintje a fejbőrtől a hajvégekig Heading" at bounding box center [419, 203] width 114 height 21
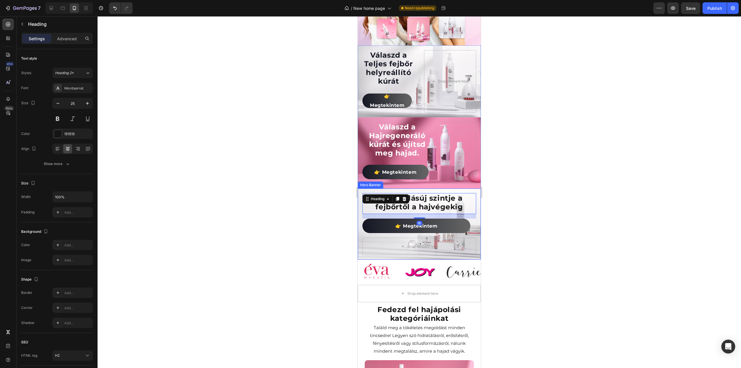
click at [361, 216] on div "A hajápolás új szintje a fejbőrtől a hajvégekig Heading 16 👉 Megtekintem Button…" at bounding box center [419, 223] width 123 height 71
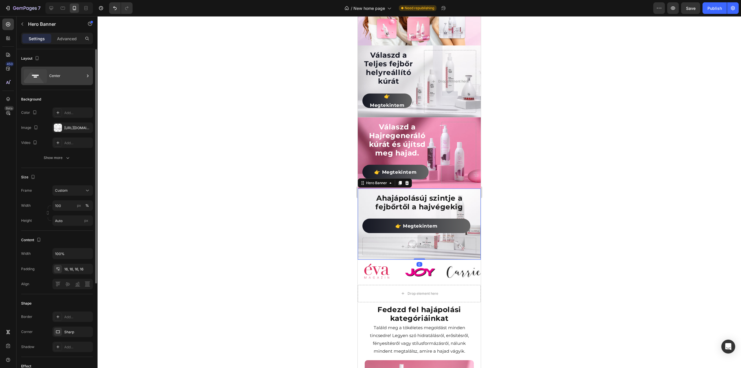
click at [56, 81] on div "Center" at bounding box center [66, 75] width 35 height 13
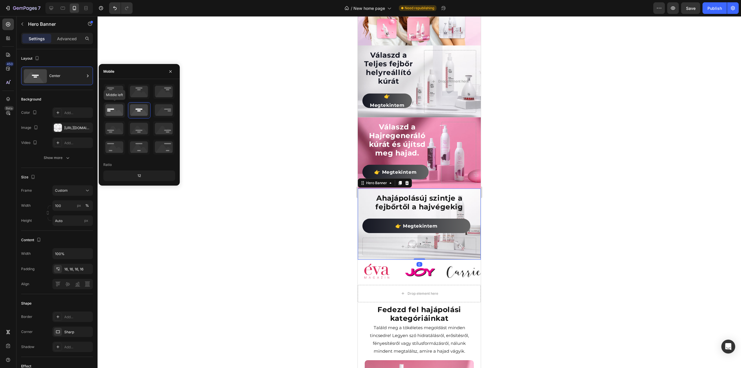
click at [112, 110] on icon at bounding box center [114, 109] width 21 height 15
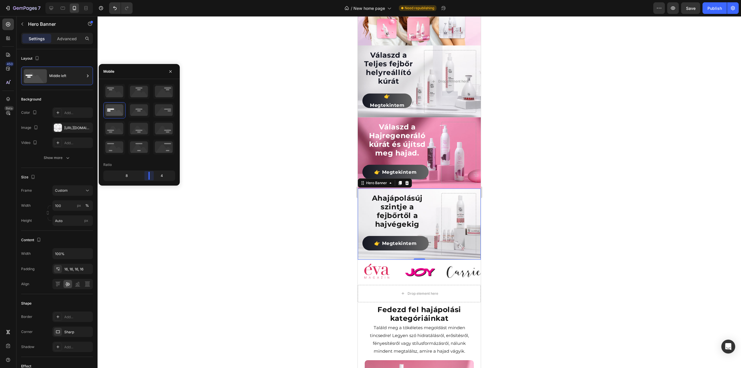
drag, startPoint x: 138, startPoint y: 177, endPoint x: 150, endPoint y: 177, distance: 11.9
click at [150, 0] on body "7 Version history / New home page Need republishing Preview Save Publish 450 Be…" at bounding box center [370, 0] width 741 height 0
click at [405, 210] on p "A hajápolás új szintje a fejbőrtől a hajvégekig" at bounding box center [397, 211] width 69 height 35
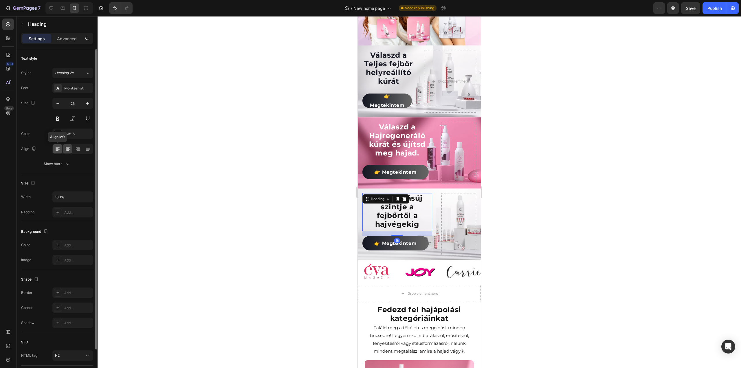
click at [55, 149] on icon at bounding box center [58, 149] width 6 height 6
click at [79, 101] on input "25" at bounding box center [72, 103] width 19 height 10
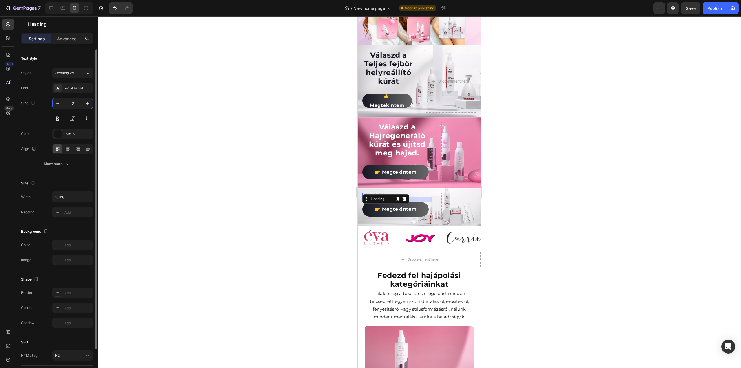
type input "25"
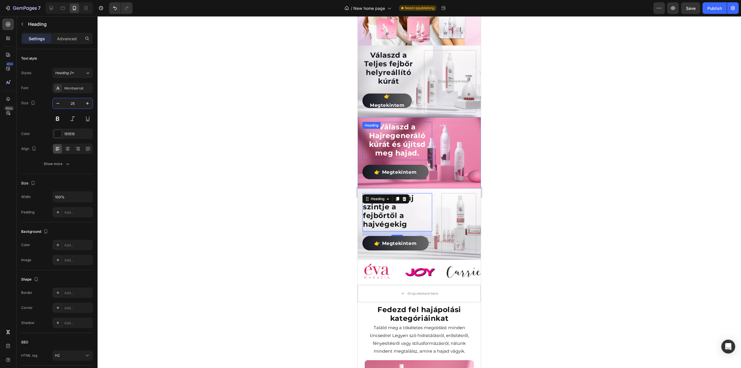
click at [389, 141] on h2 "Válaszd a Hajregeneráló kúrát és újítsd meg hajad." at bounding box center [397, 140] width 70 height 36
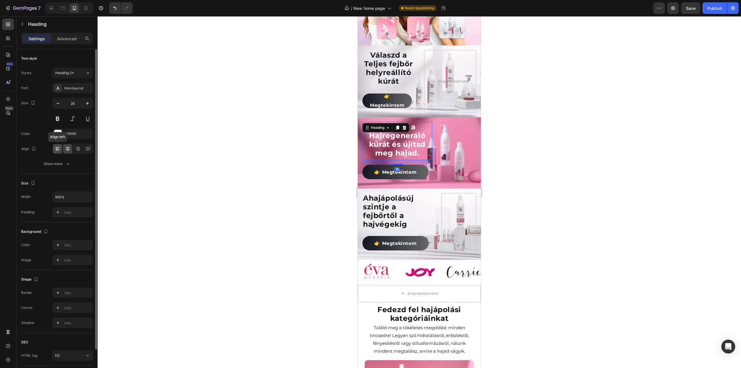
click at [57, 147] on icon at bounding box center [58, 149] width 6 height 6
click at [392, 63] on h2 "Válaszd a Teljes fejbőr helyreállító kúrát" at bounding box center [388, 68] width 52 height 36
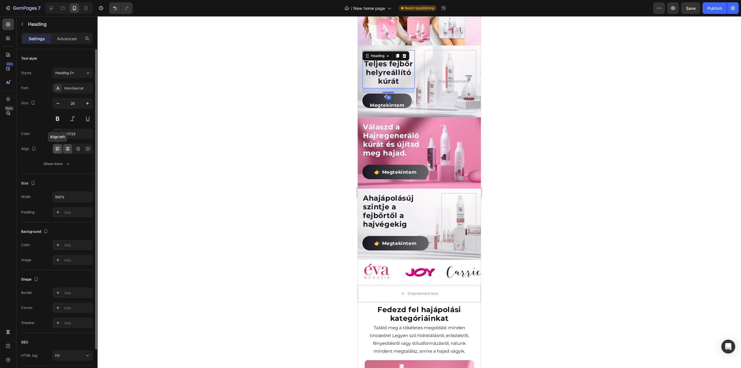
click at [60, 148] on div at bounding box center [57, 148] width 9 height 9
drag, startPoint x: 393, startPoint y: 66, endPoint x: 596, endPoint y: 102, distance: 205.8
click at [393, 66] on h2 "Válaszd a Teljes fejbőr helyreállító kúrát" at bounding box center [388, 68] width 52 height 36
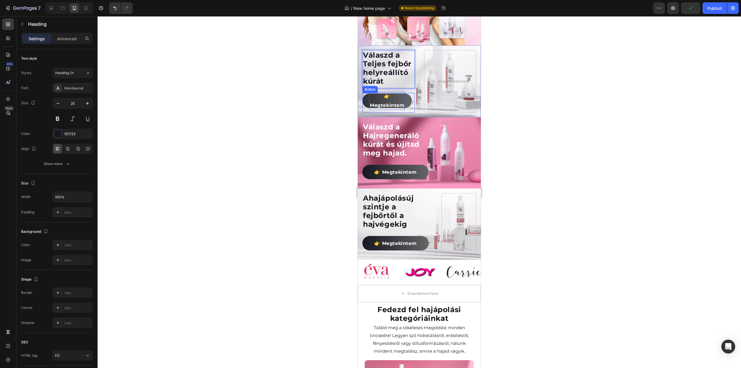
click at [392, 100] on span "👉 Megtekintem" at bounding box center [387, 100] width 35 height 15
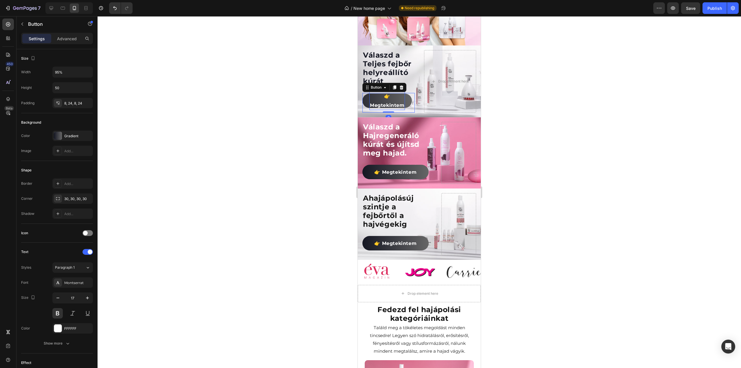
click at [382, 97] on span "👉 Megtekintem" at bounding box center [387, 100] width 35 height 15
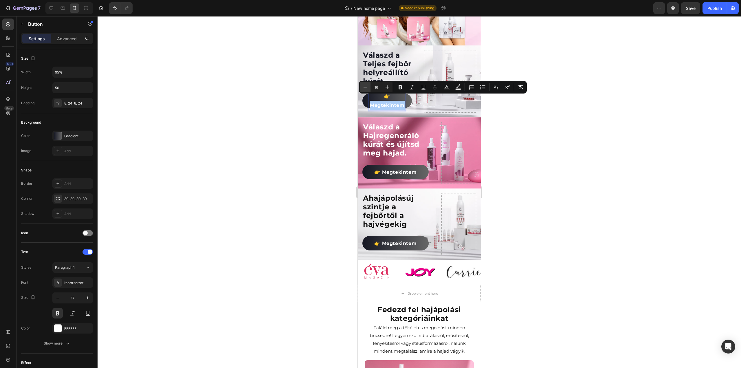
click at [366, 86] on icon "Editor contextual toolbar" at bounding box center [365, 87] width 6 height 6
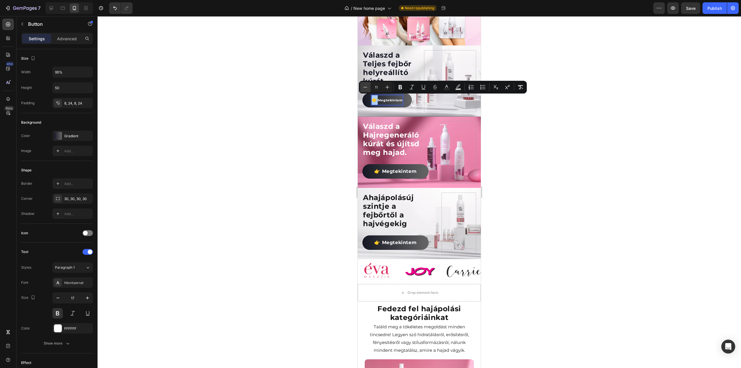
click at [363, 87] on icon "Editor contextual toolbar" at bounding box center [365, 87] width 6 height 6
type input "10"
click at [314, 97] on div at bounding box center [419, 192] width 643 height 352
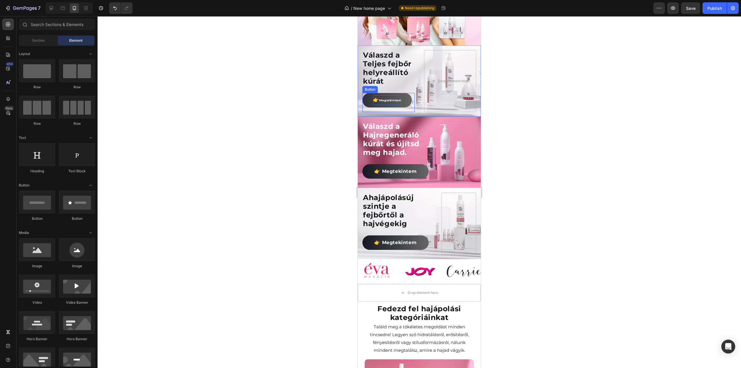
click at [395, 98] on span "Megtekintem" at bounding box center [390, 100] width 22 height 4
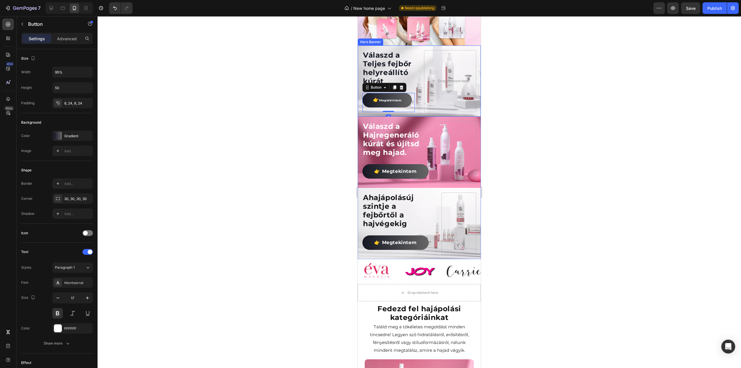
click at [413, 73] on div "Válaszd a Teljes fejbőr helyreállító kúrát Heading 👉 Megtekintem Button 0 Drop …" at bounding box center [419, 80] width 123 height 71
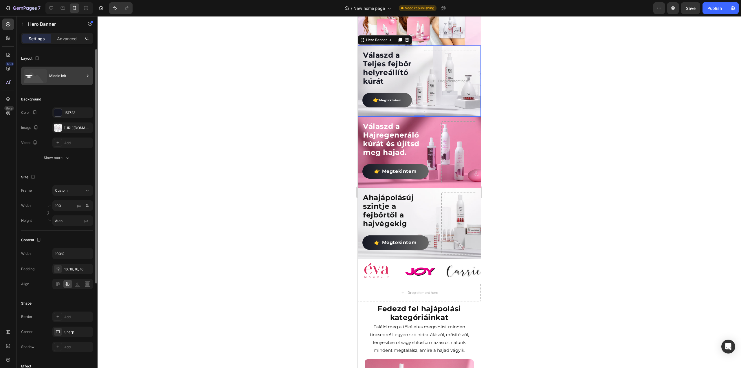
click at [43, 70] on icon at bounding box center [35, 76] width 23 height 14
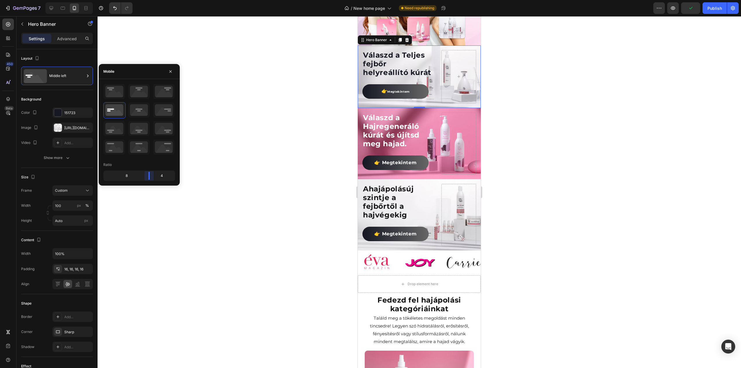
drag, startPoint x: 139, startPoint y: 176, endPoint x: 155, endPoint y: 176, distance: 15.9
click at [155, 0] on body "7 Version history / New home page Need republishing Preview Publish 450 Beta Se…" at bounding box center [370, 0] width 741 height 0
click at [386, 94] on span "👉" at bounding box center [384, 90] width 6 height 5
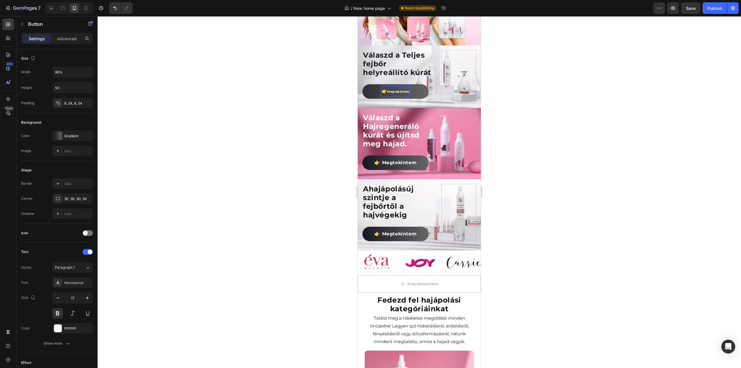
click at [395, 93] on span "Megtekintem" at bounding box center [398, 92] width 22 height 4
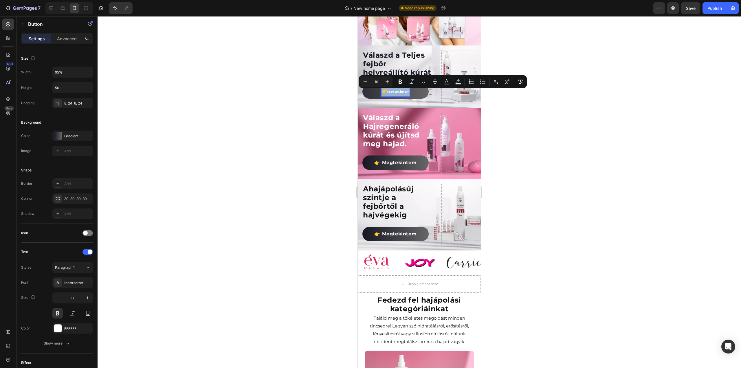
click at [399, 93] on span "Megtekintem" at bounding box center [398, 92] width 22 height 4
type input "10"
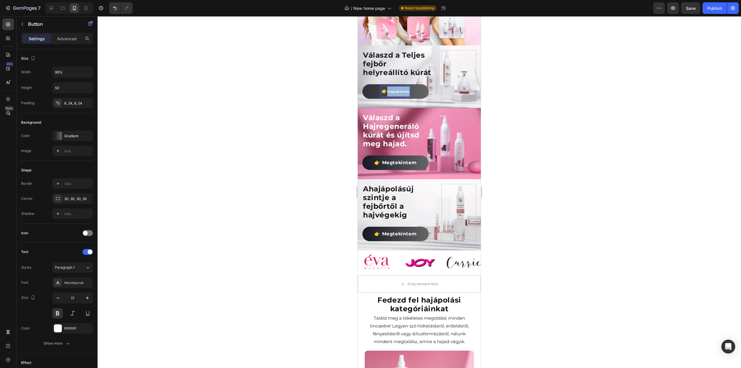
click at [399, 93] on span "Megtekintem" at bounding box center [398, 92] width 22 height 4
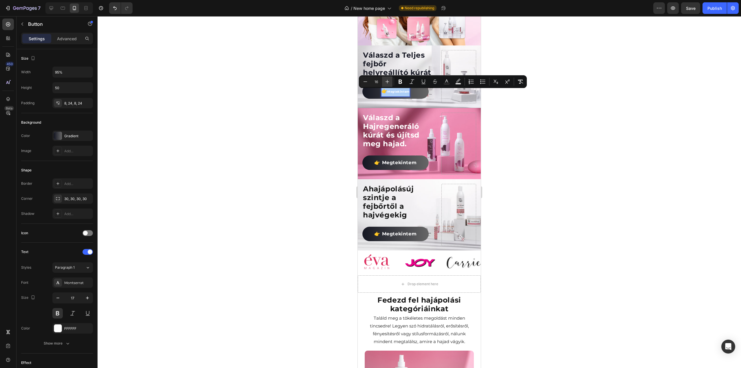
click at [386, 83] on icon "Editor contextual toolbar" at bounding box center [387, 82] width 6 height 6
click at [365, 82] on icon "Editor contextual toolbar" at bounding box center [365, 82] width 6 height 6
type input "16"
click at [295, 106] on div at bounding box center [419, 192] width 643 height 352
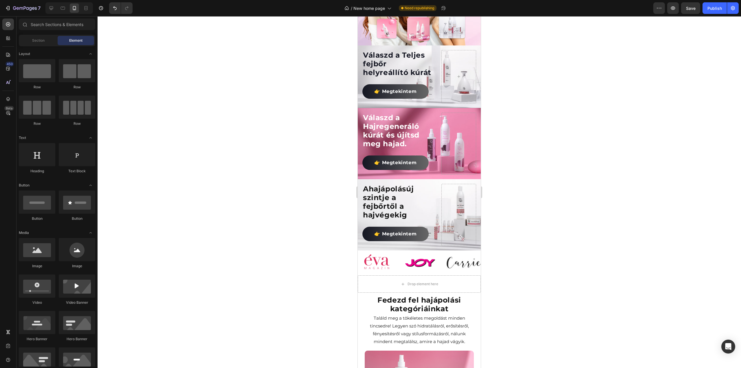
click at [295, 106] on div at bounding box center [419, 192] width 643 height 352
click at [425, 117] on h2 "Válaszd a Hajregeneráló kúrát és újítsd meg hajad." at bounding box center [397, 131] width 70 height 36
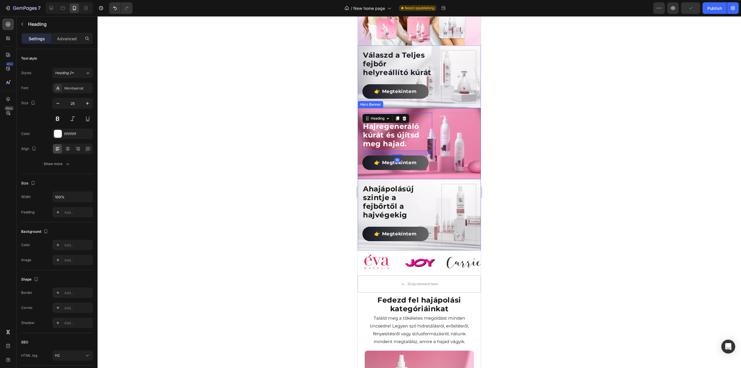
click at [433, 120] on div "Válaszd a Hajregeneráló kúrát és újítsd meg hajad. Heading 16 👉 Megtekintem But…" at bounding box center [419, 143] width 123 height 71
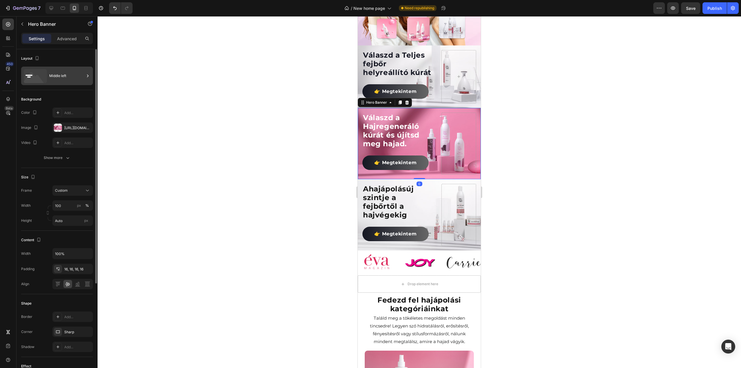
click at [62, 79] on div "Middle left" at bounding box center [66, 75] width 35 height 13
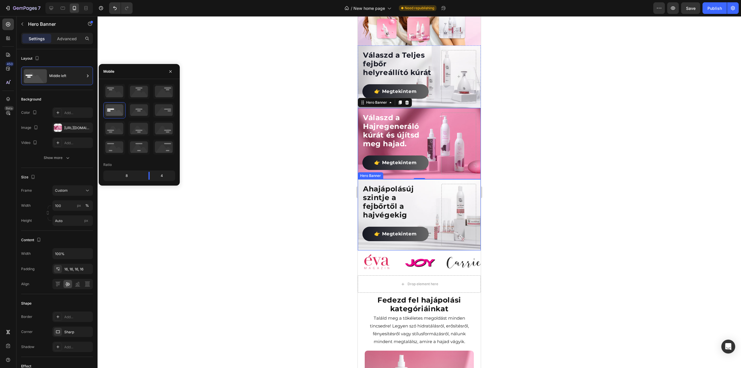
click at [432, 190] on div "A hajápolás új szintje a fejbőrtől a hajvégekig Heading 👉 Megtekintem Button" at bounding box center [419, 214] width 123 height 71
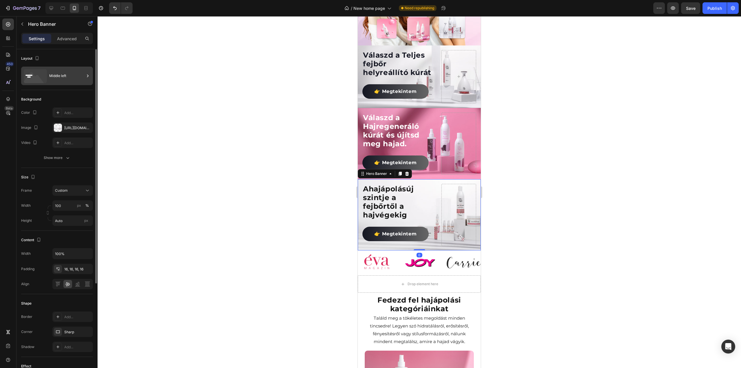
click at [69, 73] on div "Middle left" at bounding box center [66, 75] width 35 height 13
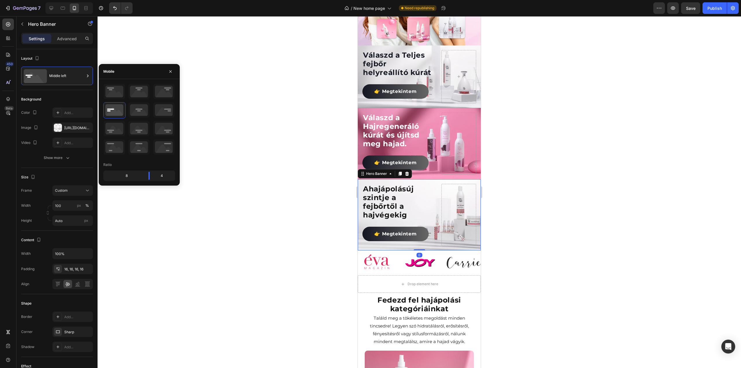
click at [282, 163] on div at bounding box center [419, 192] width 643 height 352
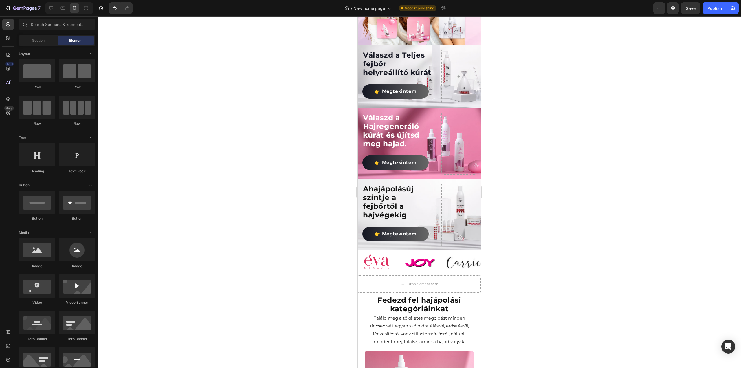
click at [282, 163] on div at bounding box center [419, 192] width 643 height 352
click at [426, 115] on h2 "Válaszd a Hajregeneráló kúrát és újítsd meg hajad." at bounding box center [397, 131] width 70 height 36
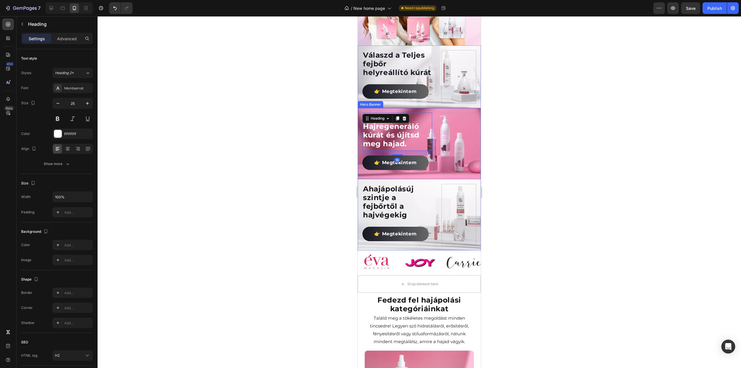
click at [432, 115] on div "Válaszd a Hajregeneráló kúrát és újítsd meg hajad. Heading 16 👉 Megtekintem But…" at bounding box center [419, 143] width 123 height 71
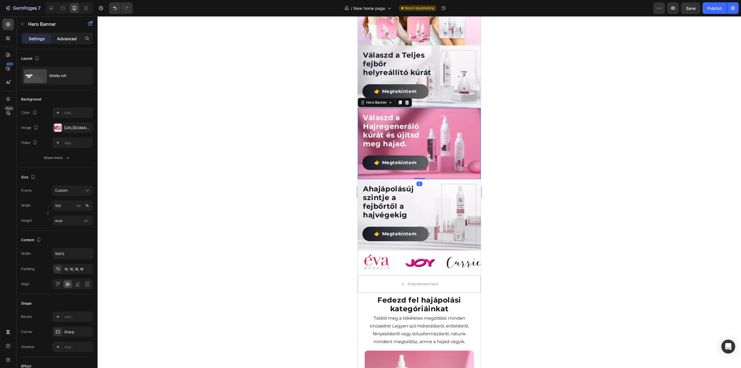
click at [73, 37] on p "Advanced" at bounding box center [67, 39] width 20 height 6
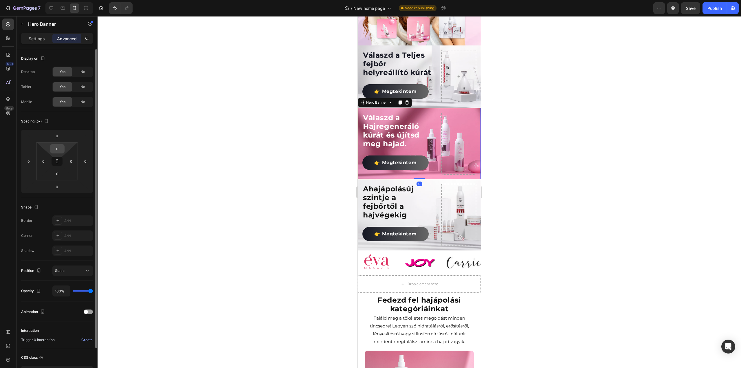
click at [58, 150] on input "0" at bounding box center [57, 148] width 12 height 9
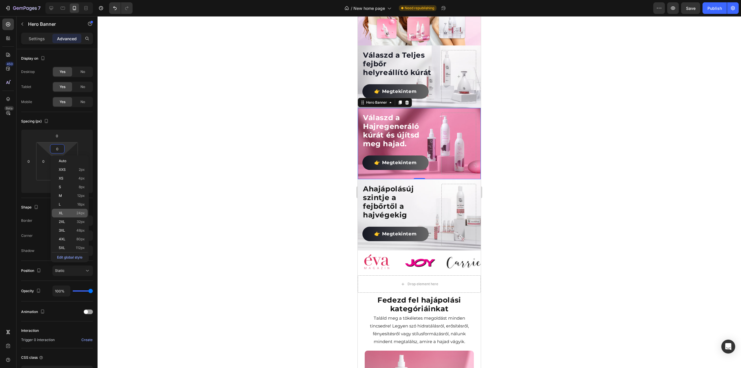
click at [65, 211] on p "XL 24px" at bounding box center [72, 213] width 26 height 4
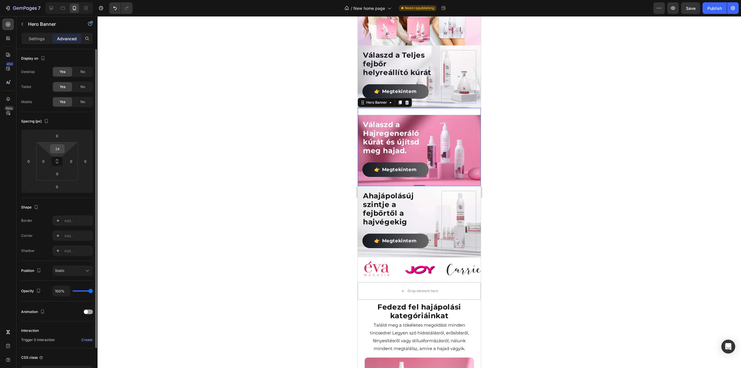
click at [61, 147] on input "24" at bounding box center [57, 148] width 12 height 9
type input "0"
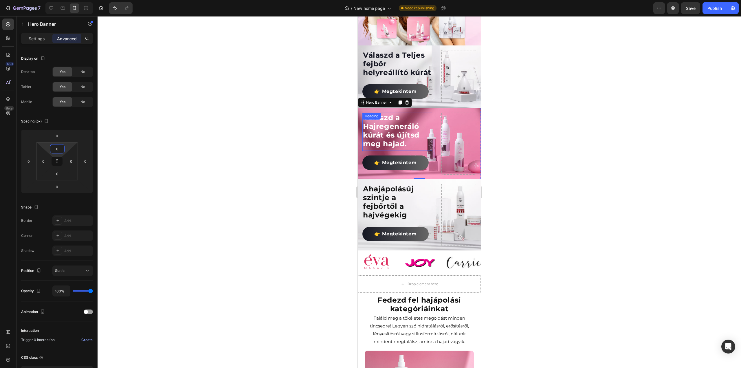
click at [401, 130] on h2 "Válaszd a Hajregeneráló kúrát és újítsd meg hajad." at bounding box center [397, 131] width 70 height 36
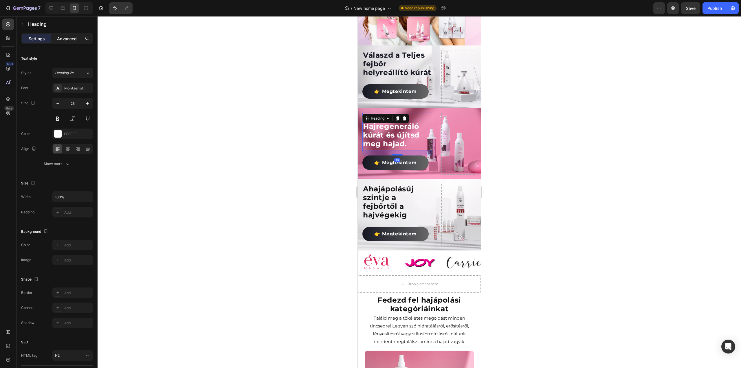
click at [76, 40] on p "Advanced" at bounding box center [67, 39] width 20 height 6
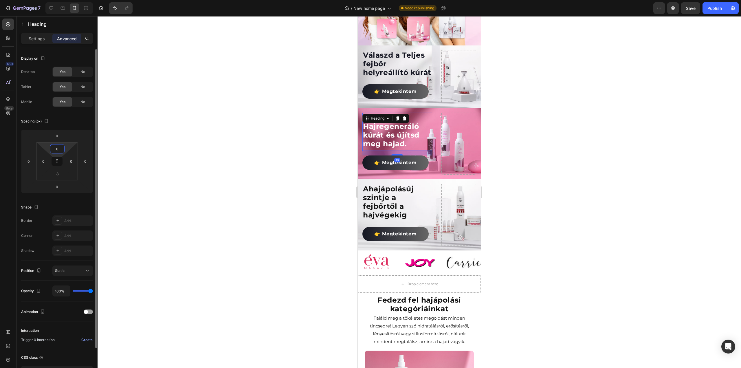
click at [57, 146] on input "0" at bounding box center [57, 148] width 12 height 9
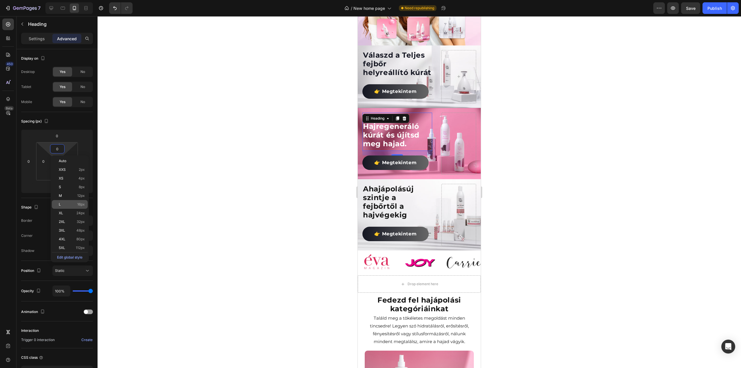
click at [61, 203] on p "L 16px" at bounding box center [72, 204] width 26 height 4
type input "16"
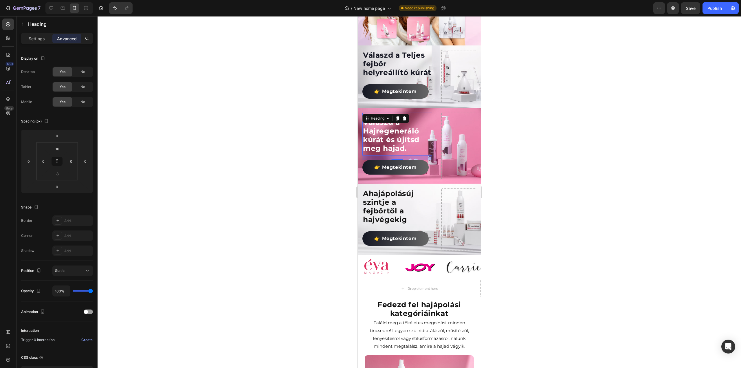
click at [206, 146] on div at bounding box center [419, 192] width 643 height 352
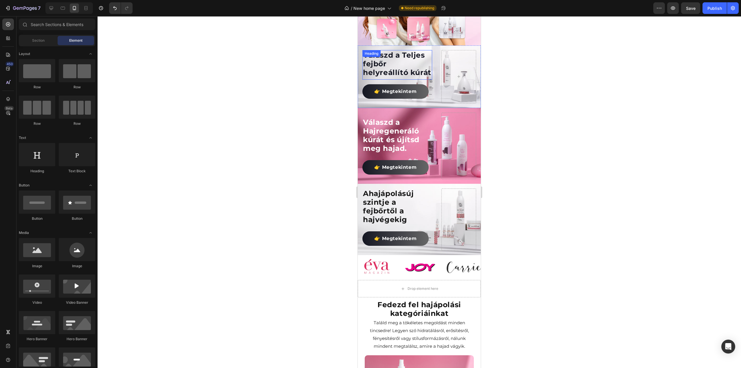
click at [383, 51] on div "Válaszd a Teljes fejbőr helyreállító kúrát Heading" at bounding box center [397, 65] width 70 height 30
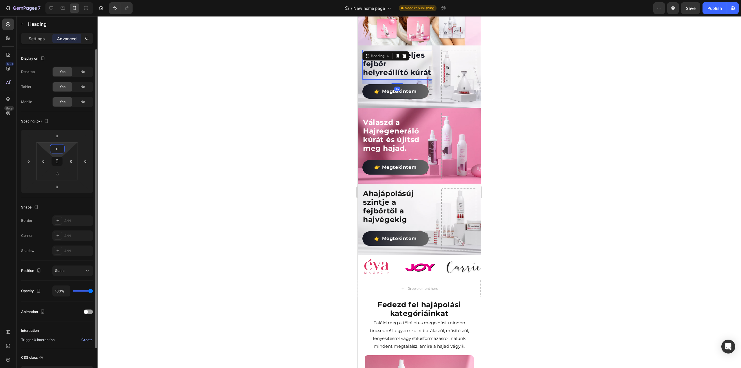
click at [60, 145] on input "0" at bounding box center [57, 148] width 12 height 9
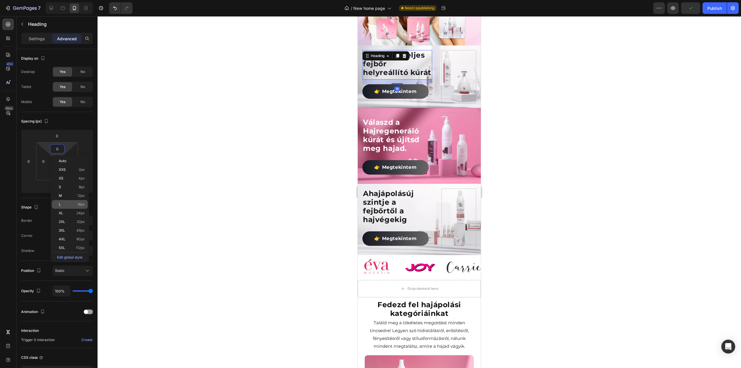
click at [69, 203] on p "L 16px" at bounding box center [72, 204] width 26 height 4
type input "16"
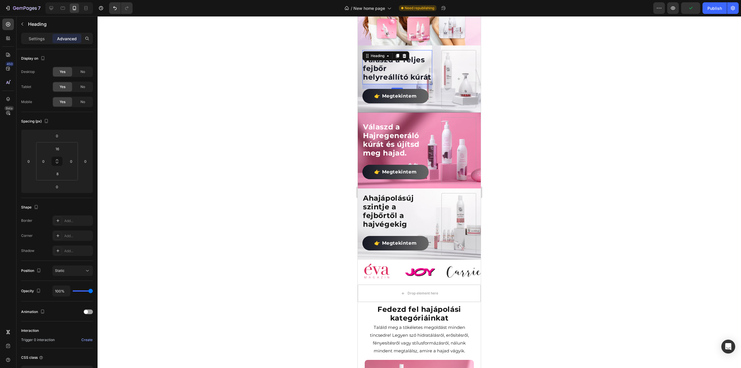
click at [227, 138] on div at bounding box center [419, 192] width 643 height 352
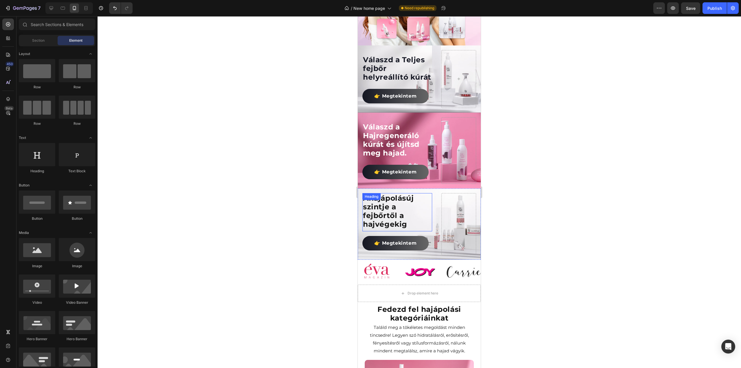
click at [393, 219] on p "A hajápolás új szintje a fejbőrtől a hajvégekig" at bounding box center [397, 211] width 69 height 35
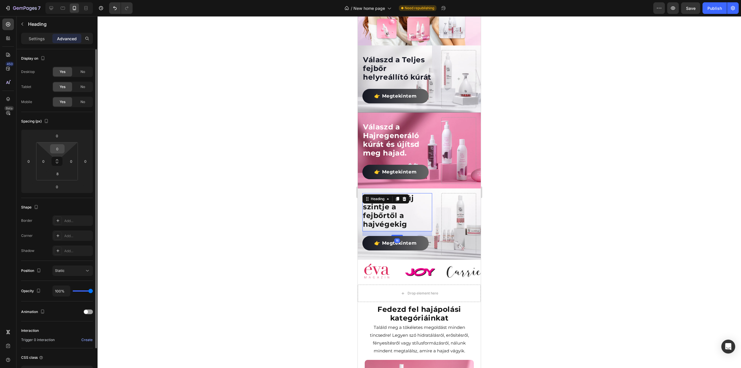
click at [63, 151] on input "0" at bounding box center [57, 148] width 12 height 9
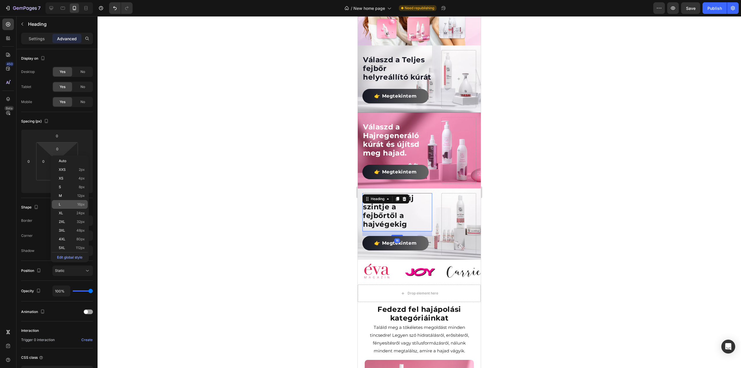
click at [71, 204] on p "L 16px" at bounding box center [72, 204] width 26 height 4
type input "16"
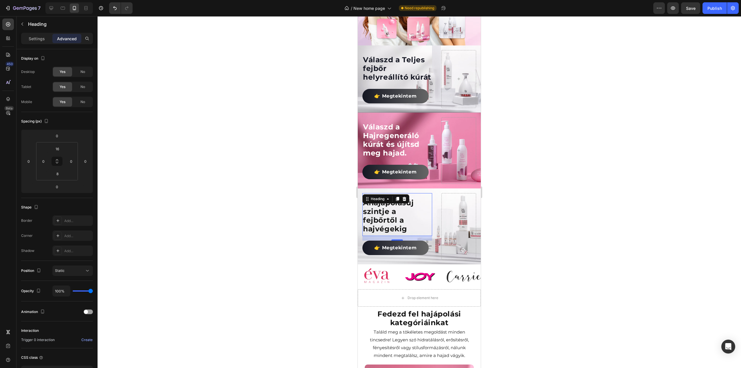
click at [394, 240] on div "16" at bounding box center [397, 238] width 70 height 5
click at [229, 173] on div at bounding box center [419, 192] width 643 height 352
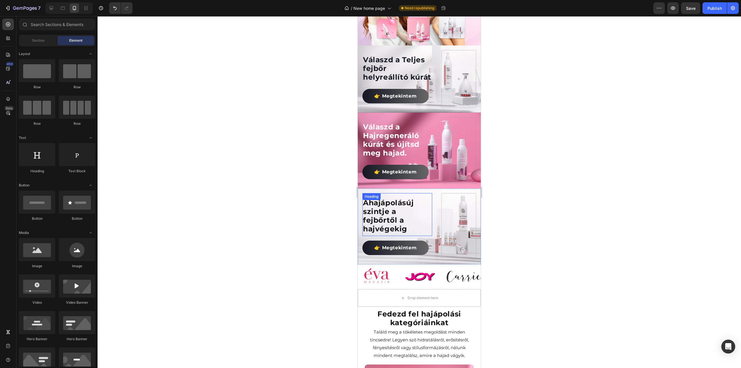
click at [387, 223] on p "A hajápolás új szintje a fejbőrtől a hajvégekig" at bounding box center [397, 215] width 69 height 35
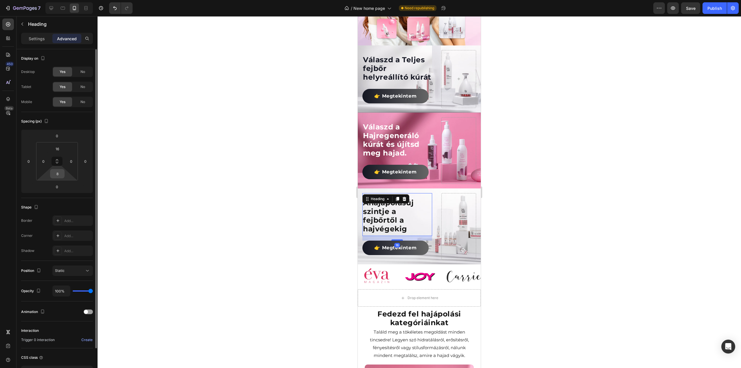
click at [59, 173] on input "8" at bounding box center [57, 173] width 12 height 9
type input "0"
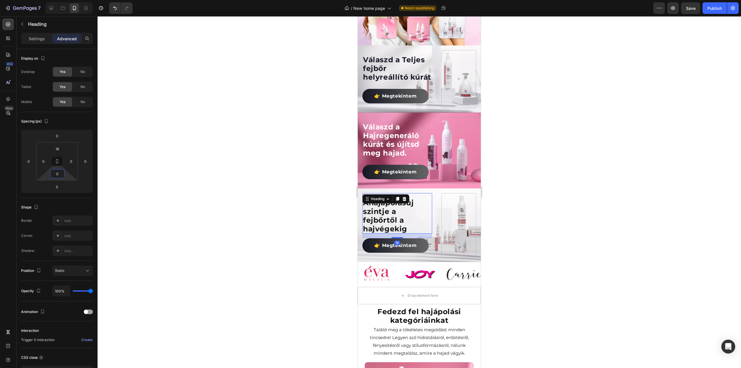
click at [134, 160] on div at bounding box center [419, 192] width 643 height 352
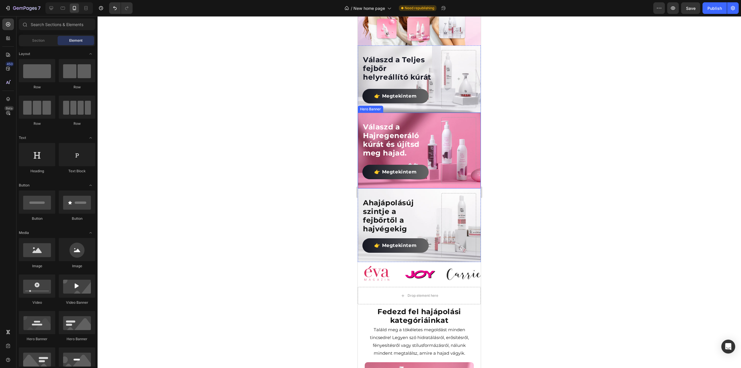
click at [385, 149] on h2 "Válaszd a Hajregeneráló kúrát és újítsd meg hajad." at bounding box center [397, 140] width 70 height 36
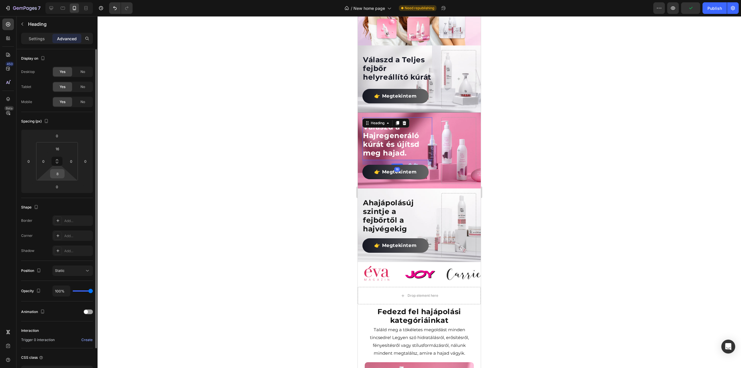
click at [58, 173] on input "8" at bounding box center [57, 173] width 12 height 9
type input "0"
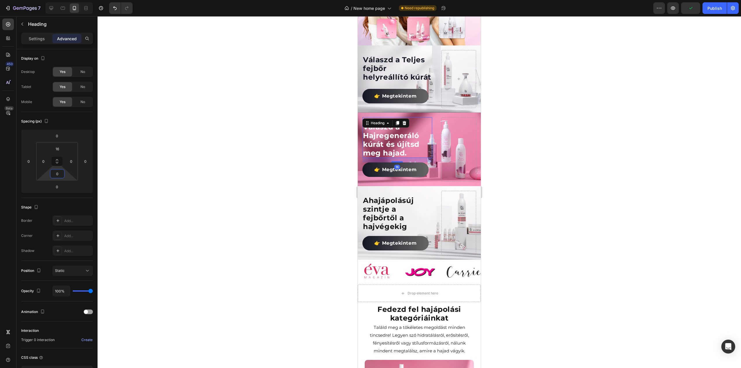
click at [177, 157] on div at bounding box center [419, 192] width 643 height 352
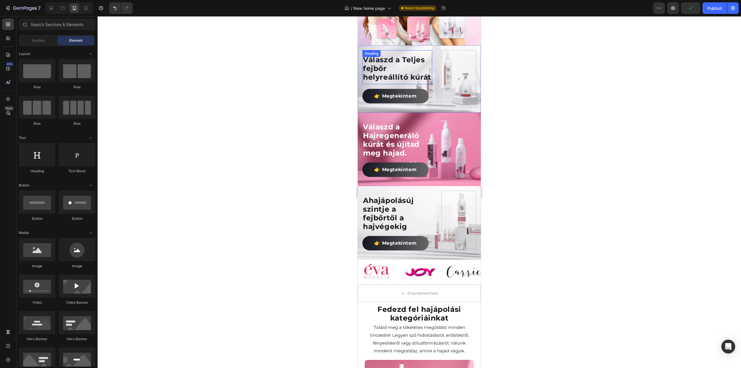
click at [389, 75] on p "Válaszd a Teljes fejbőr helyreállító kúrát" at bounding box center [397, 68] width 69 height 26
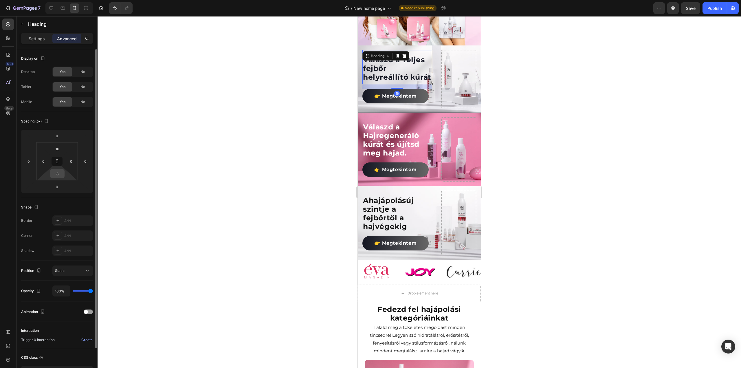
click at [62, 172] on input "8" at bounding box center [57, 173] width 12 height 9
type input "0"
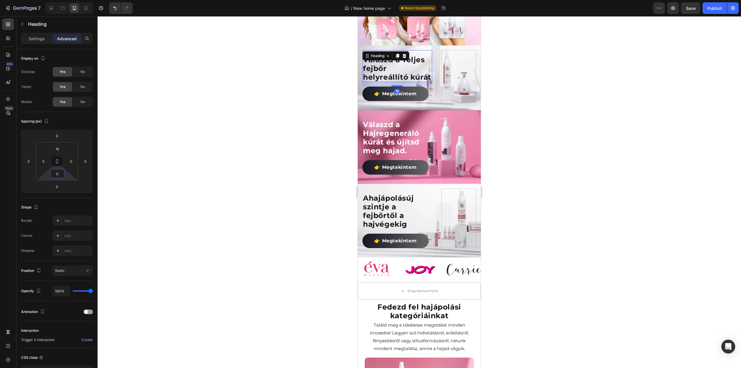
click at [175, 129] on div at bounding box center [419, 192] width 643 height 352
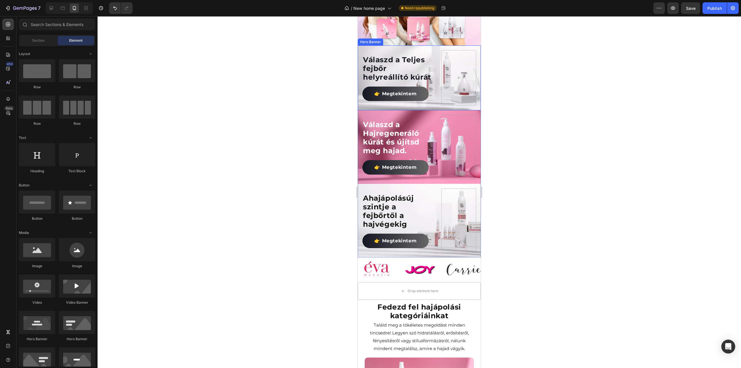
click at [385, 69] on p "Válaszd a Teljes fejbőr helyreállító kúrát" at bounding box center [397, 68] width 69 height 26
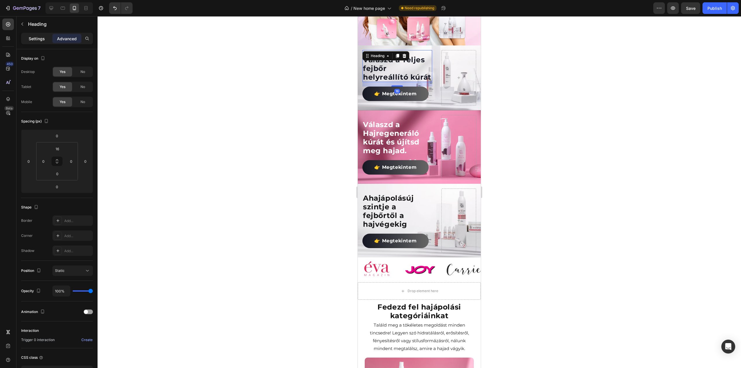
click at [39, 43] on div "Settings" at bounding box center [36, 38] width 29 height 9
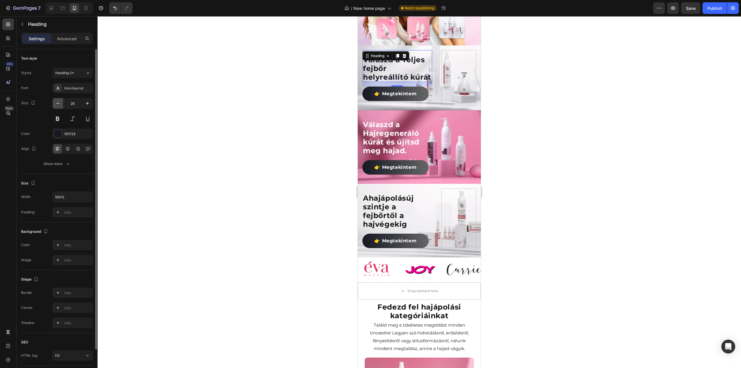
click at [61, 104] on button "button" at bounding box center [58, 103] width 10 height 10
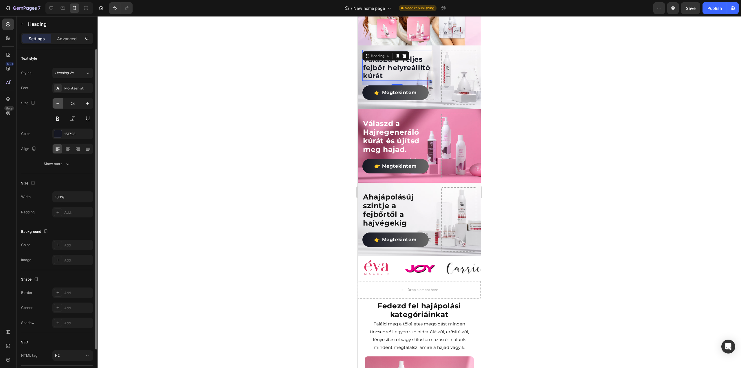
click at [61, 104] on button "button" at bounding box center [58, 103] width 10 height 10
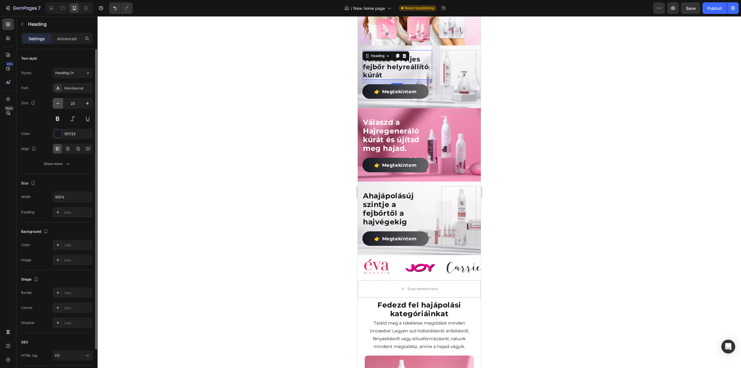
click at [61, 104] on button "button" at bounding box center [58, 103] width 10 height 10
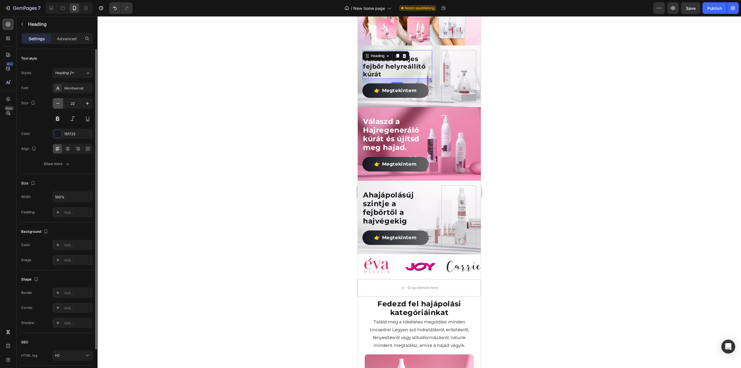
click at [61, 104] on button "button" at bounding box center [58, 103] width 10 height 10
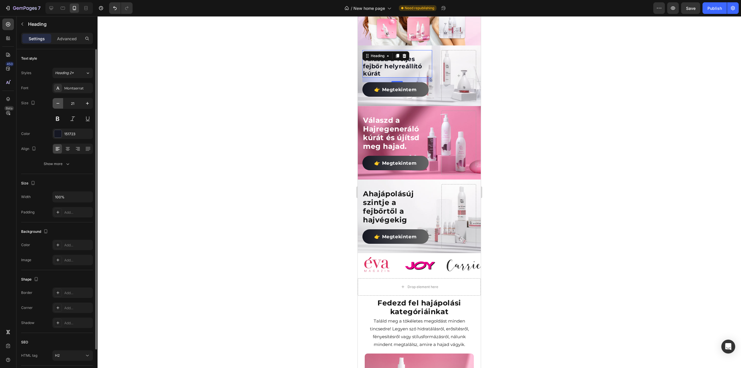
click at [61, 104] on button "button" at bounding box center [58, 103] width 10 height 10
type input "20"
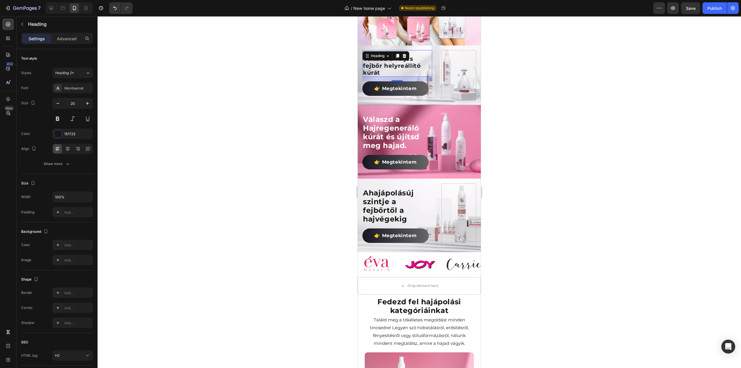
click at [230, 109] on div at bounding box center [419, 192] width 643 height 352
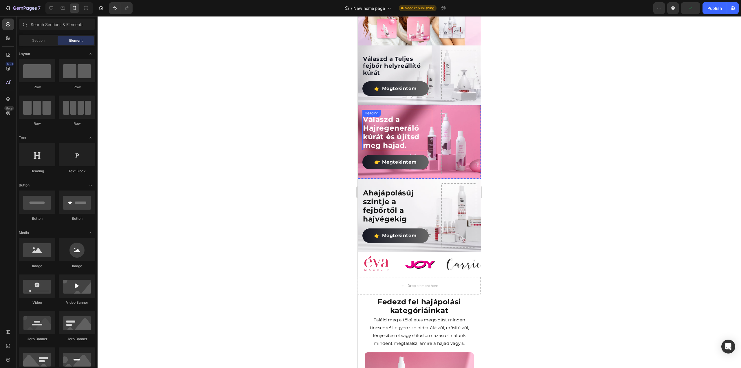
click at [376, 123] on h2 "Válaszd a Hajregeneráló kúrát és újítsd meg hajad." at bounding box center [397, 132] width 70 height 36
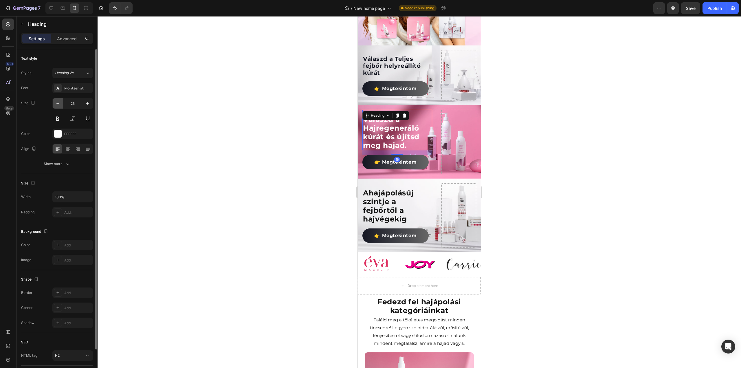
click at [59, 104] on icon "button" at bounding box center [58, 103] width 6 height 6
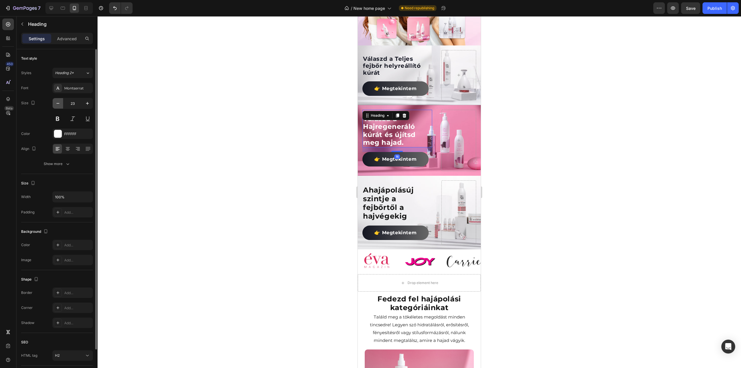
click at [59, 104] on icon "button" at bounding box center [58, 103] width 6 height 6
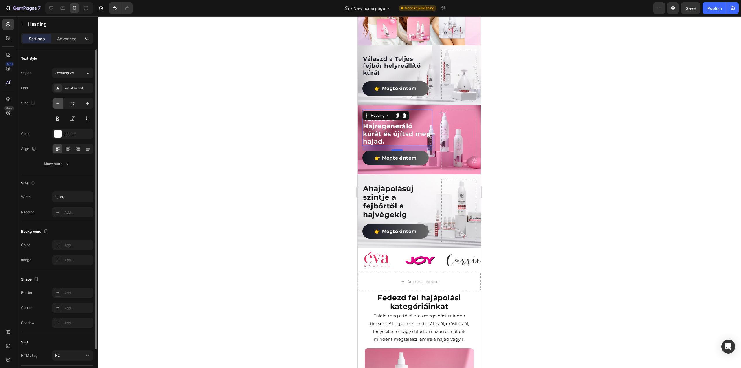
click at [59, 104] on icon "button" at bounding box center [58, 103] width 6 height 6
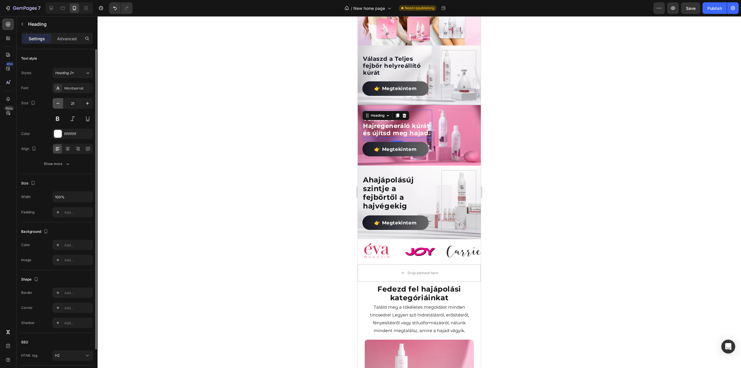
click at [59, 104] on icon "button" at bounding box center [58, 103] width 6 height 6
type input "20"
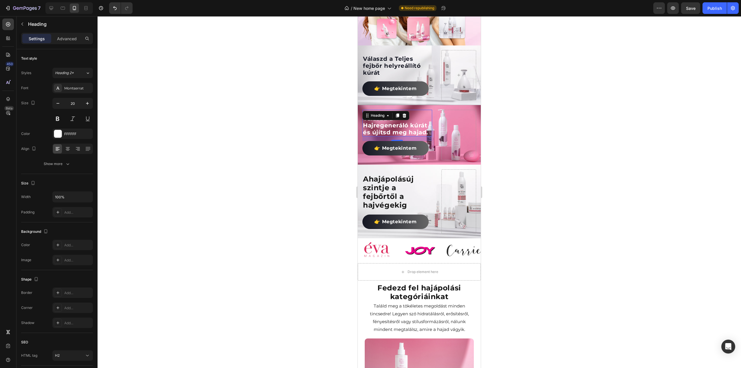
click at [217, 126] on div at bounding box center [419, 192] width 643 height 352
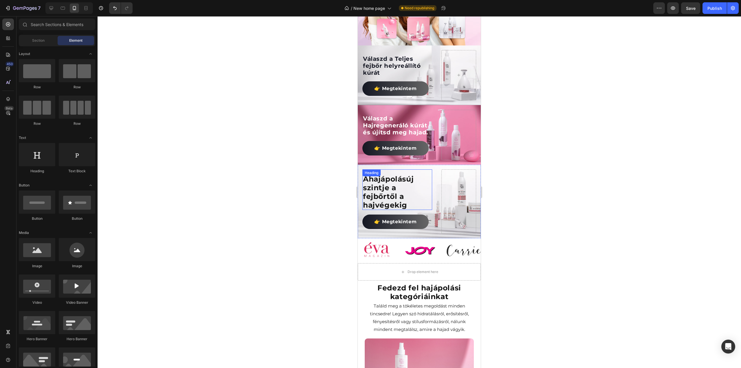
click at [385, 196] on p "A hajápolás új szintje a fejbőrtől a hajvégekig" at bounding box center [397, 191] width 69 height 35
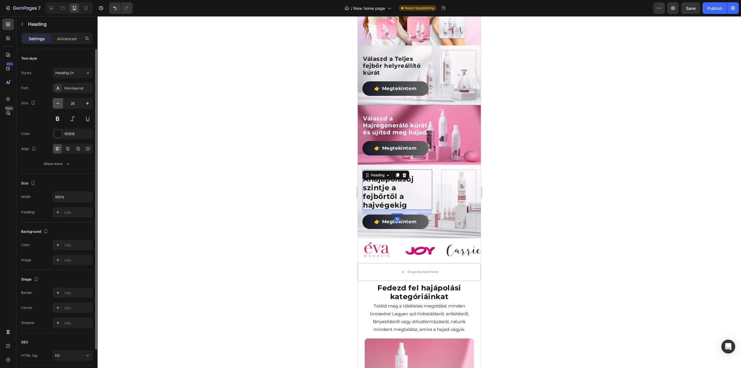
click at [54, 103] on button "button" at bounding box center [58, 103] width 10 height 10
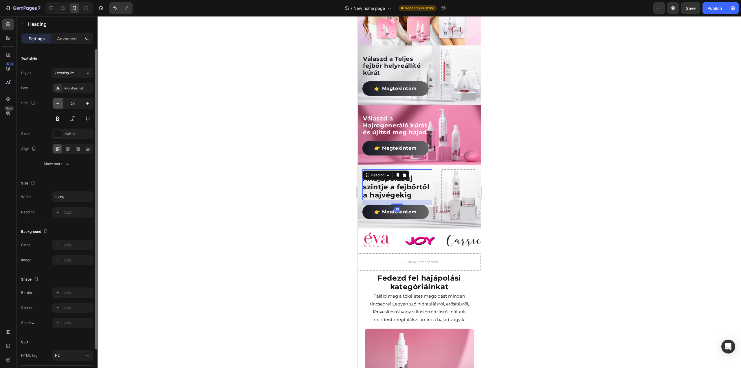
click at [55, 103] on icon "button" at bounding box center [58, 103] width 6 height 6
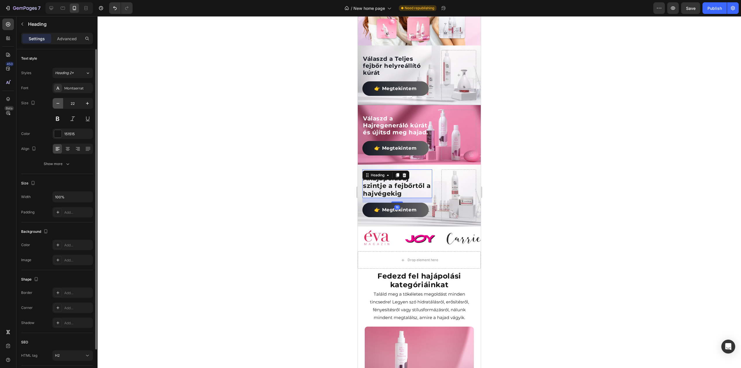
click at [55, 103] on icon "button" at bounding box center [58, 103] width 6 height 6
type input "20"
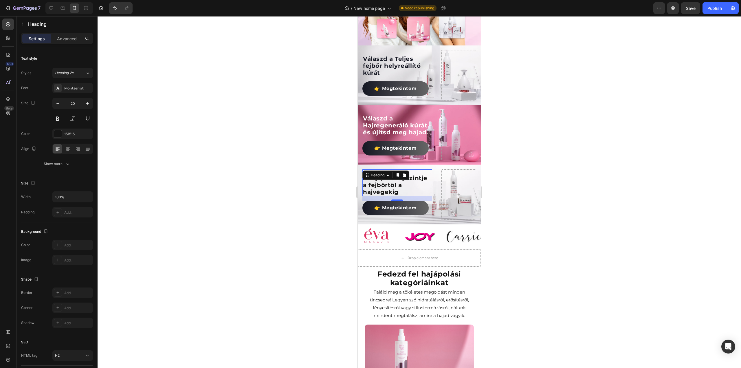
click at [240, 146] on div at bounding box center [419, 192] width 643 height 352
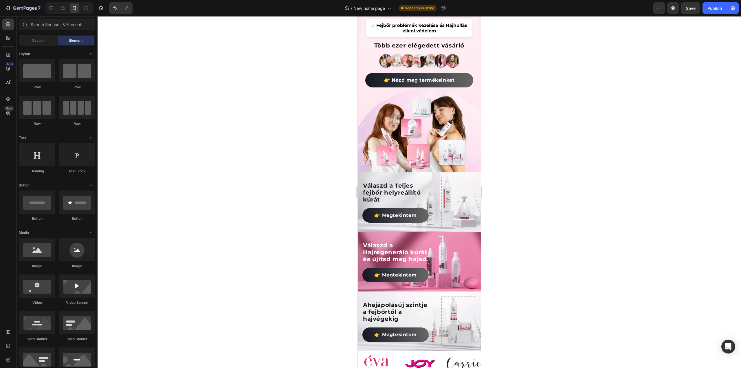
scroll to position [156, 0]
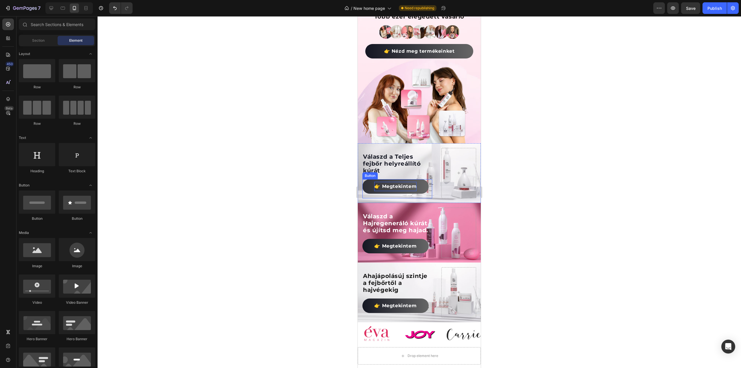
click at [400, 183] on span "👉 Megtekintem" at bounding box center [395, 185] width 42 height 5
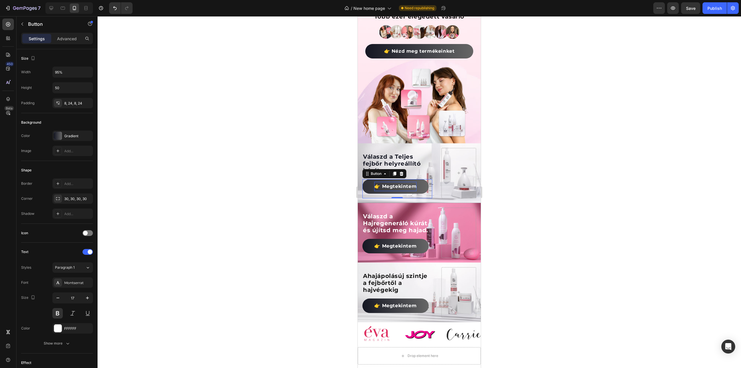
click at [396, 183] on span "👉 Megtekintem" at bounding box center [395, 185] width 42 height 5
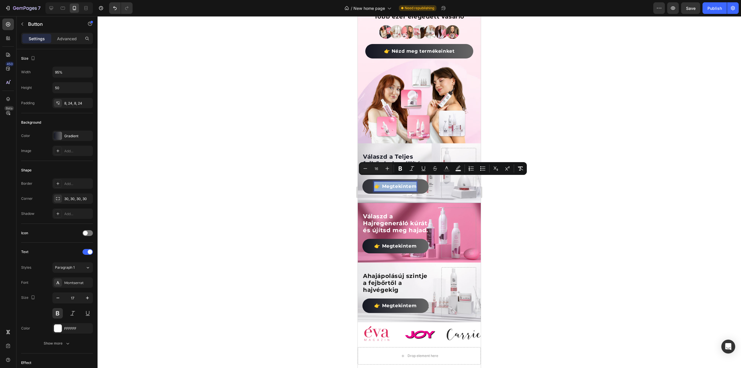
click at [396, 183] on span "👉 Megtekintem" at bounding box center [395, 185] width 42 height 5
click at [269, 159] on div at bounding box center [419, 192] width 643 height 352
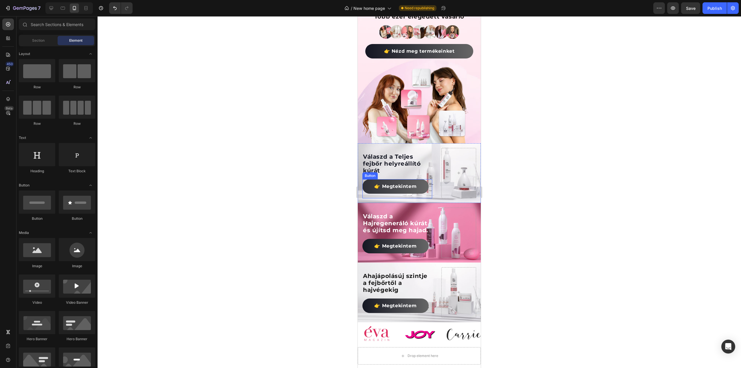
click at [367, 179] on link "👉 Megtekintem" at bounding box center [395, 186] width 66 height 14
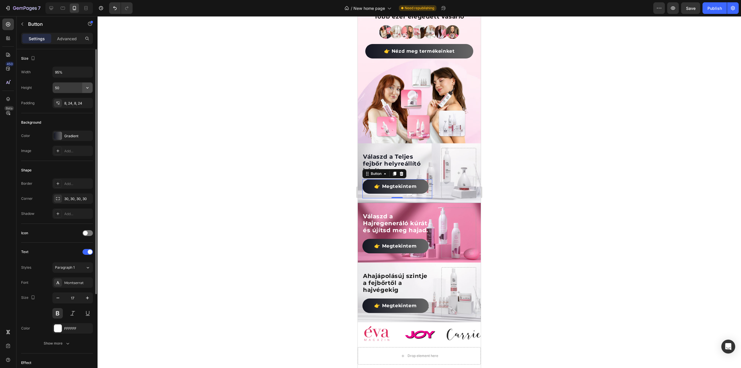
click at [88, 87] on icon "button" at bounding box center [87, 87] width 2 height 1
click at [78, 102] on p "Fit content Auto" at bounding box center [71, 101] width 33 height 5
type input "Auto"
click at [90, 72] on icon "button" at bounding box center [87, 72] width 6 height 6
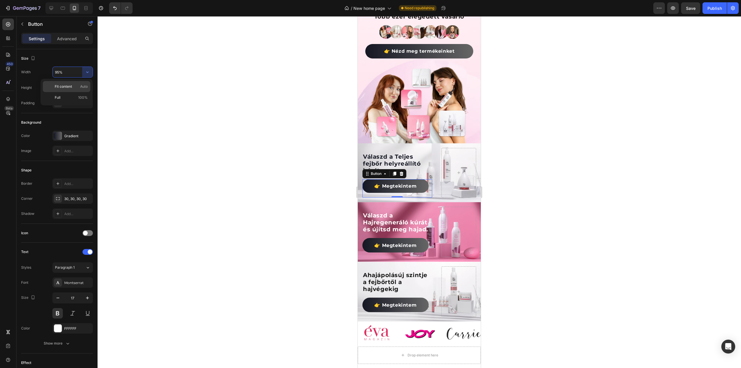
click at [72, 92] on div "Fit content Auto" at bounding box center [66, 97] width 47 height 11
type input "Auto"
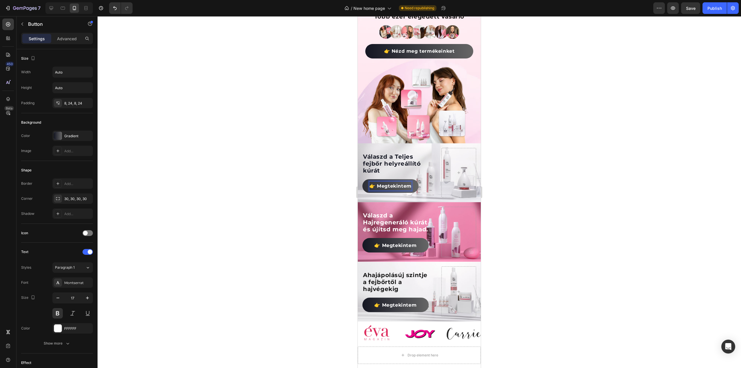
click at [390, 183] on span "👉 Megtekintem" at bounding box center [390, 185] width 42 height 5
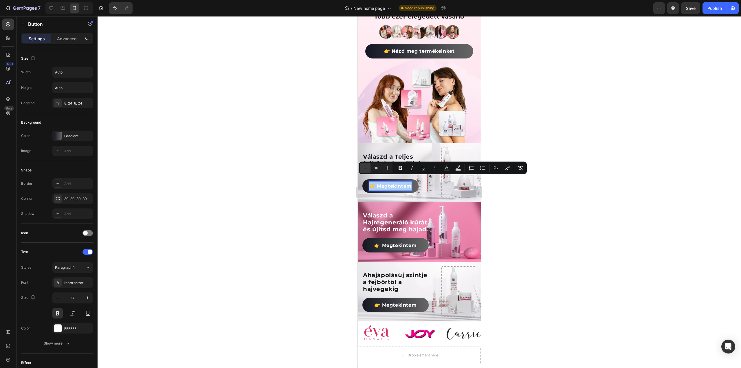
click at [363, 169] on icon "Editor contextual toolbar" at bounding box center [365, 168] width 6 height 6
click at [363, 168] on icon "Editor contextual toolbar" at bounding box center [365, 168] width 6 height 6
type input "12"
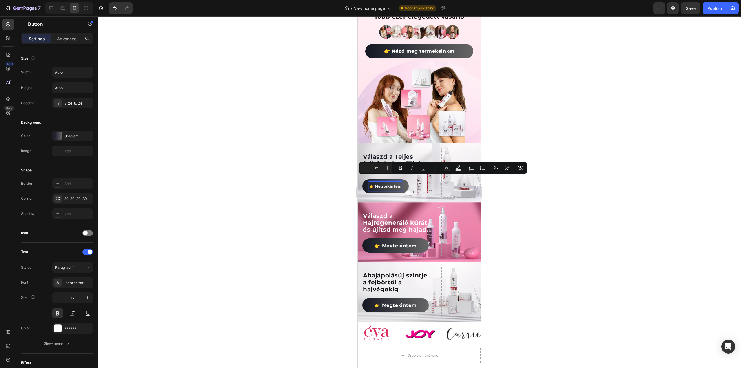
click at [302, 178] on div at bounding box center [419, 192] width 643 height 352
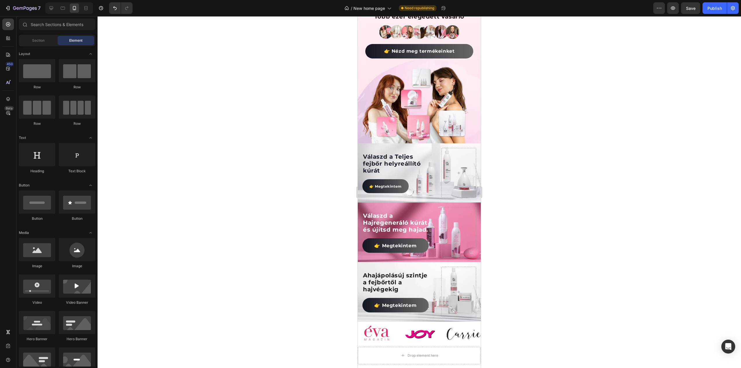
click at [301, 177] on div at bounding box center [419, 192] width 643 height 352
click at [418, 239] on link "👉 Megtekintem" at bounding box center [395, 245] width 66 height 14
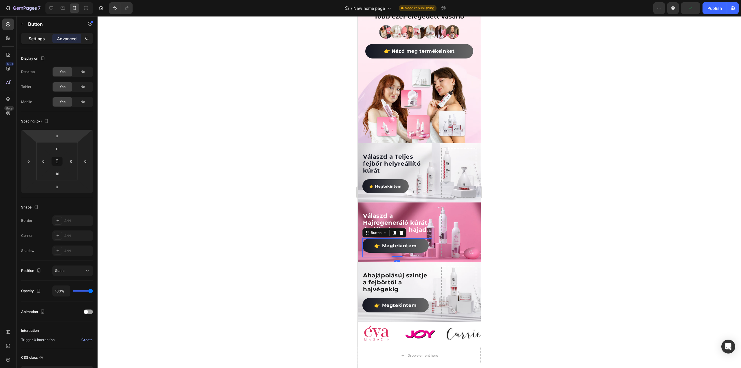
click at [41, 41] on p "Settings" at bounding box center [37, 39] width 16 height 6
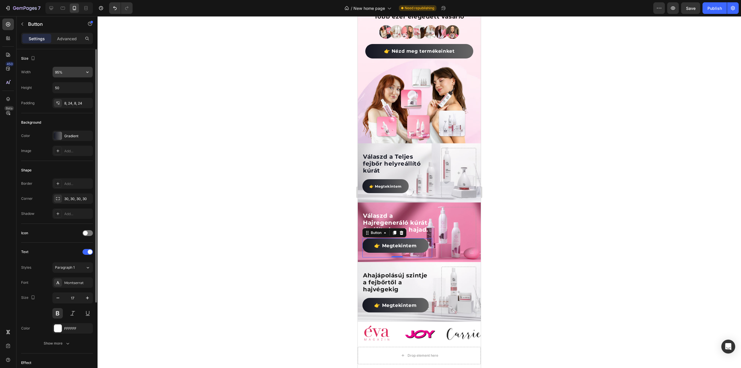
click at [80, 74] on input "95%" at bounding box center [73, 72] width 40 height 10
click at [88, 73] on icon "button" at bounding box center [87, 72] width 6 height 6
click at [76, 88] on p "Fit content Auto" at bounding box center [71, 86] width 33 height 5
type input "Auto"
click at [89, 88] on icon "button" at bounding box center [87, 88] width 6 height 6
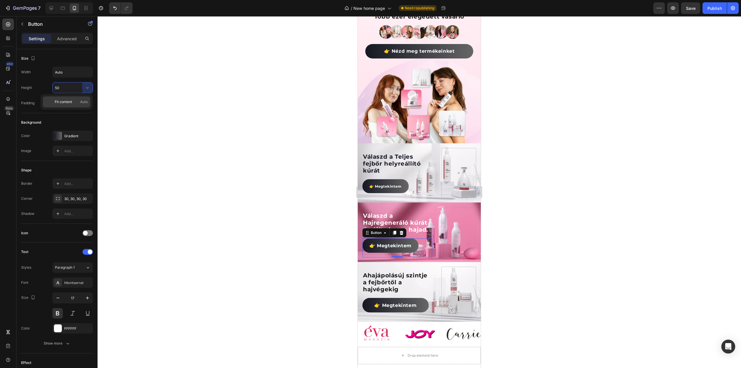
click at [82, 96] on div "Fit content Auto" at bounding box center [66, 101] width 47 height 11
type input "Auto"
click at [390, 242] on span "👉 Megtekintem" at bounding box center [390, 244] width 42 height 5
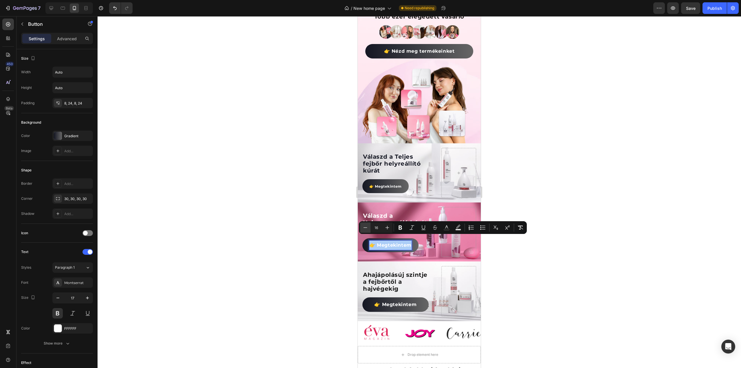
click at [362, 224] on button "Minus" at bounding box center [365, 227] width 10 height 10
type input "12"
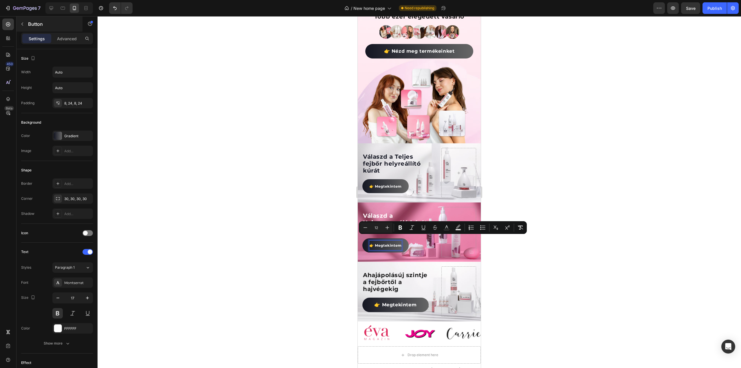
click at [66, 31] on div "Button" at bounding box center [49, 24] width 66 height 16
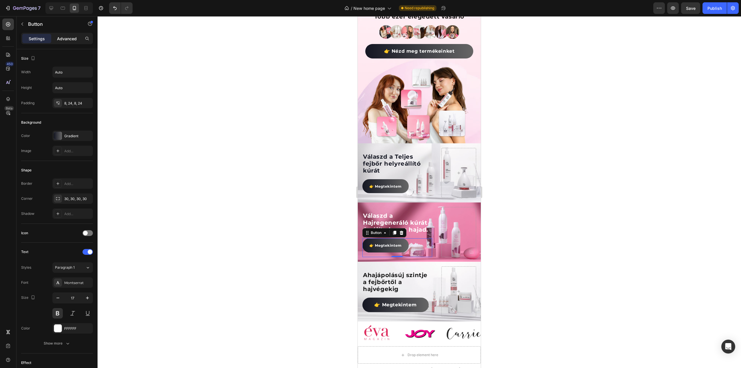
click at [71, 38] on p "Advanced" at bounding box center [67, 39] width 20 height 6
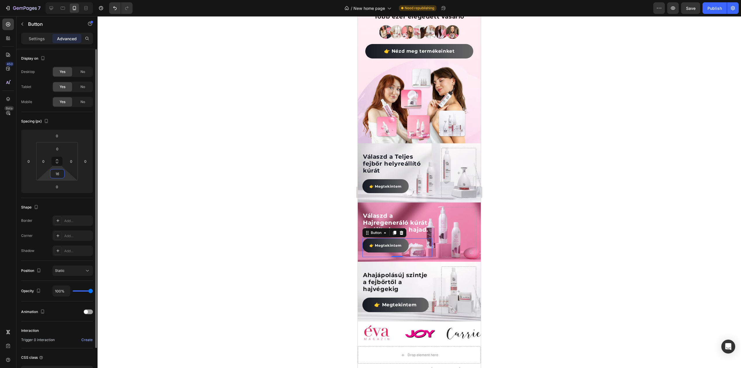
click at [60, 174] on input "16" at bounding box center [57, 173] width 12 height 9
type input "0"
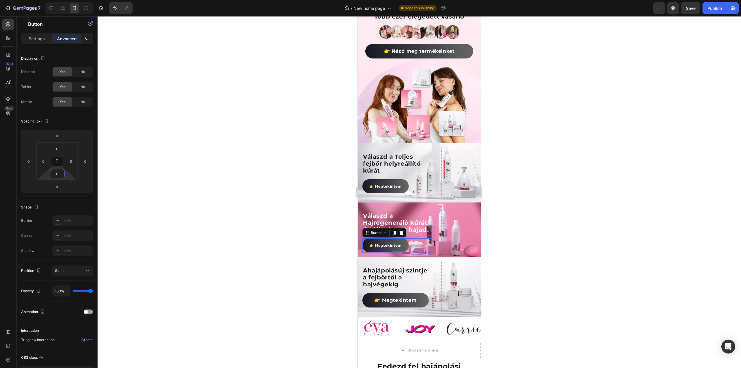
click at [264, 196] on div at bounding box center [419, 192] width 643 height 352
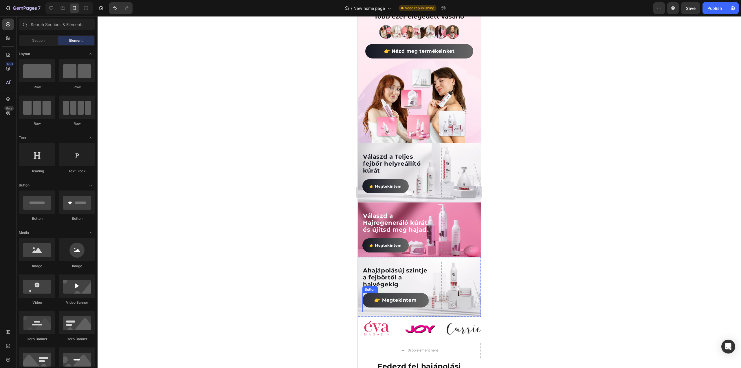
click at [416, 294] on link "👉 Megtekintem" at bounding box center [395, 300] width 66 height 14
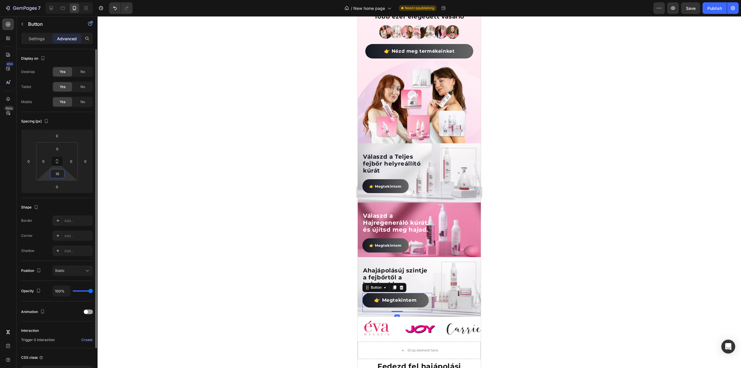
click at [61, 173] on input "16" at bounding box center [57, 173] width 12 height 9
type input "0"
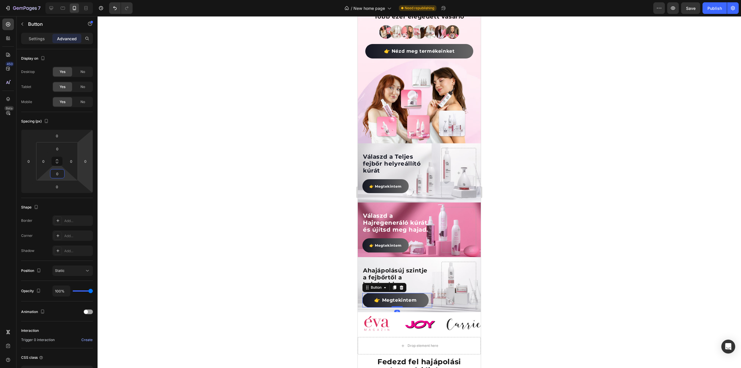
click at [181, 150] on div at bounding box center [419, 192] width 643 height 352
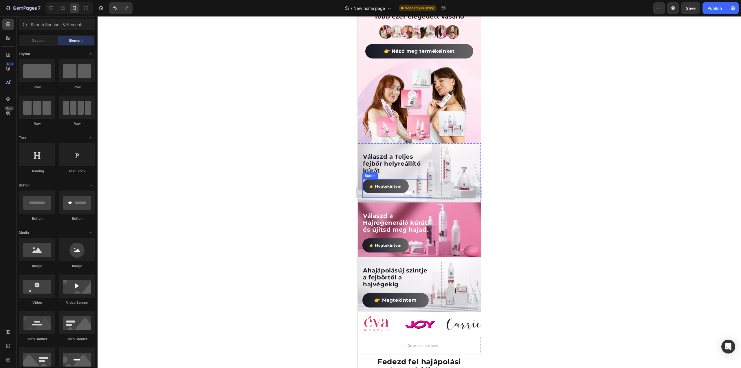
click at [404, 180] on link "👉 Megtekintem" at bounding box center [385, 186] width 46 height 14
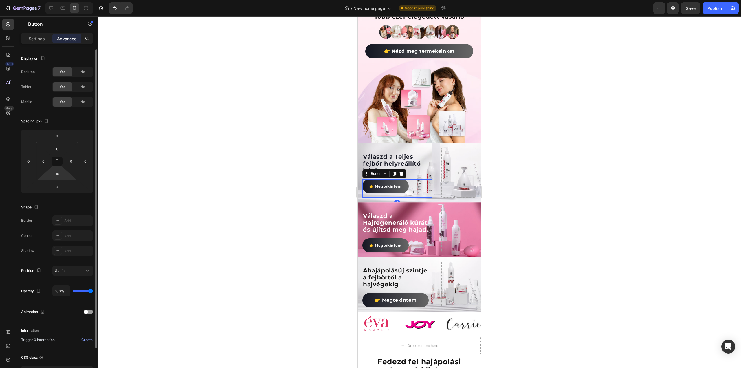
click at [65, 0] on html "7 Version history / New home page Need republishing Preview Save Publish 450 Be…" at bounding box center [370, 0] width 741 height 0
click at [59, 174] on input "16" at bounding box center [57, 173] width 12 height 9
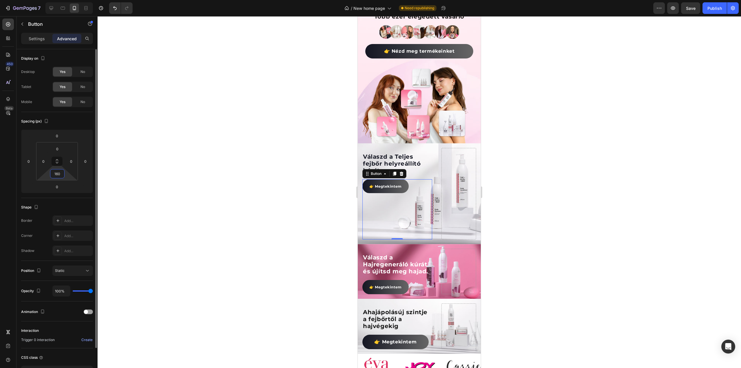
click at [58, 174] on input "160" at bounding box center [57, 173] width 12 height 9
type input "0"
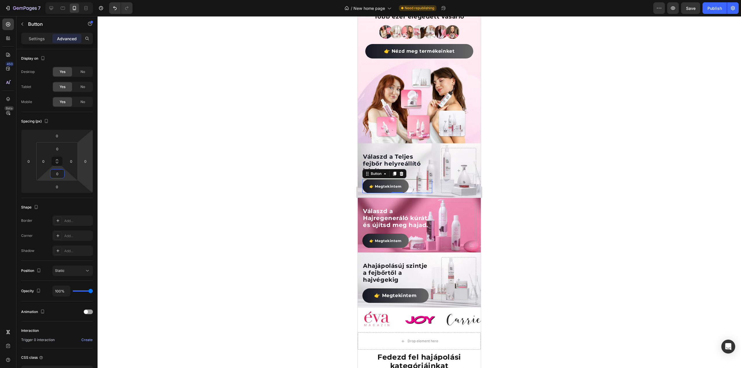
click at [193, 154] on div at bounding box center [419, 192] width 643 height 352
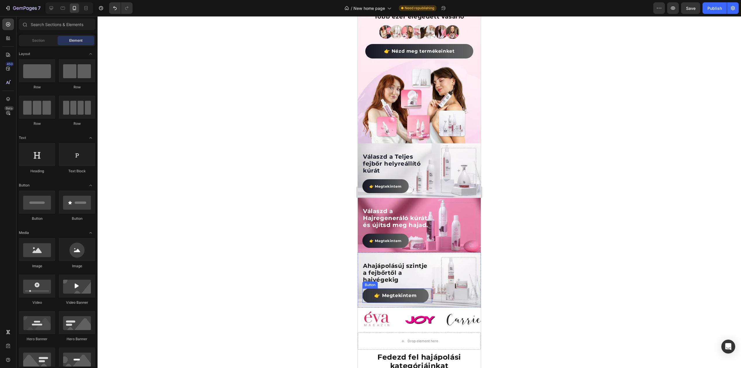
click at [421, 289] on link "👉 Megtekintem" at bounding box center [395, 295] width 66 height 14
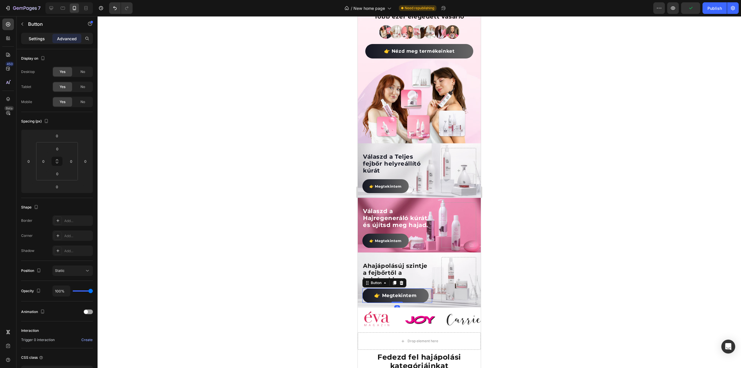
click at [35, 38] on p "Settings" at bounding box center [37, 39] width 16 height 6
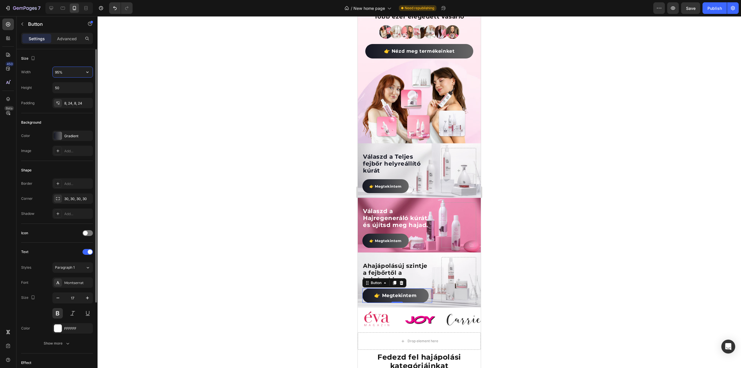
click at [68, 72] on input "95%" at bounding box center [73, 72] width 40 height 10
click at [84, 74] on button "button" at bounding box center [87, 72] width 10 height 10
click at [70, 87] on span "Fit content" at bounding box center [63, 86] width 17 height 5
type input "Auto"
click at [85, 87] on icon "button" at bounding box center [87, 88] width 6 height 6
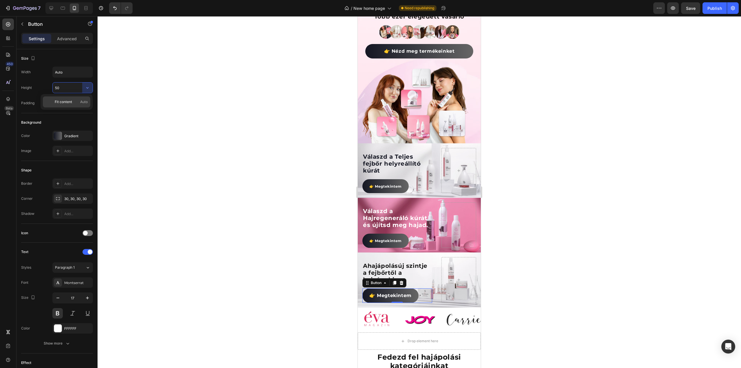
click at [75, 100] on p "Fit content Auto" at bounding box center [71, 101] width 33 height 5
type input "Auto"
click at [392, 292] on span "👉 Megtekintem" at bounding box center [390, 294] width 42 height 5
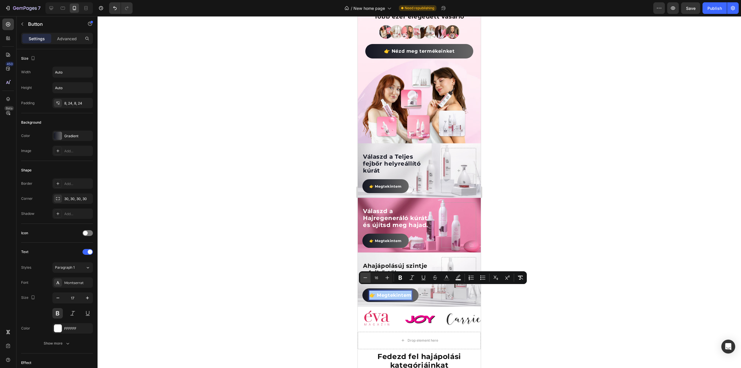
click at [362, 279] on icon "Editor contextual toolbar" at bounding box center [365, 278] width 6 height 6
type input "12"
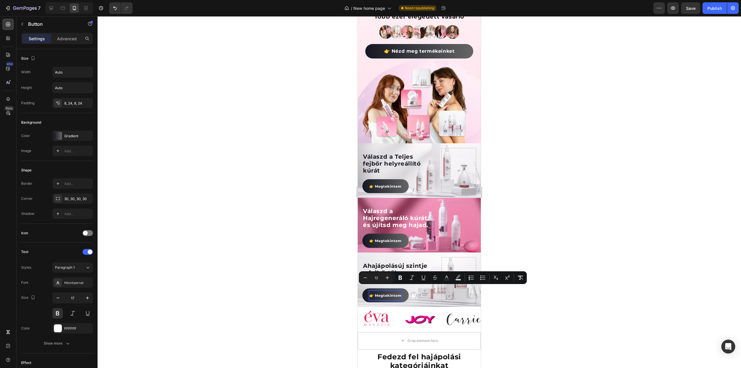
click at [328, 270] on div at bounding box center [419, 192] width 643 height 352
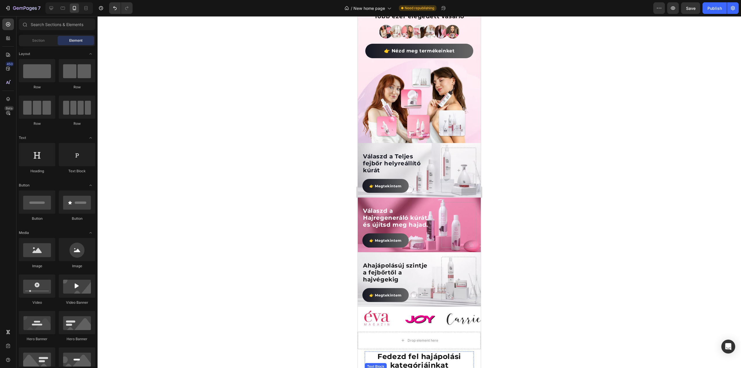
scroll to position [243, 0]
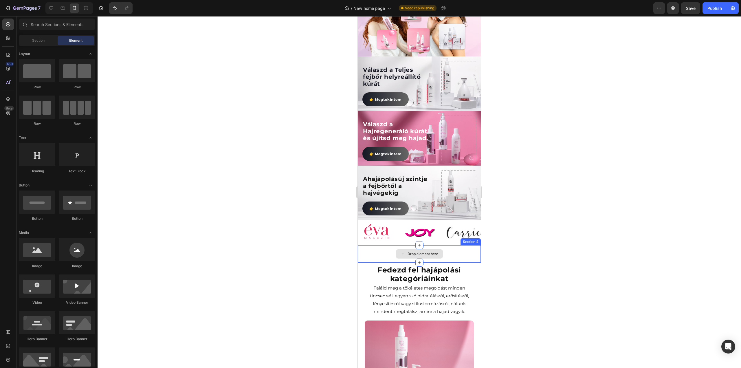
click at [446, 245] on div "Drop element here" at bounding box center [419, 253] width 123 height 17
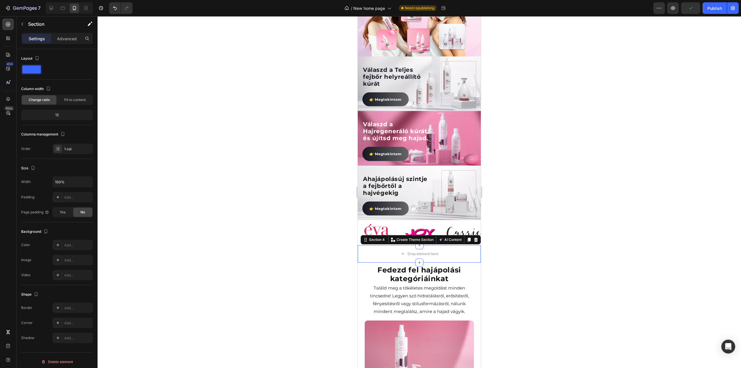
drag, startPoint x: 56, startPoint y: 8, endPoint x: 53, endPoint y: 8, distance: 3.2
click at [56, 8] on div at bounding box center [68, 8] width 47 height 12
click at [53, 8] on icon at bounding box center [51, 8] width 6 height 6
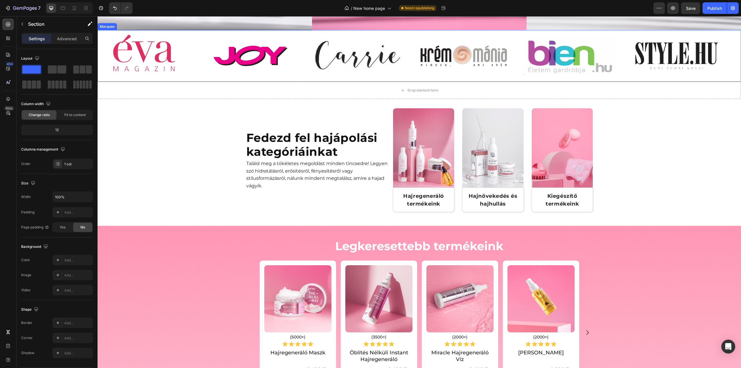
scroll to position [363, 0]
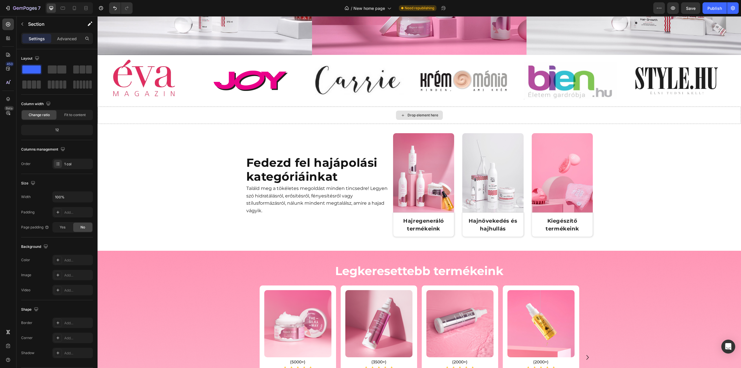
click at [356, 112] on div "Drop element here" at bounding box center [419, 114] width 643 height 17
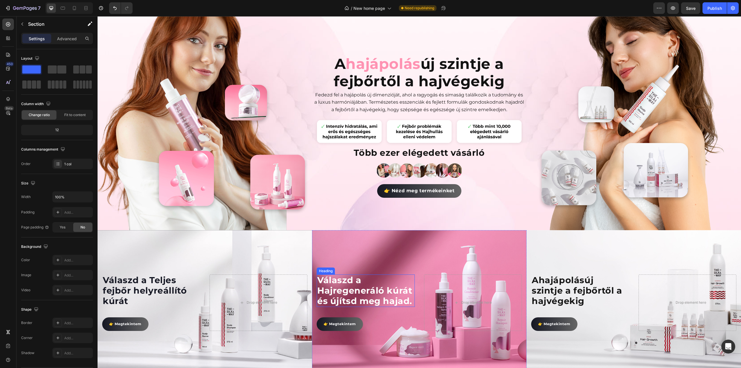
scroll to position [132, 0]
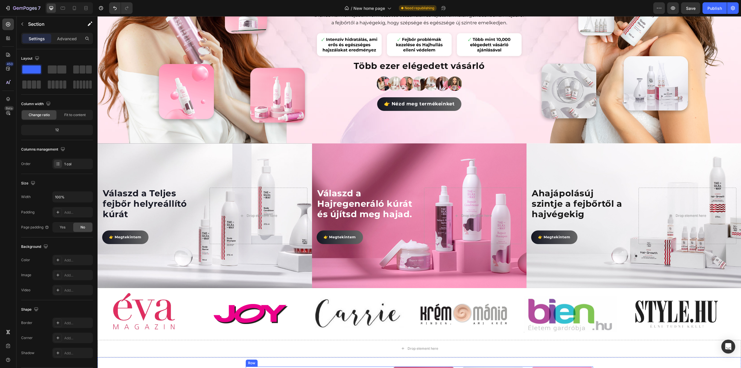
click at [323, 297] on img at bounding box center [357, 313] width 93 height 33
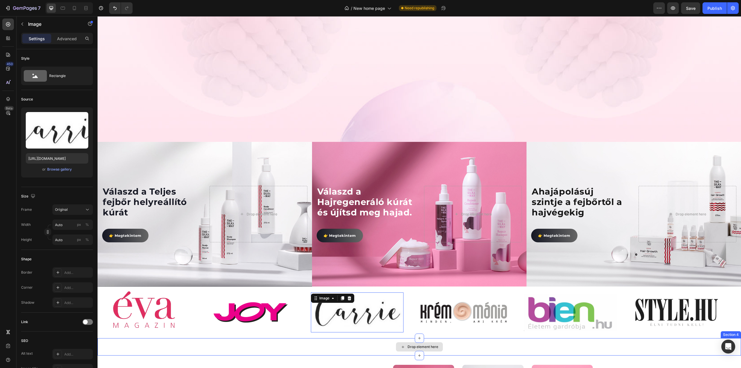
click at [402, 344] on icon at bounding box center [402, 346] width 5 height 5
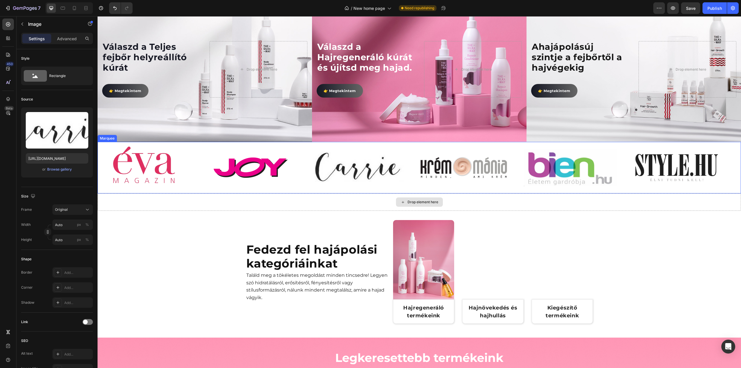
scroll to position [555, 0]
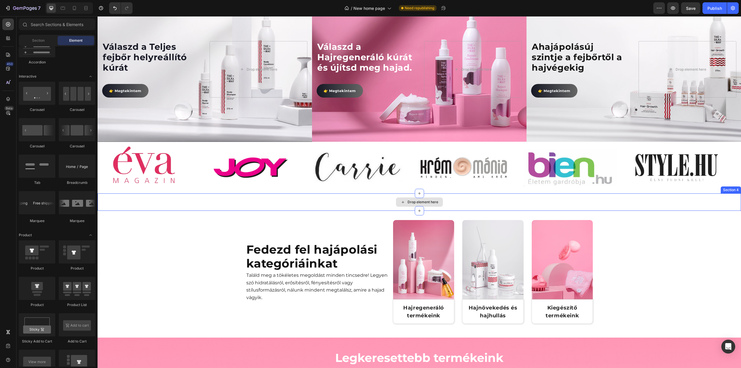
click at [392, 207] on div "Drop element here" at bounding box center [419, 201] width 643 height 17
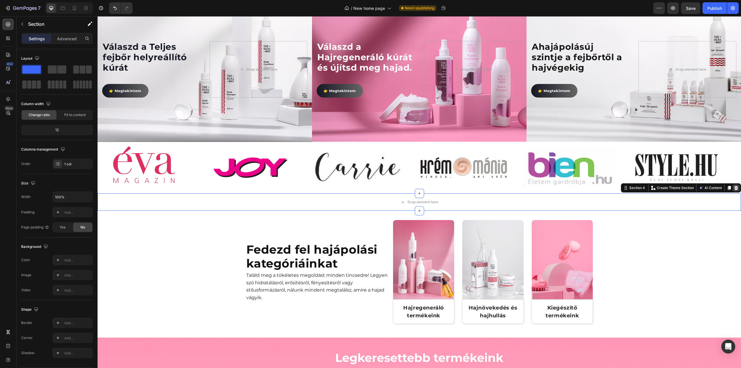
click at [733, 188] on icon at bounding box center [735, 187] width 5 height 5
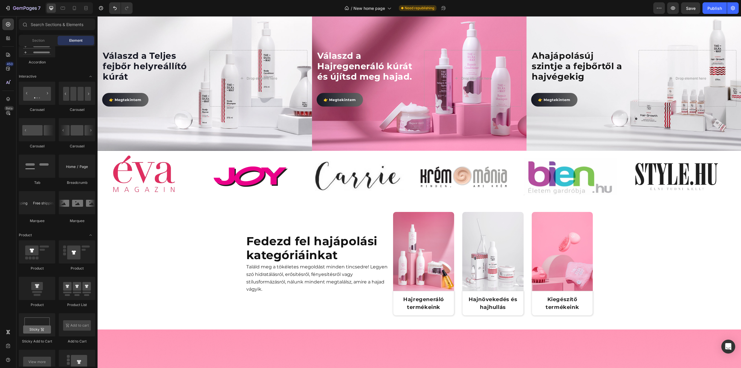
scroll to position [74, 0]
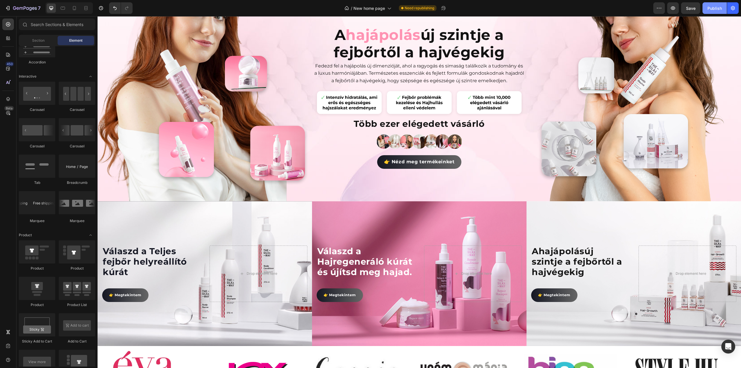
click at [715, 7] on div "Publish" at bounding box center [714, 8] width 14 height 6
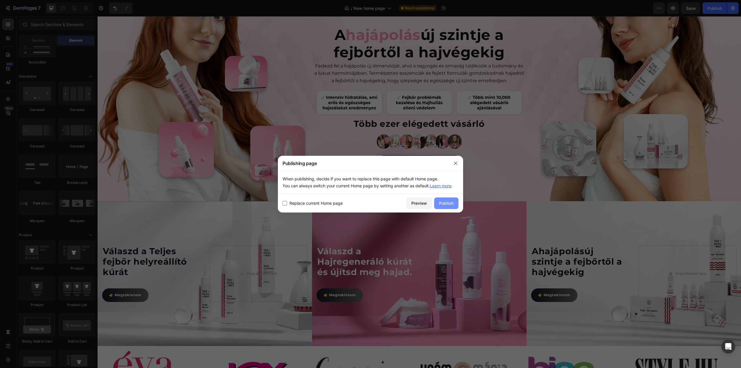
click at [450, 204] on div "Publish" at bounding box center [446, 203] width 14 height 6
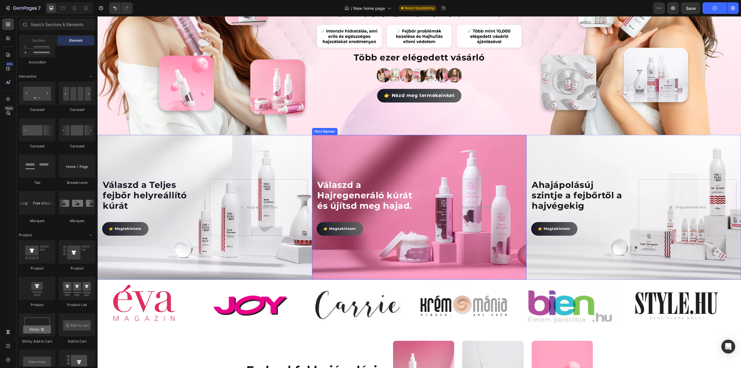
scroll to position [145, 0]
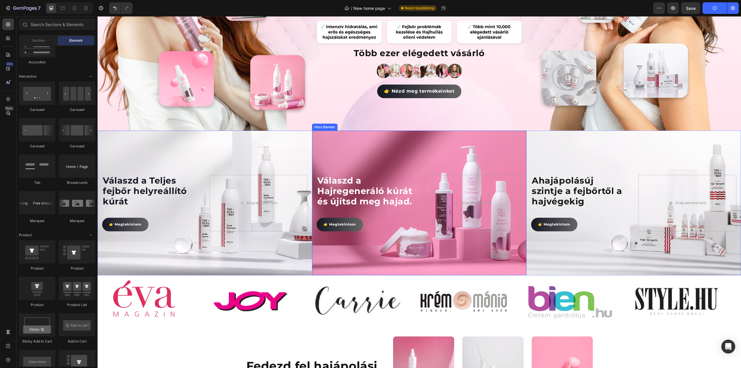
click at [325, 125] on div "Hero Banner" at bounding box center [324, 126] width 23 height 5
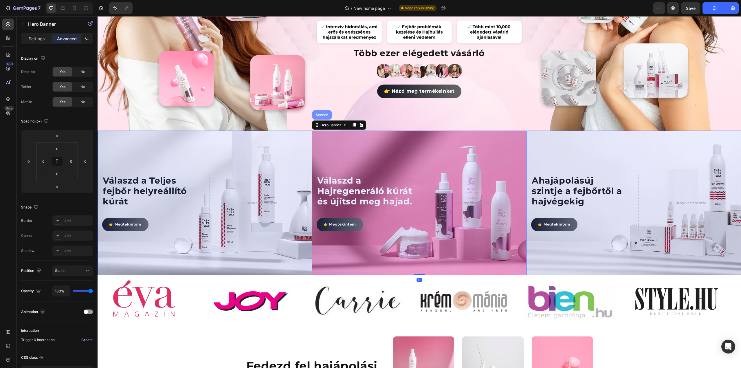
click at [322, 113] on div "Section" at bounding box center [321, 114] width 15 height 3
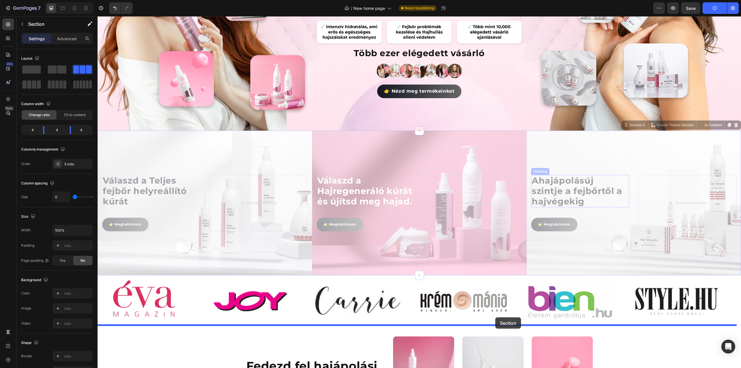
drag, startPoint x: 622, startPoint y: 124, endPoint x: 495, endPoint y: 317, distance: 231.0
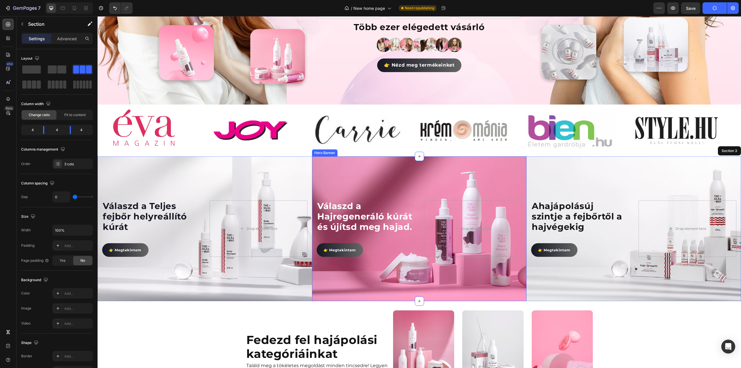
scroll to position [174, 0]
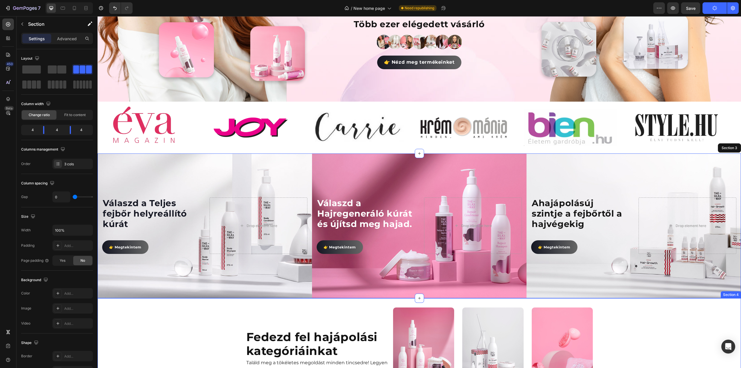
click at [170, 322] on div "Fedezd fel hajápolási kategóriáinkat Heading Találd meg a tökéletes megoldást m…" at bounding box center [419, 361] width 643 height 108
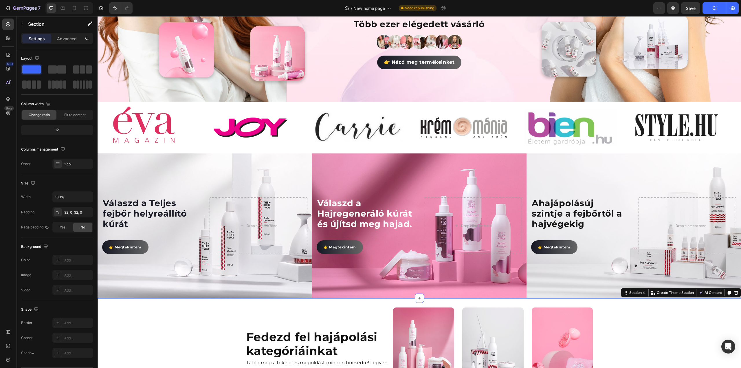
click at [166, 307] on div "Fedezd fel hajápolási kategóriáinkat Heading Találd meg a tökéletes megoldást m…" at bounding box center [419, 361] width 643 height 108
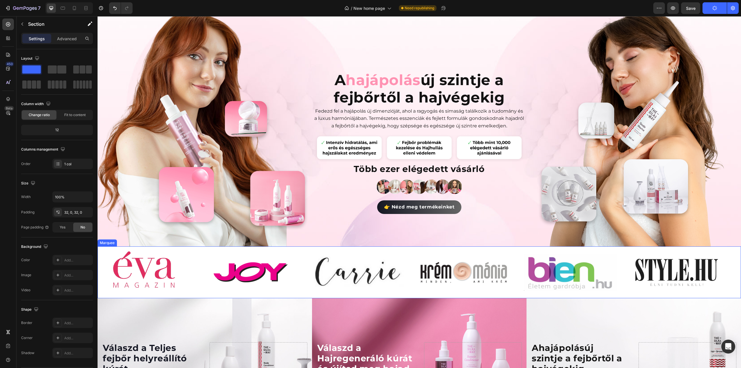
scroll to position [0, 0]
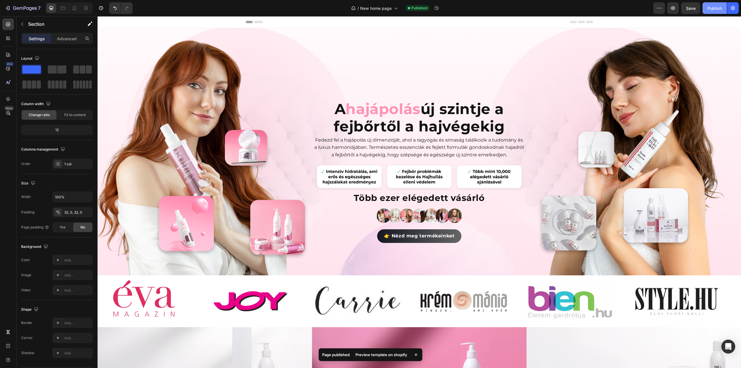
click at [716, 10] on div "Publish" at bounding box center [714, 8] width 14 height 6
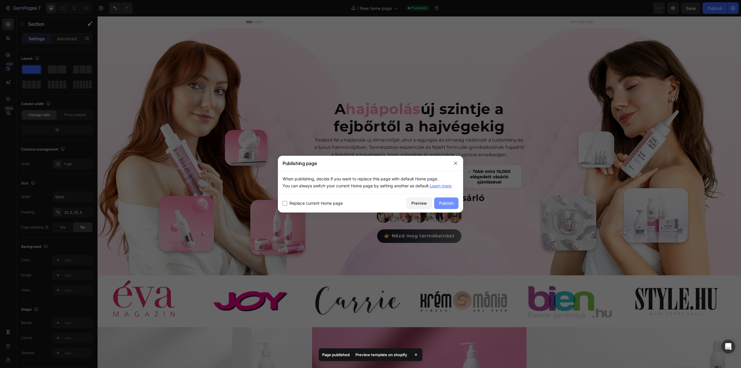
click at [447, 206] on button "Publish" at bounding box center [446, 203] width 24 height 12
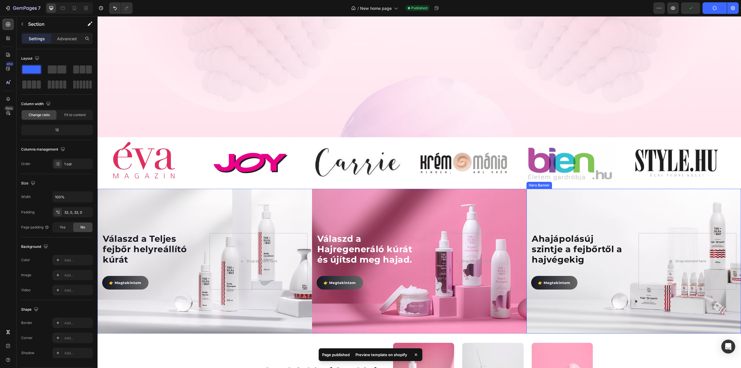
scroll to position [260, 0]
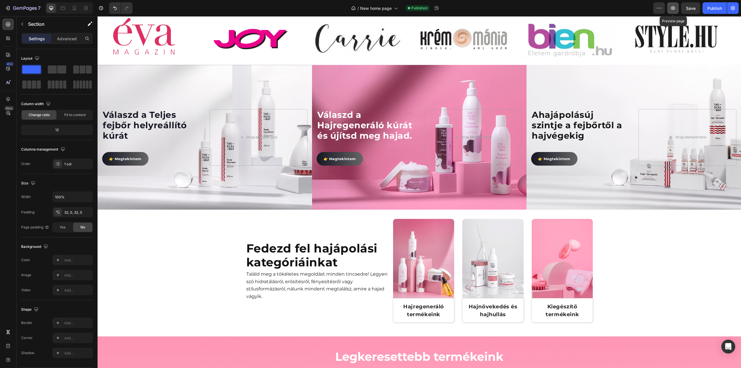
click at [674, 8] on icon "button" at bounding box center [673, 8] width 6 height 6
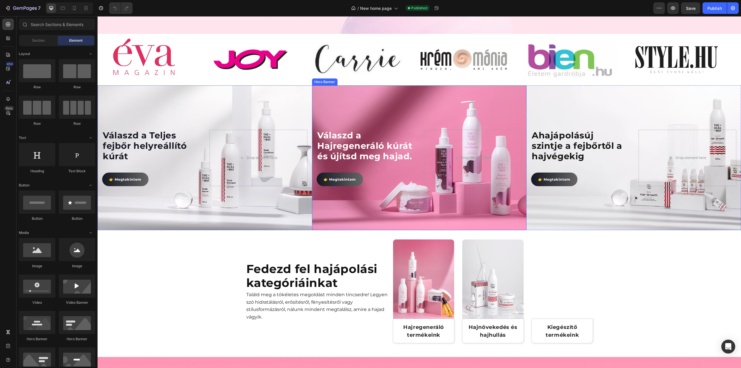
scroll to position [260, 0]
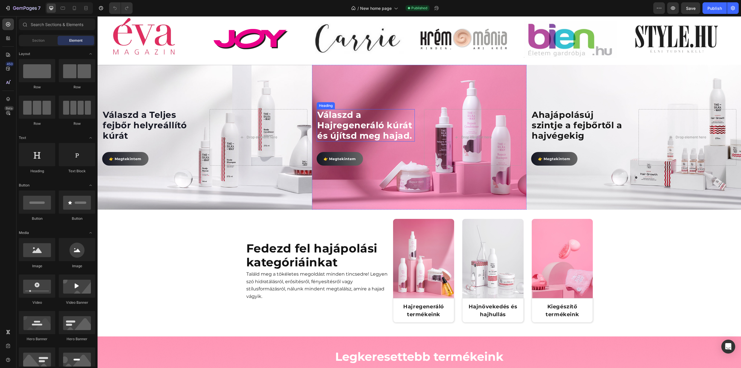
click at [325, 121] on h2 "Válaszd a Hajregeneráló kúrát és újítsd meg hajad." at bounding box center [366, 125] width 98 height 32
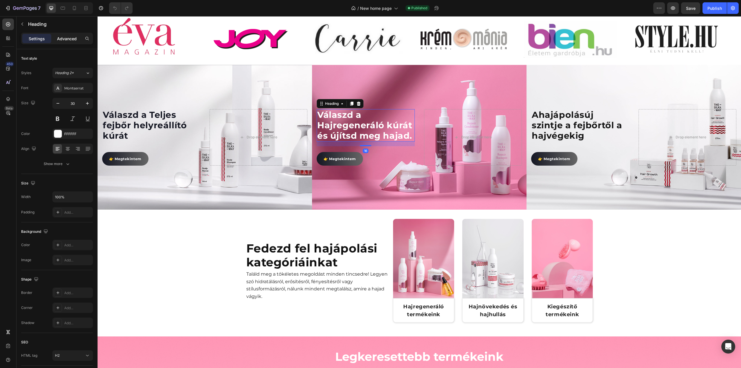
click at [68, 39] on p "Advanced" at bounding box center [67, 39] width 20 height 6
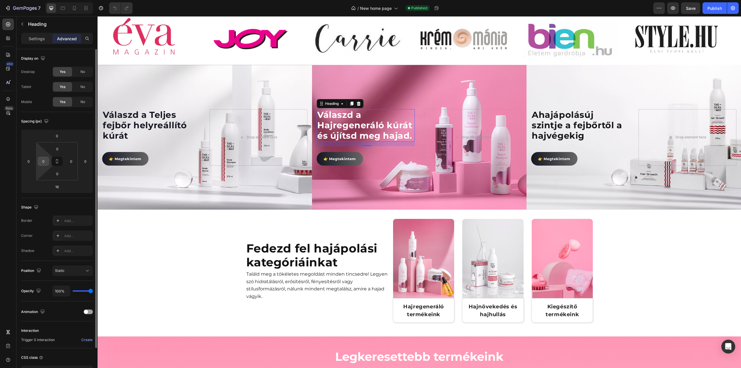
click at [43, 162] on input "0" at bounding box center [43, 161] width 9 height 9
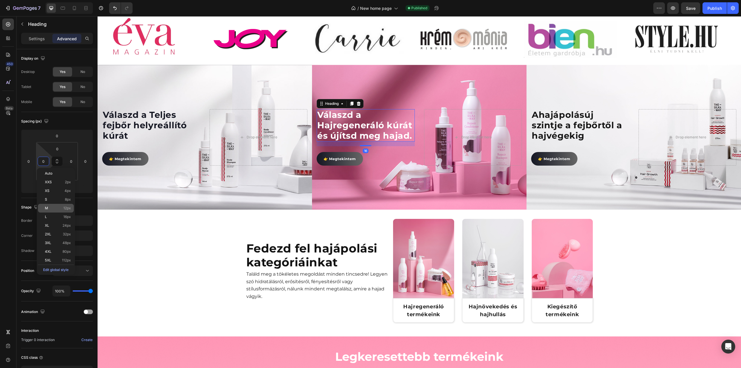
click at [49, 208] on p "M 12px" at bounding box center [58, 208] width 26 height 4
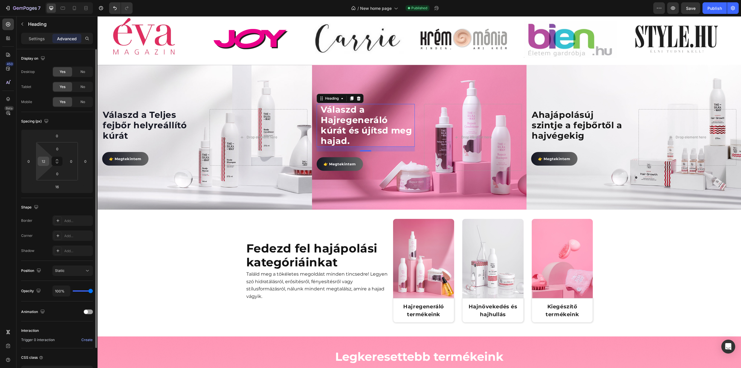
click at [46, 163] on input "12" at bounding box center [43, 161] width 9 height 9
type input "0"
click at [344, 140] on h2 "Válaszd a Hajregeneráló kúrát és újítsd meg hajad." at bounding box center [367, 125] width 95 height 43
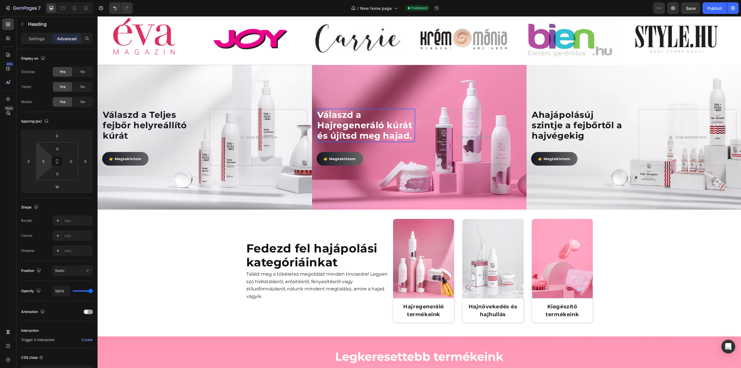
click at [407, 135] on p "Válaszd a Hajregeneráló kúrát és újítsd meg hajad." at bounding box center [365, 125] width 97 height 31
click at [411, 137] on p "Válaszd a Hajregeneráló kúrát és újítsd meg hajad." at bounding box center [365, 125] width 97 height 31
click at [385, 128] on p "Válaszd a Hajregeneráló kúrát és újítsd meg hajad" at bounding box center [365, 125] width 97 height 31
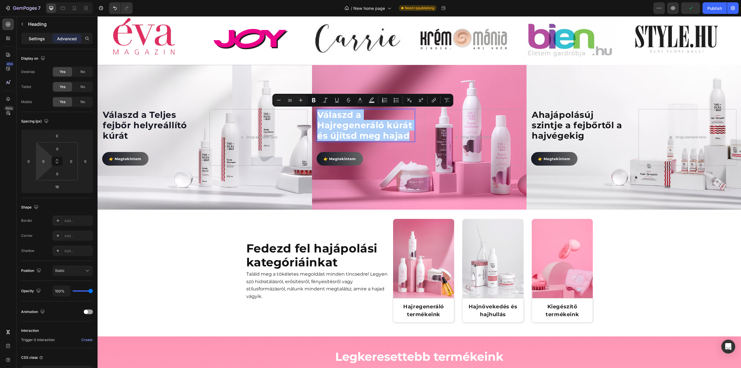
click at [29, 38] on p "Settings" at bounding box center [37, 39] width 16 height 6
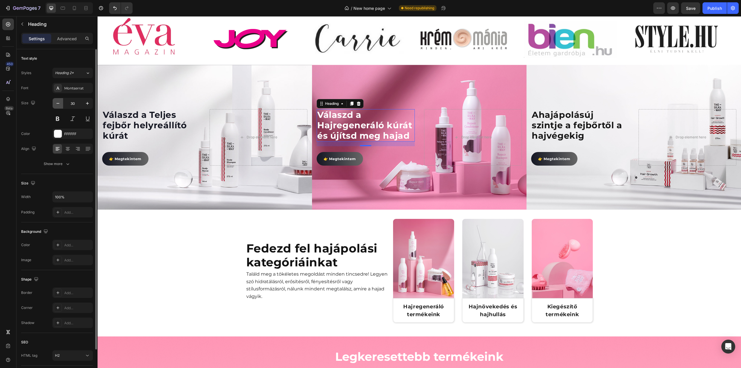
click at [54, 101] on button "button" at bounding box center [58, 103] width 10 height 10
click at [55, 101] on icon "button" at bounding box center [58, 103] width 6 height 6
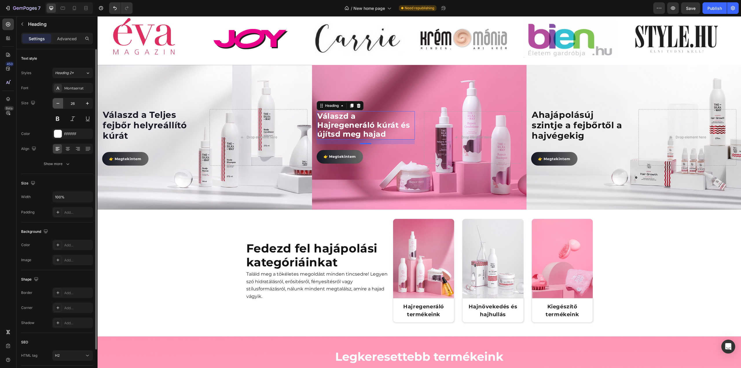
type input "25"
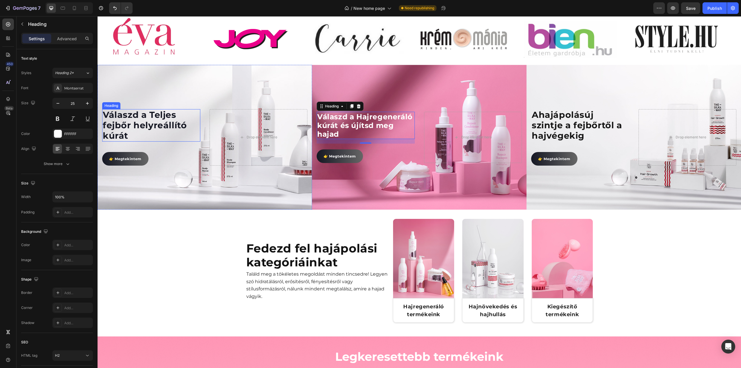
click at [124, 122] on h2 "Válaszd a Teljes fejbőr helyreállító kúrát" at bounding box center [151, 125] width 98 height 32
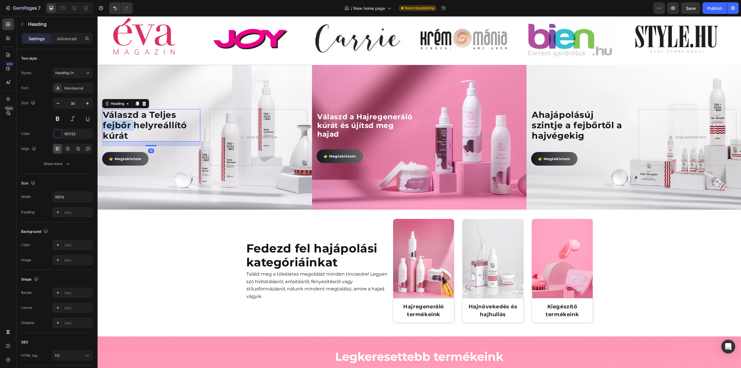
click at [124, 122] on h2 "Válaszd a Teljes fejbőr helyreállító kúrát" at bounding box center [151, 125] width 98 height 32
click at [124, 122] on p "Válaszd a Teljes fejbőr helyreállító kúrát" at bounding box center [151, 125] width 97 height 31
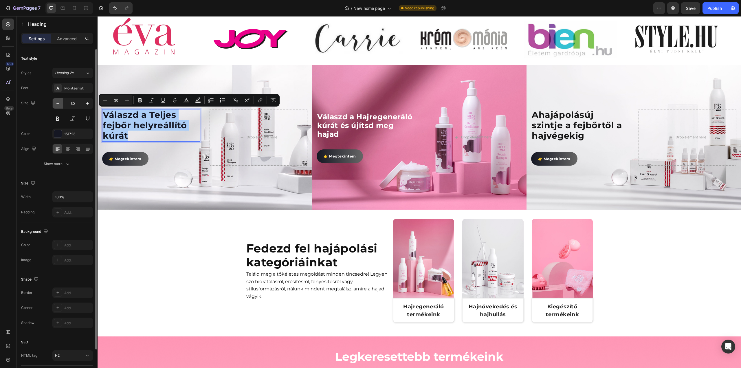
click at [58, 104] on icon "button" at bounding box center [58, 103] width 6 height 6
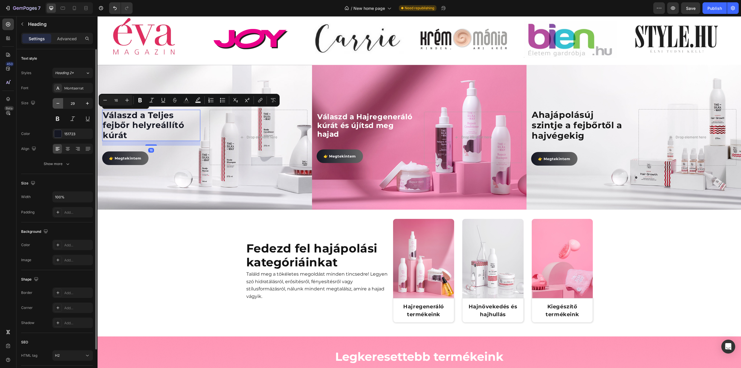
click at [58, 104] on icon "button" at bounding box center [58, 103] width 6 height 6
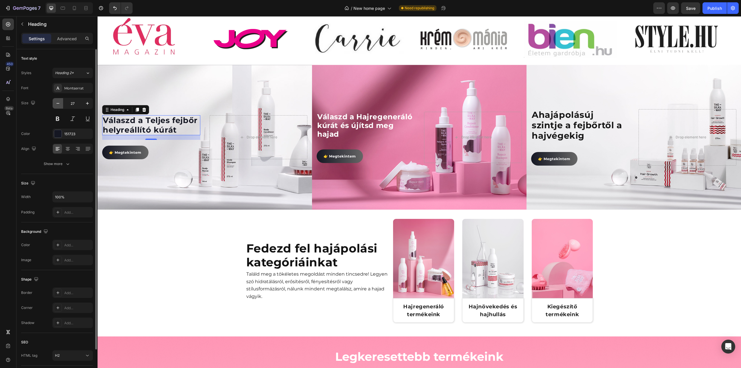
click at [58, 104] on icon "button" at bounding box center [58, 103] width 6 height 6
type input "25"
click at [564, 120] on p "A hajápolás új szintje a fejbőrtől a hajvégekig" at bounding box center [579, 125] width 97 height 31
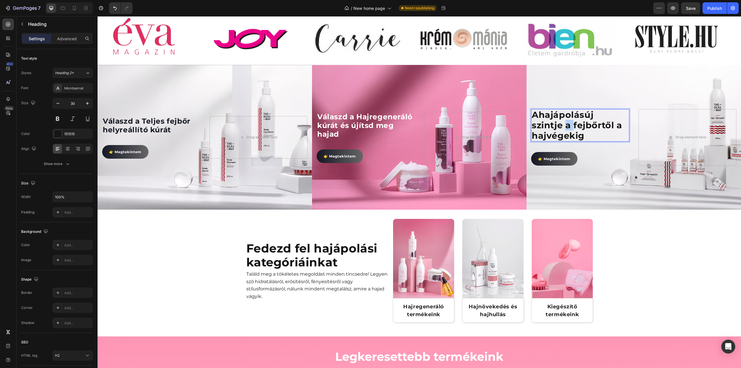
click at [564, 120] on p "A hajápolás új szintje a fejbőrtől a hajvégekig" at bounding box center [579, 125] width 97 height 31
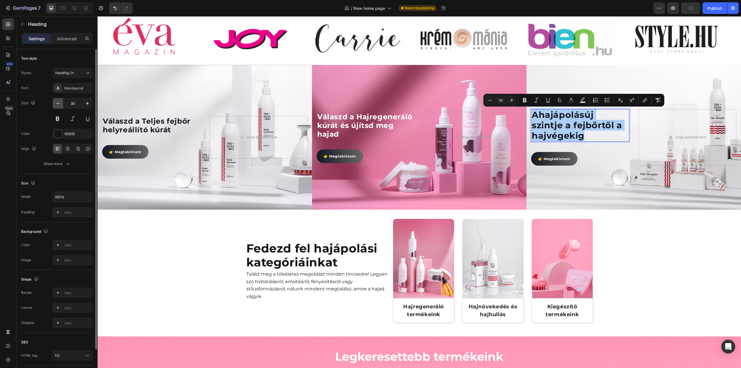
click at [57, 101] on icon "button" at bounding box center [58, 103] width 6 height 6
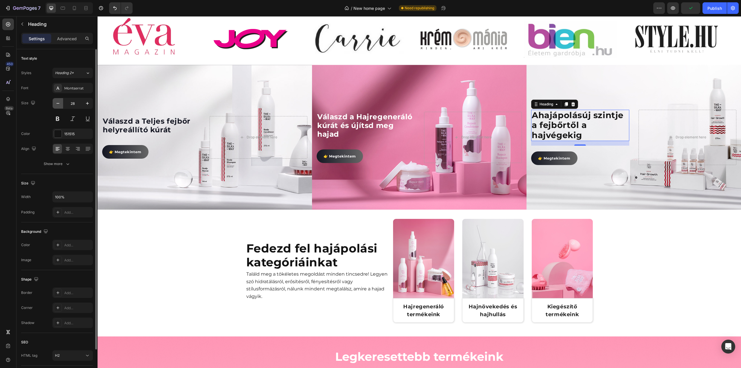
click at [57, 101] on icon "button" at bounding box center [58, 103] width 6 height 6
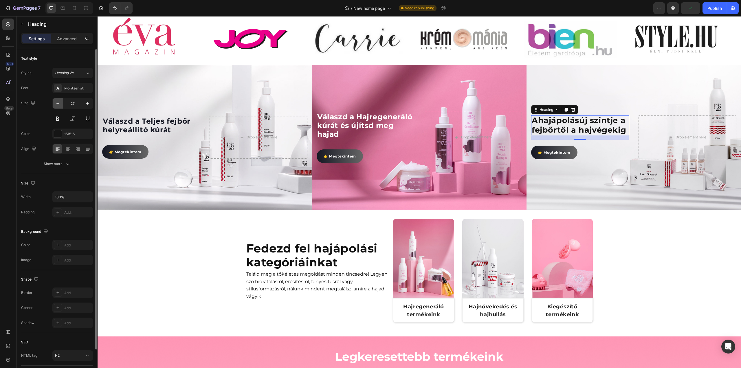
click at [57, 101] on icon "button" at bounding box center [58, 103] width 6 height 6
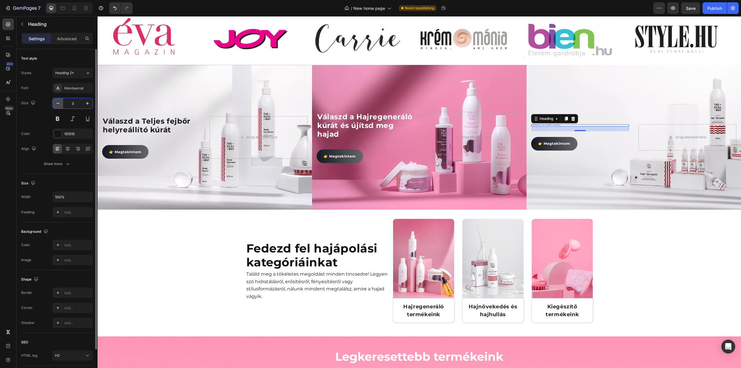
type input "30"
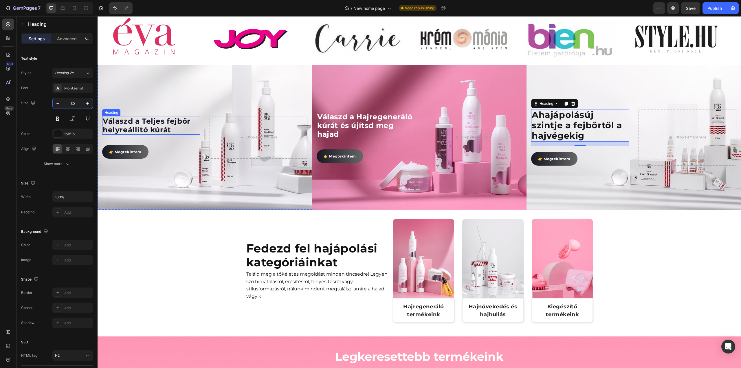
click at [134, 128] on p "Válaszd a Teljes fejbőr helyreállító kúrát" at bounding box center [151, 125] width 97 height 17
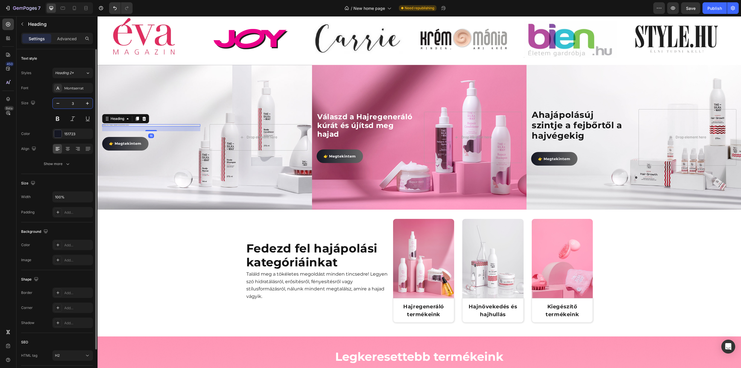
type input "30"
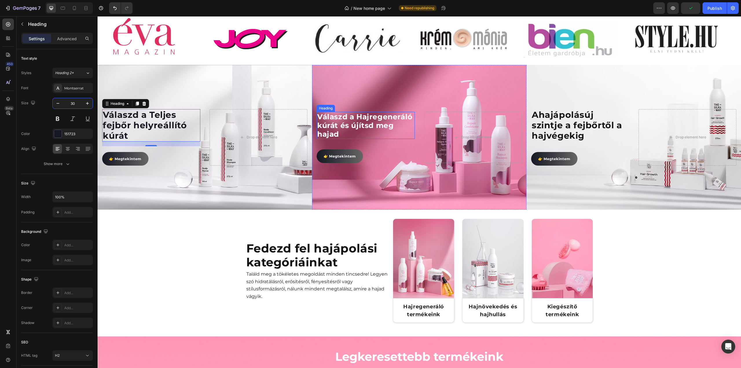
click at [386, 118] on p "Válaszd a Hajregeneráló kúrát és újítsd meg hajad" at bounding box center [365, 125] width 97 height 26
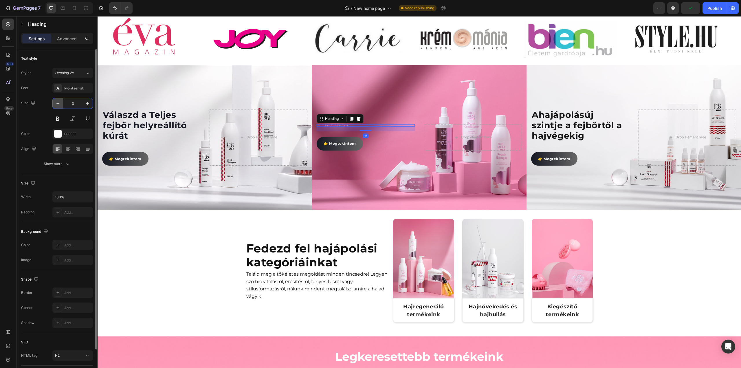
type input "30"
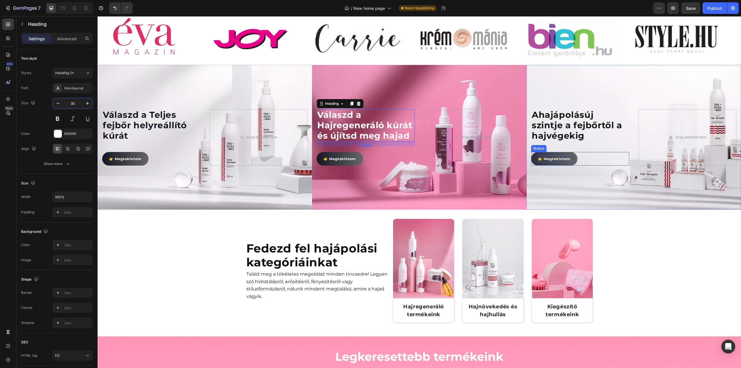
click at [564, 157] on span "👉 Megtekintem" at bounding box center [554, 159] width 32 height 4
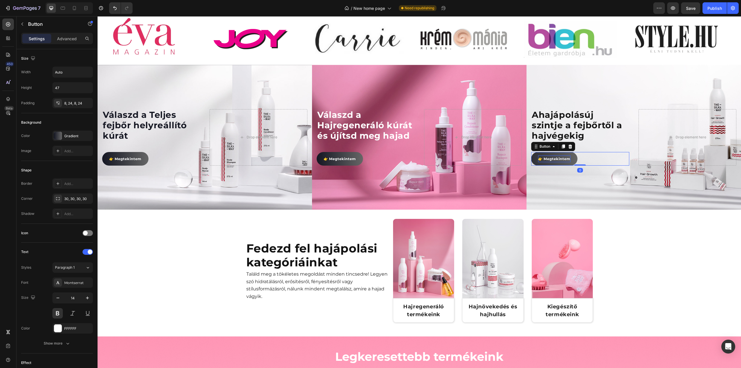
click at [551, 158] on span "👉 Megtekintem" at bounding box center [554, 159] width 32 height 4
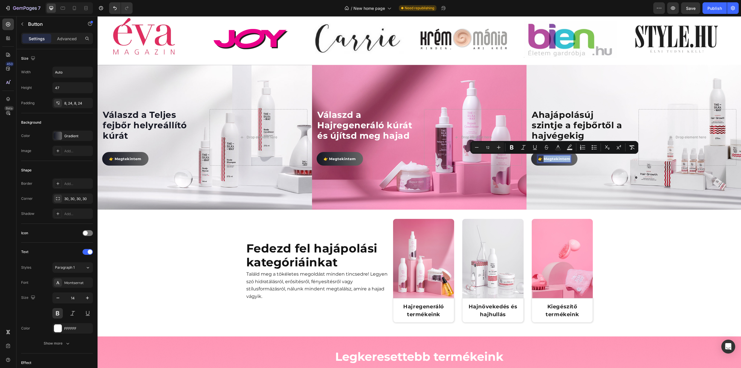
click at [551, 158] on span "👉 Megtekintem" at bounding box center [554, 159] width 32 height 4
click at [500, 148] on icon "Editor contextual toolbar" at bounding box center [499, 147] width 6 height 6
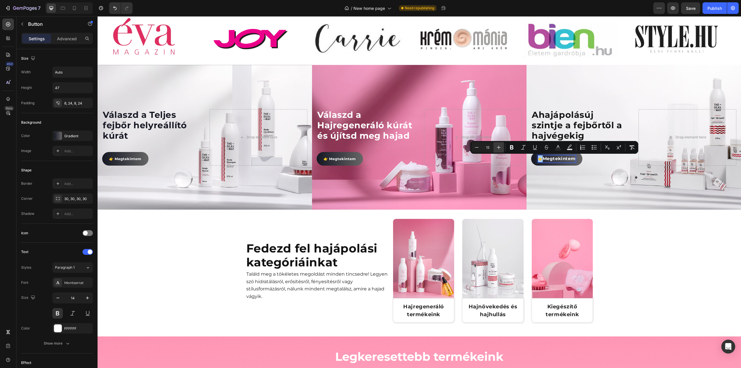
click at [500, 148] on icon "Editor contextual toolbar" at bounding box center [499, 147] width 6 height 6
type input "16"
click at [337, 158] on span "👉 Megtekintem" at bounding box center [339, 159] width 32 height 4
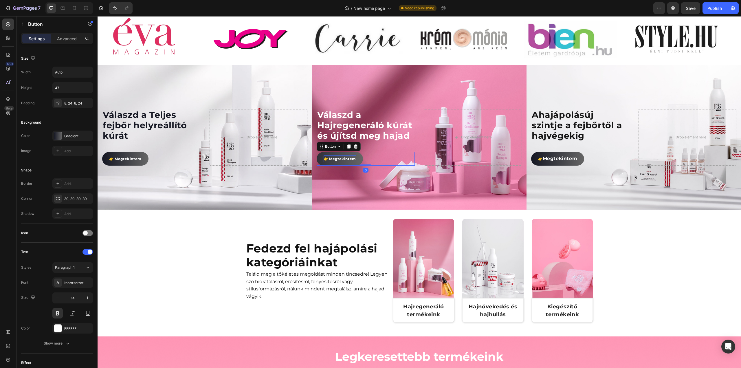
click at [337, 158] on span "👉 Megtekintem" at bounding box center [339, 159] width 32 height 4
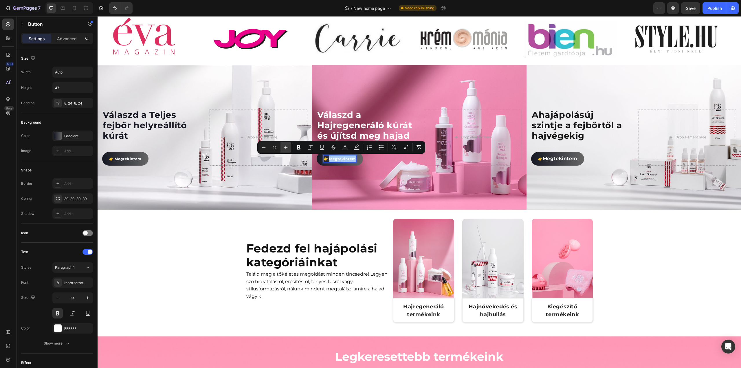
click at [284, 146] on icon "Editor contextual toolbar" at bounding box center [286, 147] width 6 height 6
type input "16"
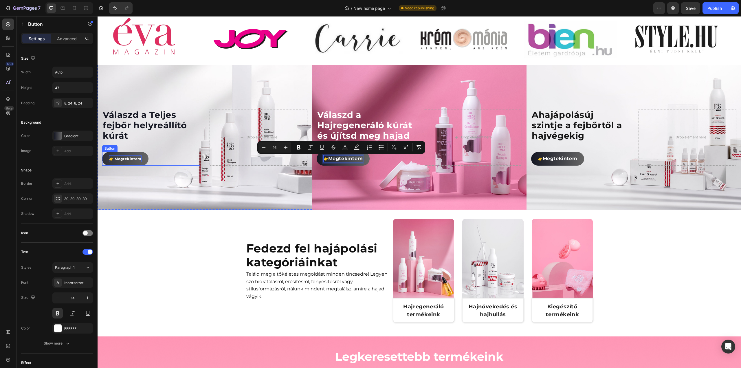
click at [121, 155] on p "👉 Megtekintem" at bounding box center [125, 158] width 32 height 7
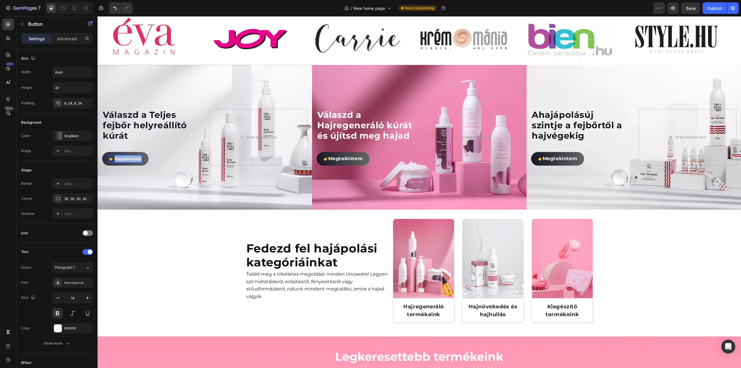
click at [121, 155] on p "👉 Megtekintem" at bounding box center [125, 158] width 32 height 7
click at [127, 148] on icon "Editor contextual toolbar" at bounding box center [127, 147] width 6 height 6
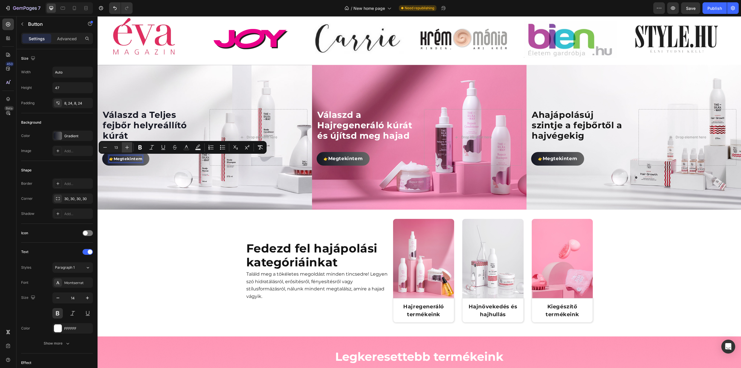
click at [127, 148] on icon "Editor contextual toolbar" at bounding box center [127, 147] width 6 height 6
type input "16"
click at [159, 186] on div "Background Image" at bounding box center [205, 137] width 214 height 145
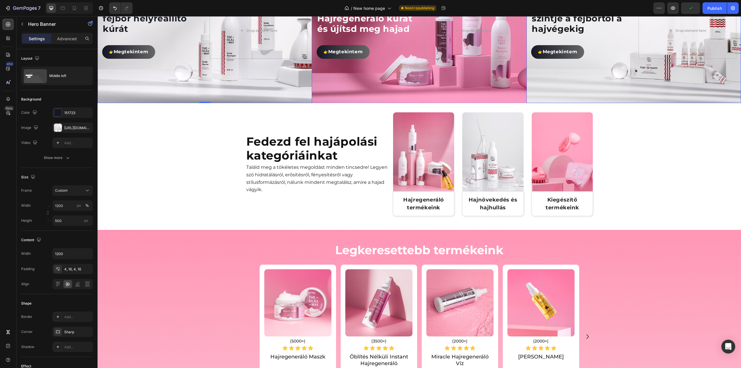
scroll to position [174, 0]
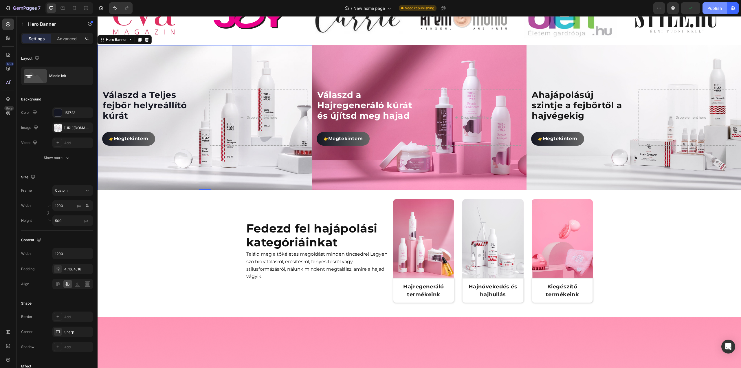
click at [718, 9] on div "Publish" at bounding box center [714, 8] width 14 height 6
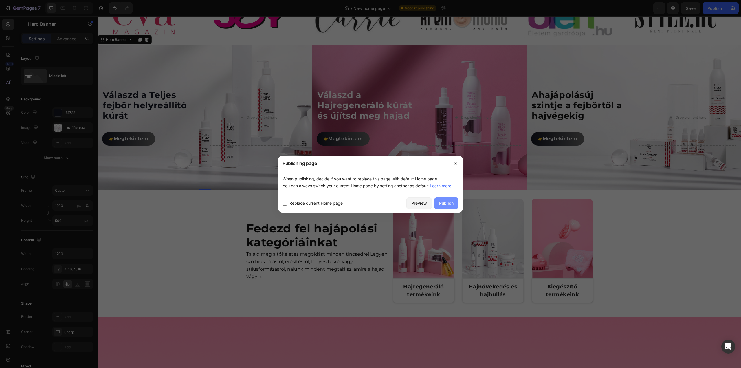
click at [446, 206] on div "Publish" at bounding box center [446, 203] width 14 height 6
